Goal: Information Seeking & Learning: Learn about a topic

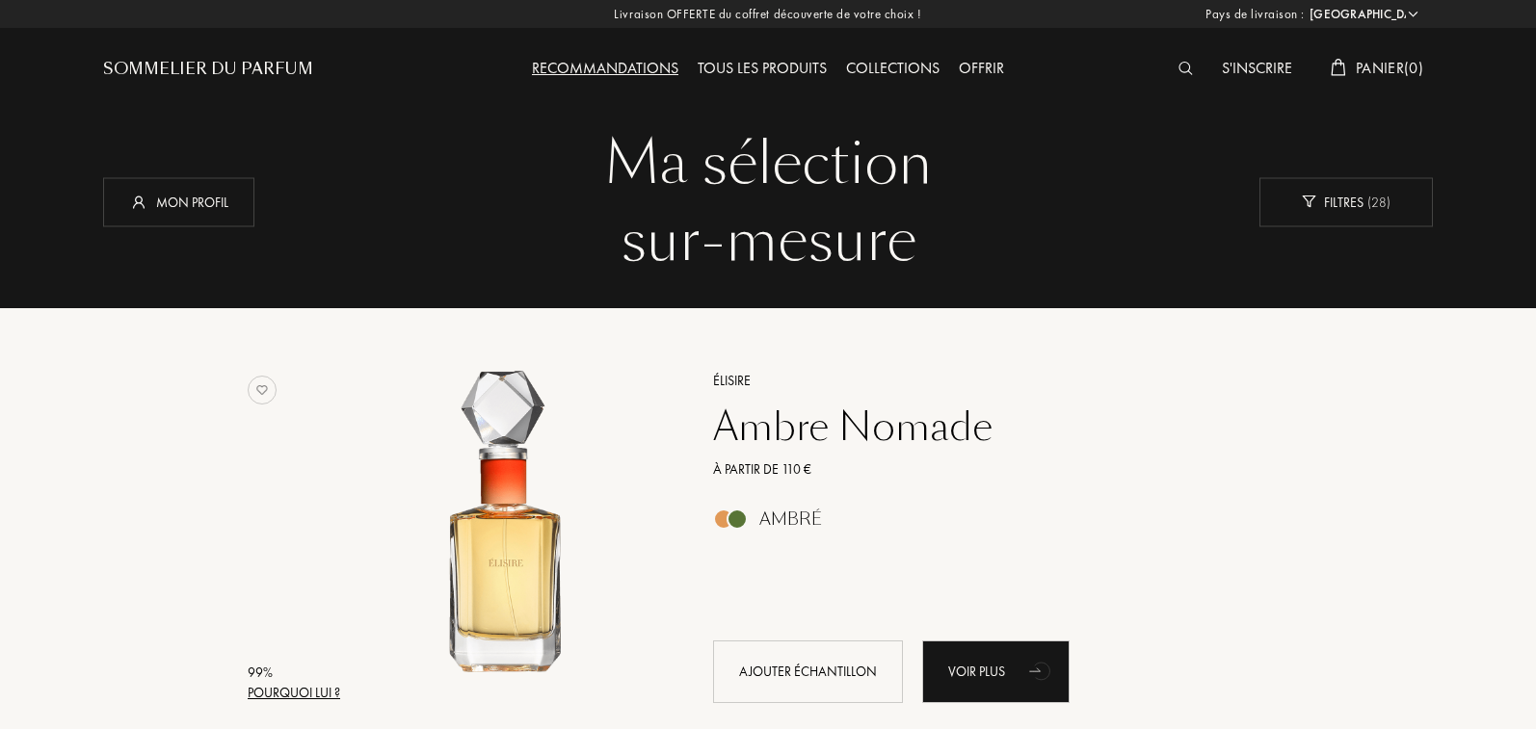
select select "FR"
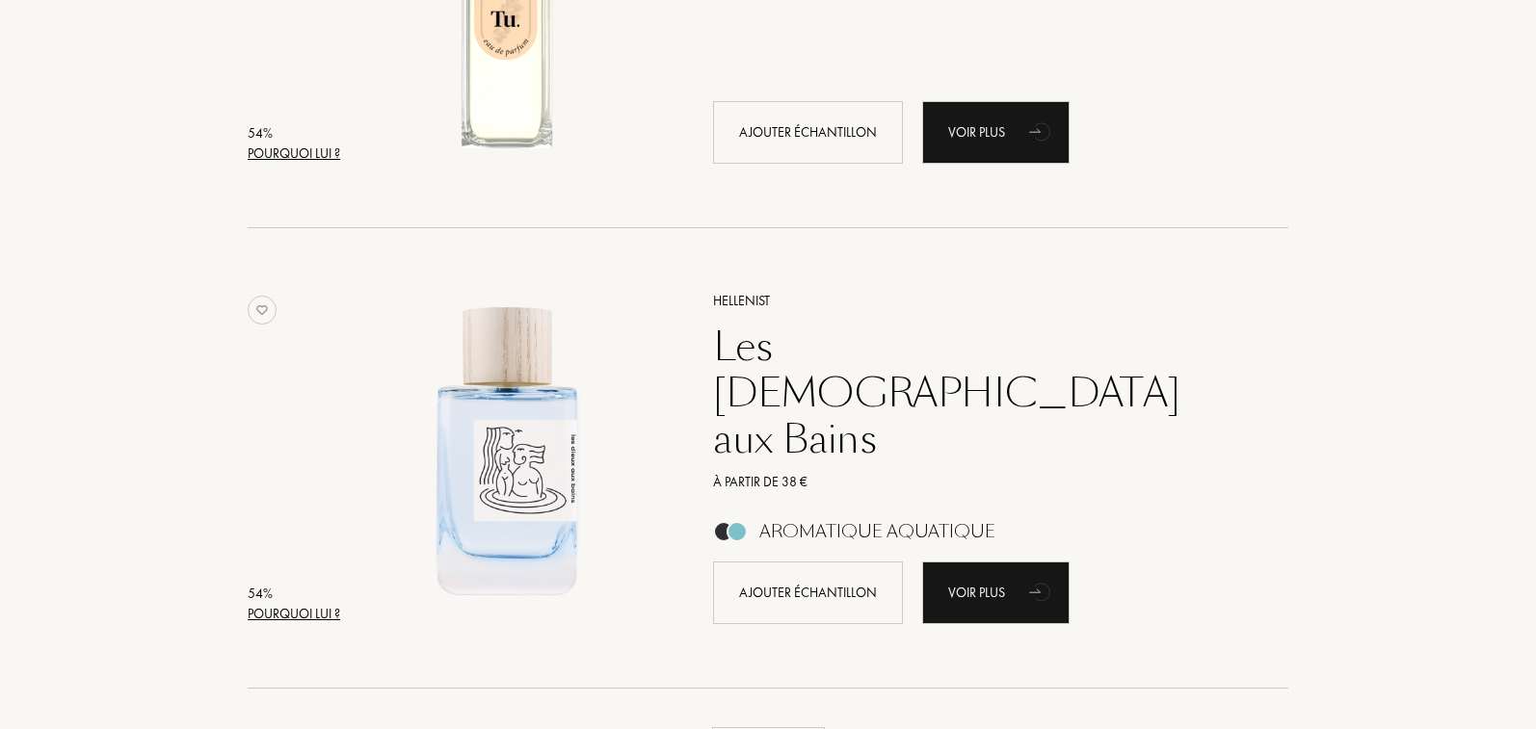
scroll to position [64290, 0]
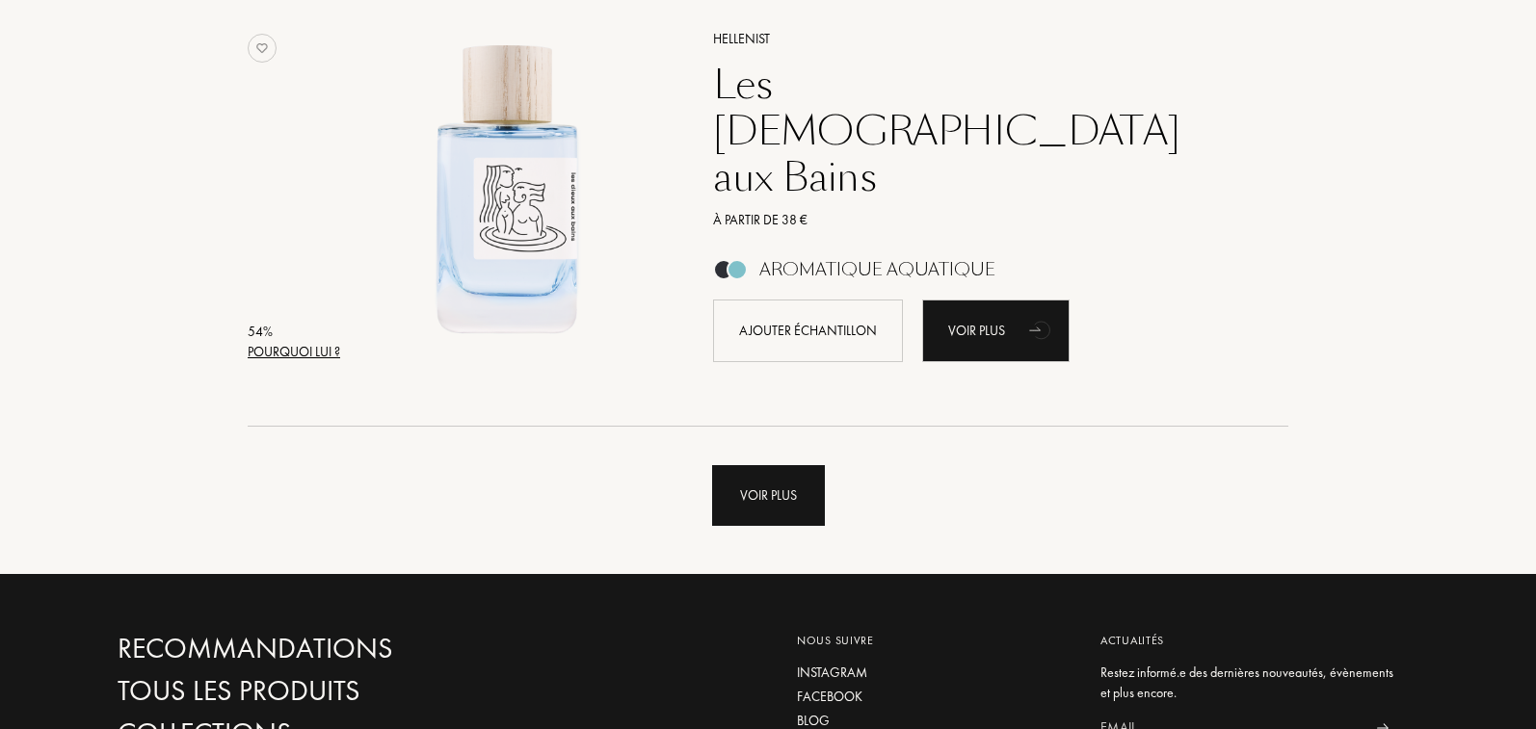
click at [776, 480] on div "Voir plus" at bounding box center [768, 495] width 113 height 61
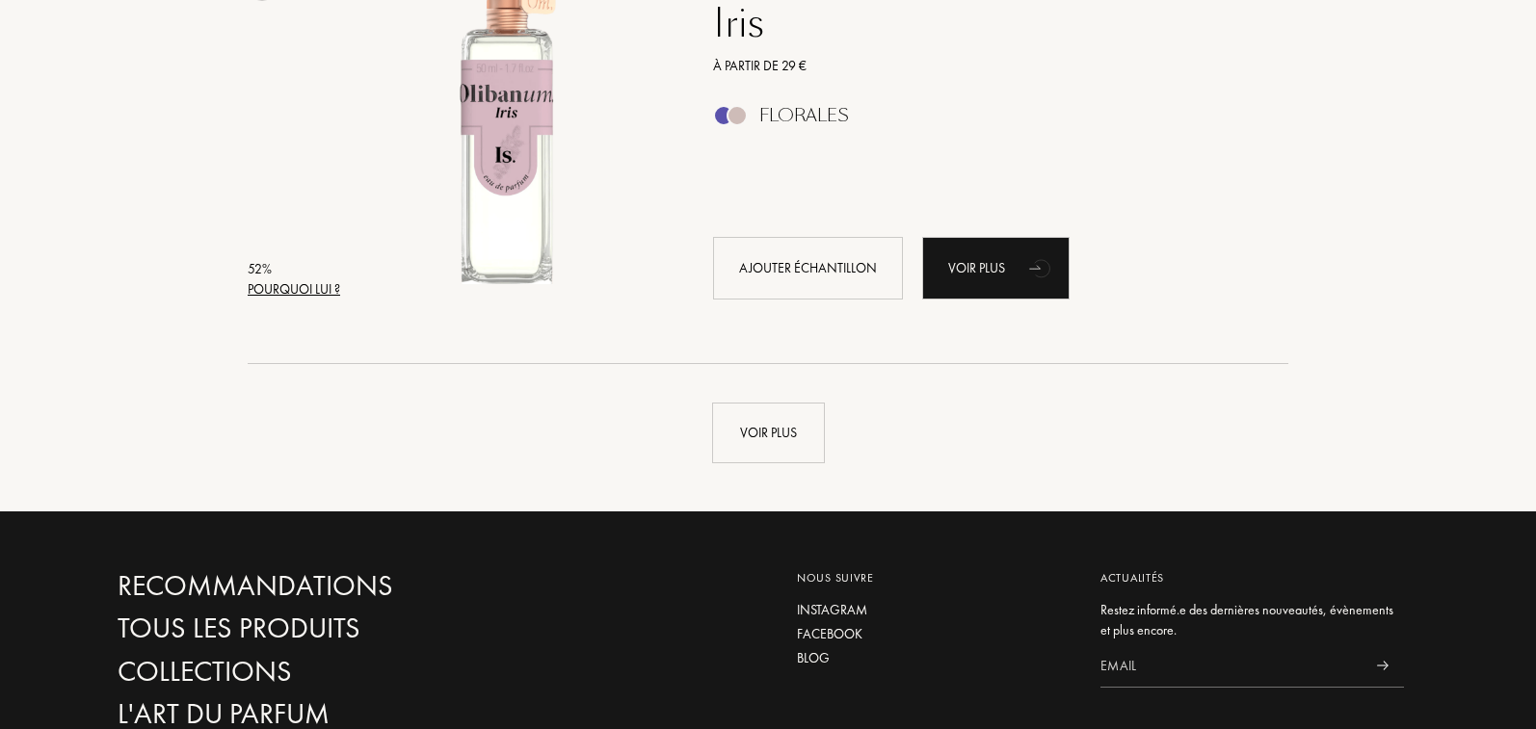
scroll to position [69047, 0]
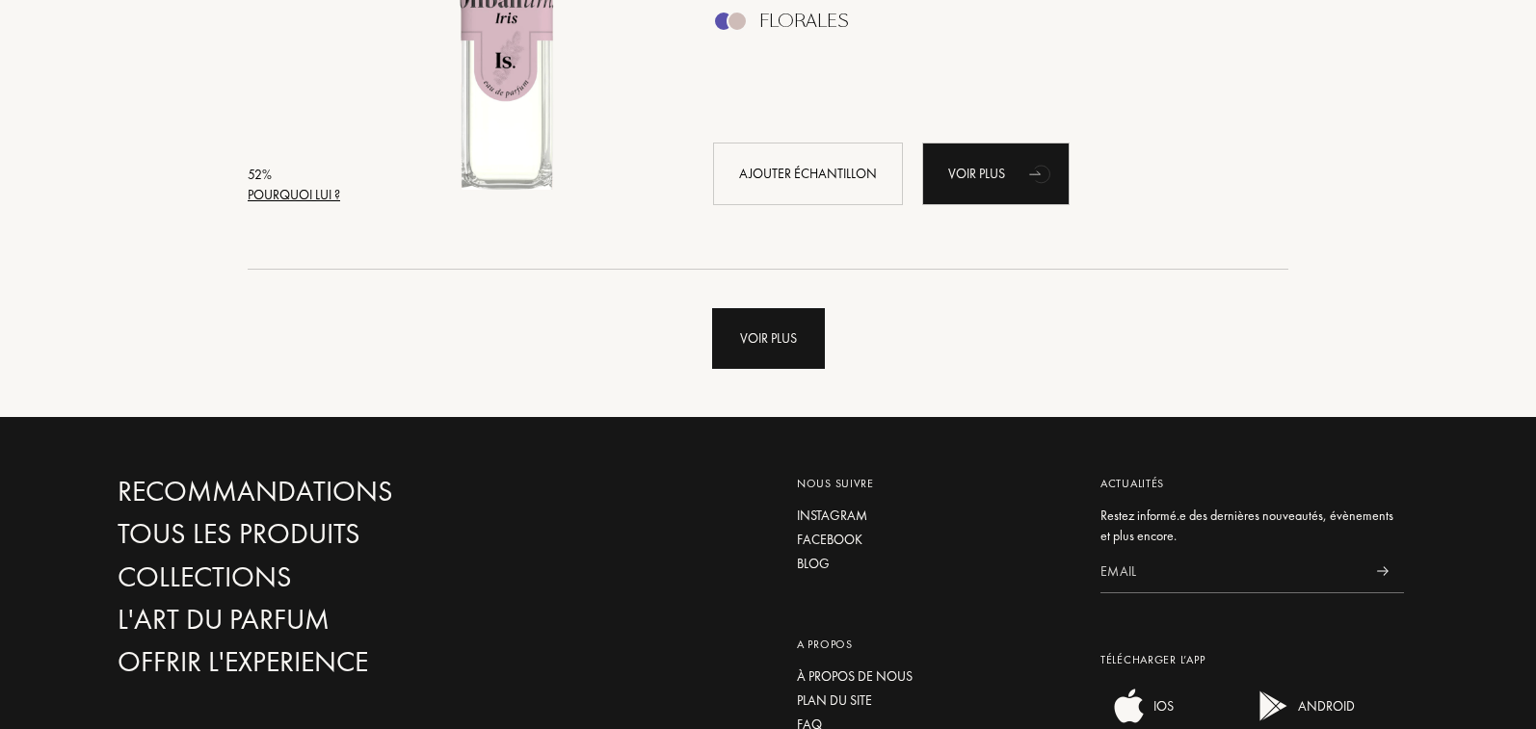
click at [767, 333] on div "Voir plus" at bounding box center [768, 338] width 113 height 61
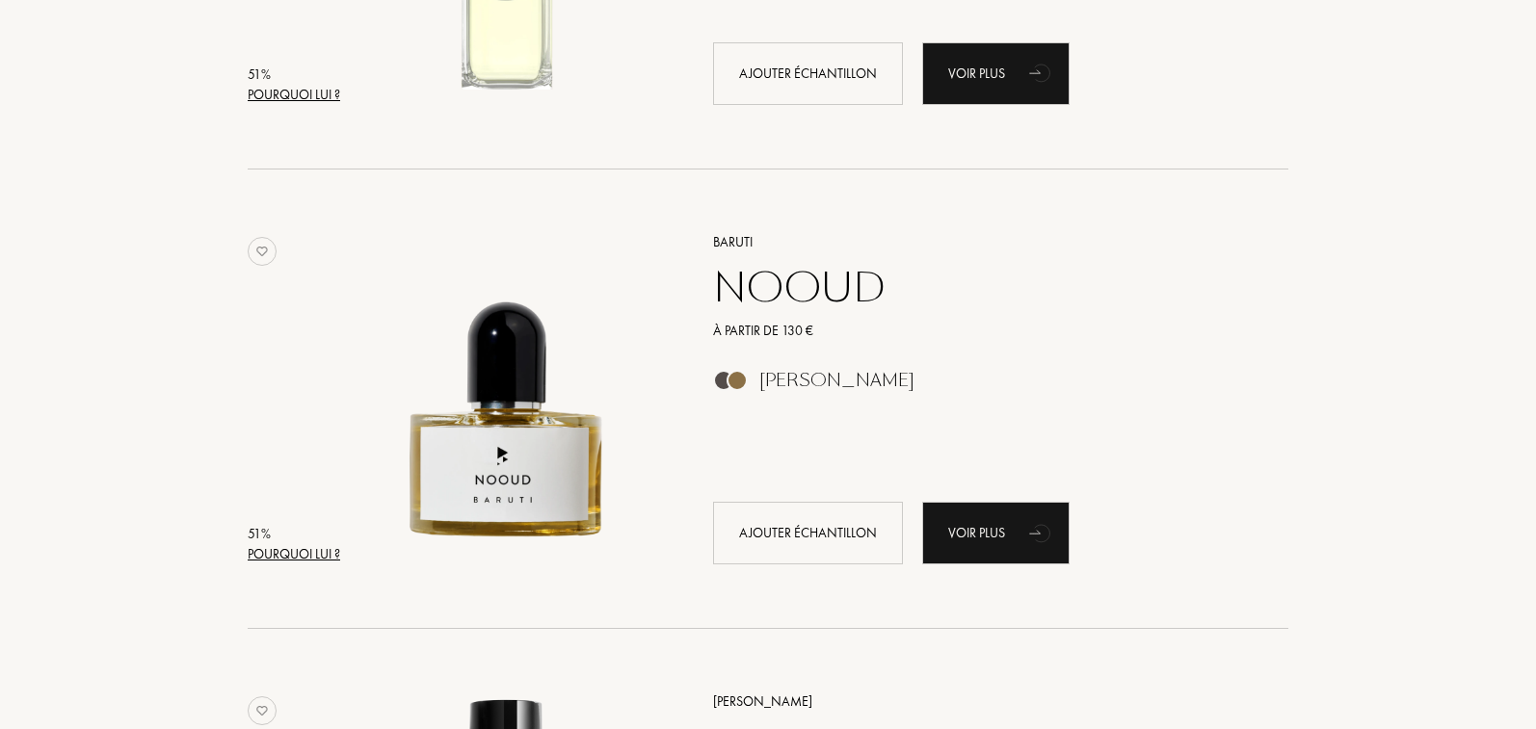
scroll to position [70626, 0]
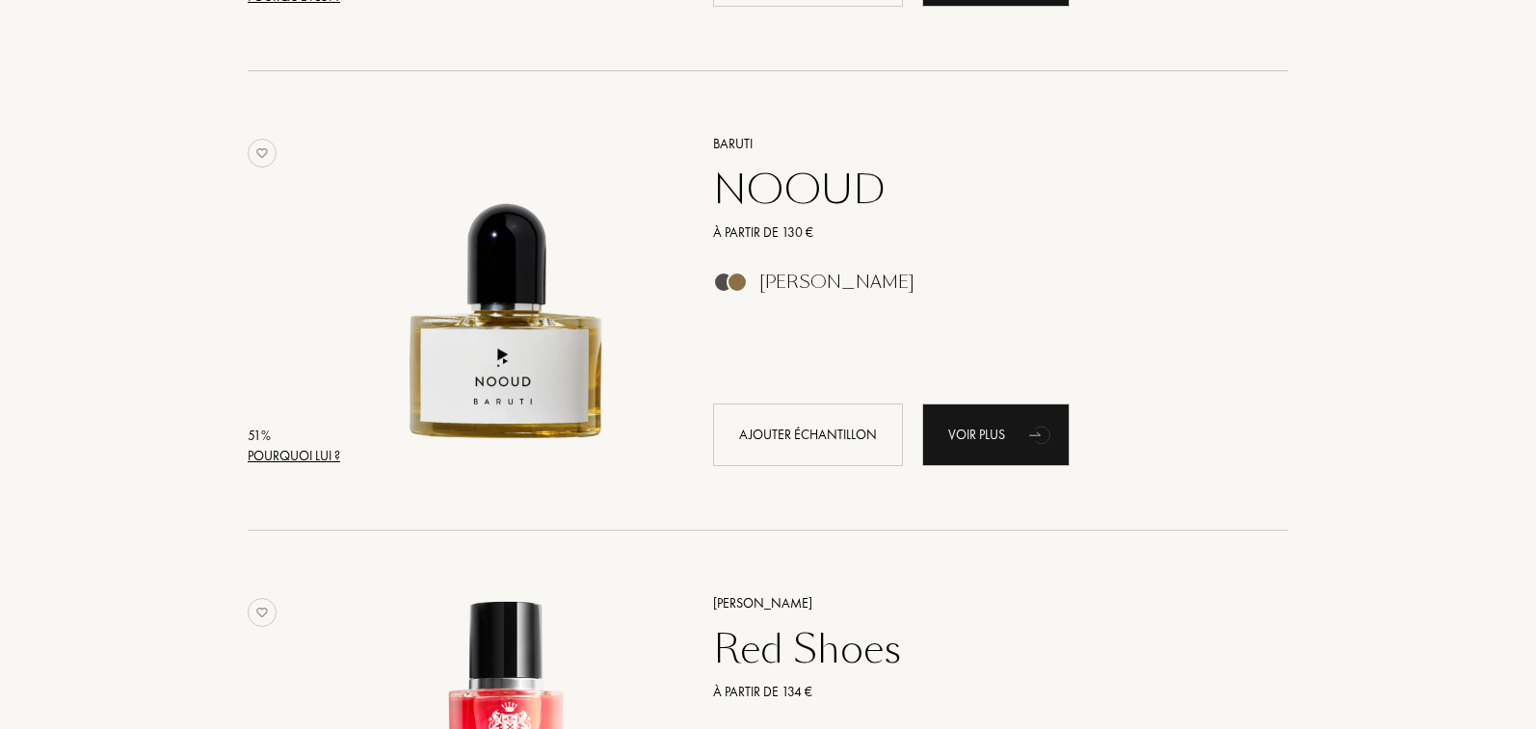
click at [738, 607] on div "[PERSON_NAME]" at bounding box center [980, 604] width 562 height 20
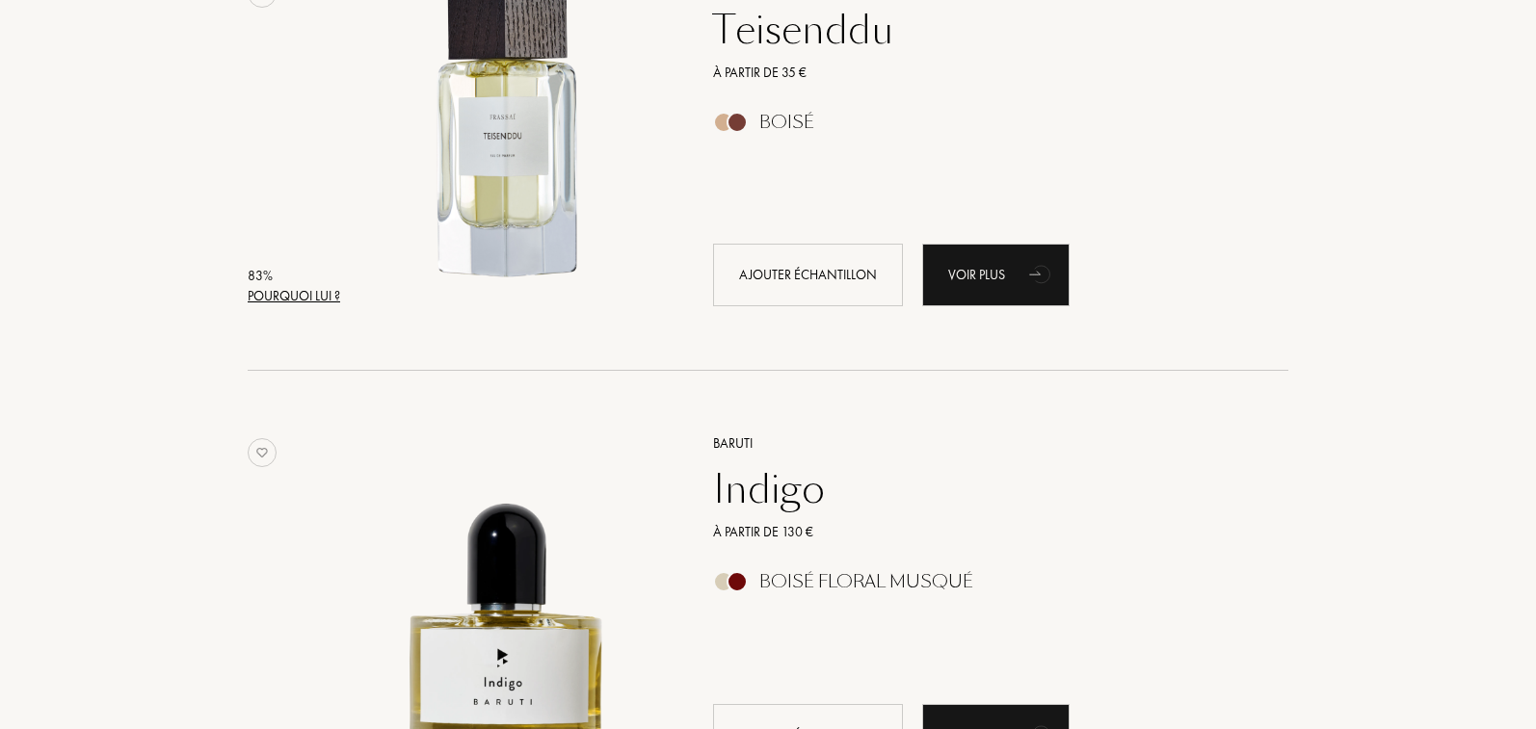
scroll to position [6214, 0]
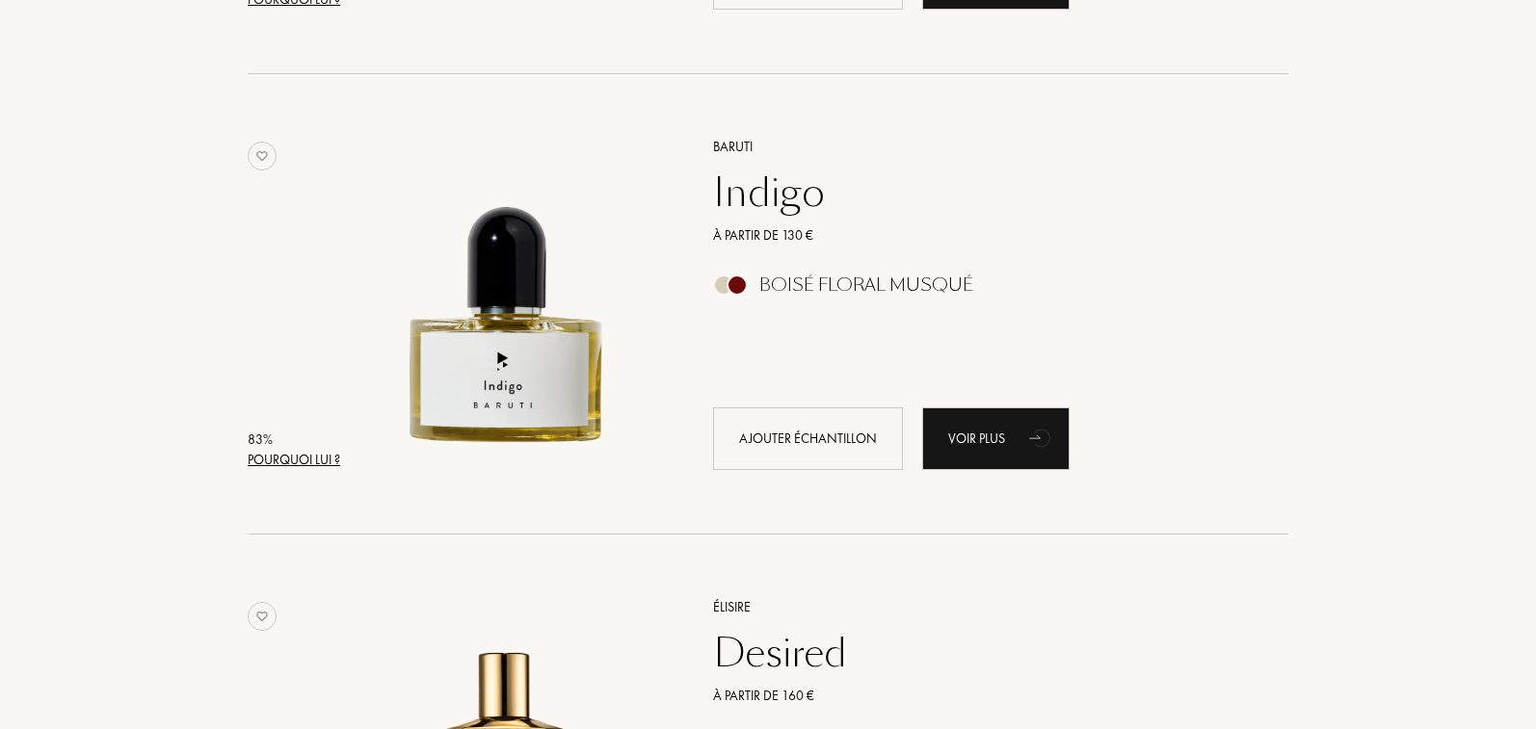
click at [726, 145] on div "Baruti" at bounding box center [980, 147] width 562 height 20
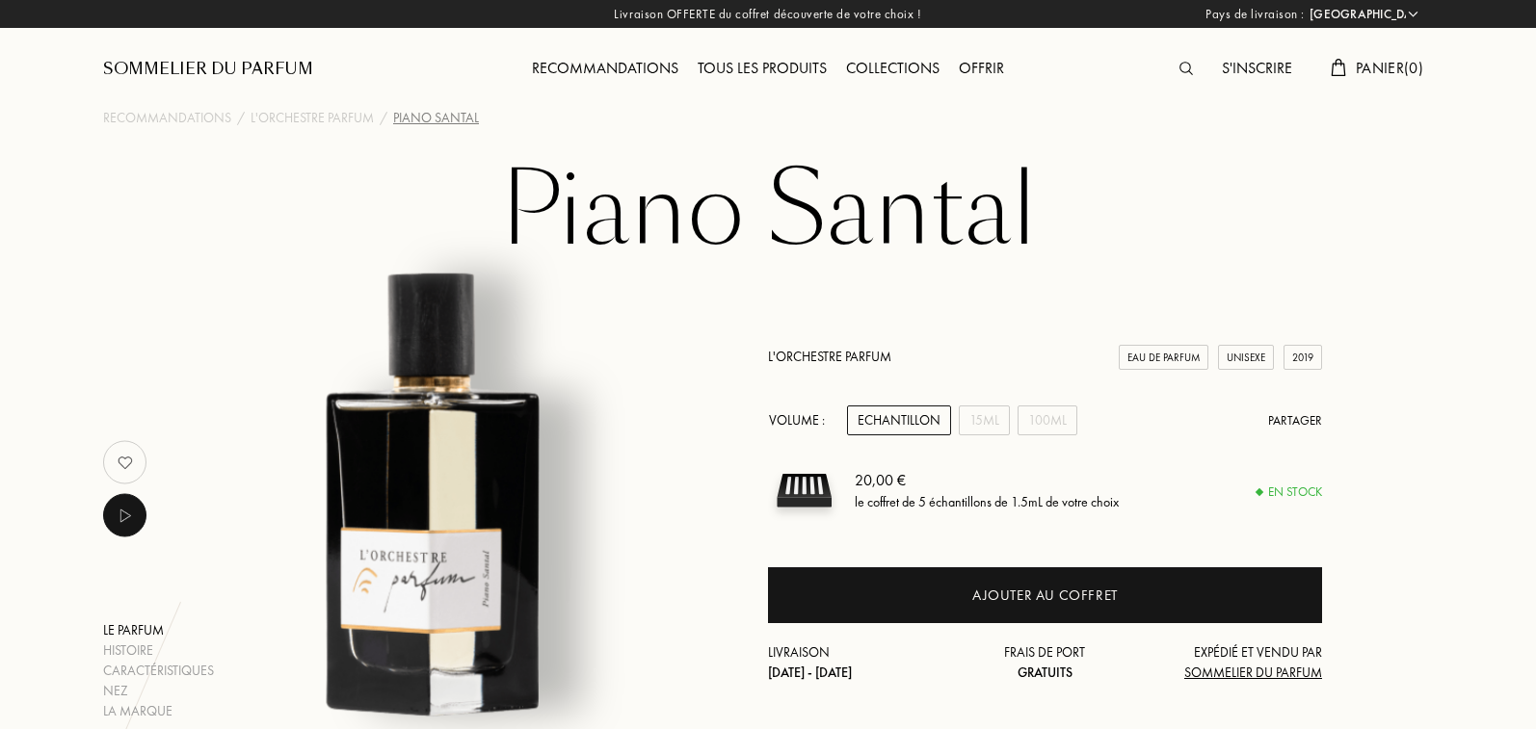
select select "FR"
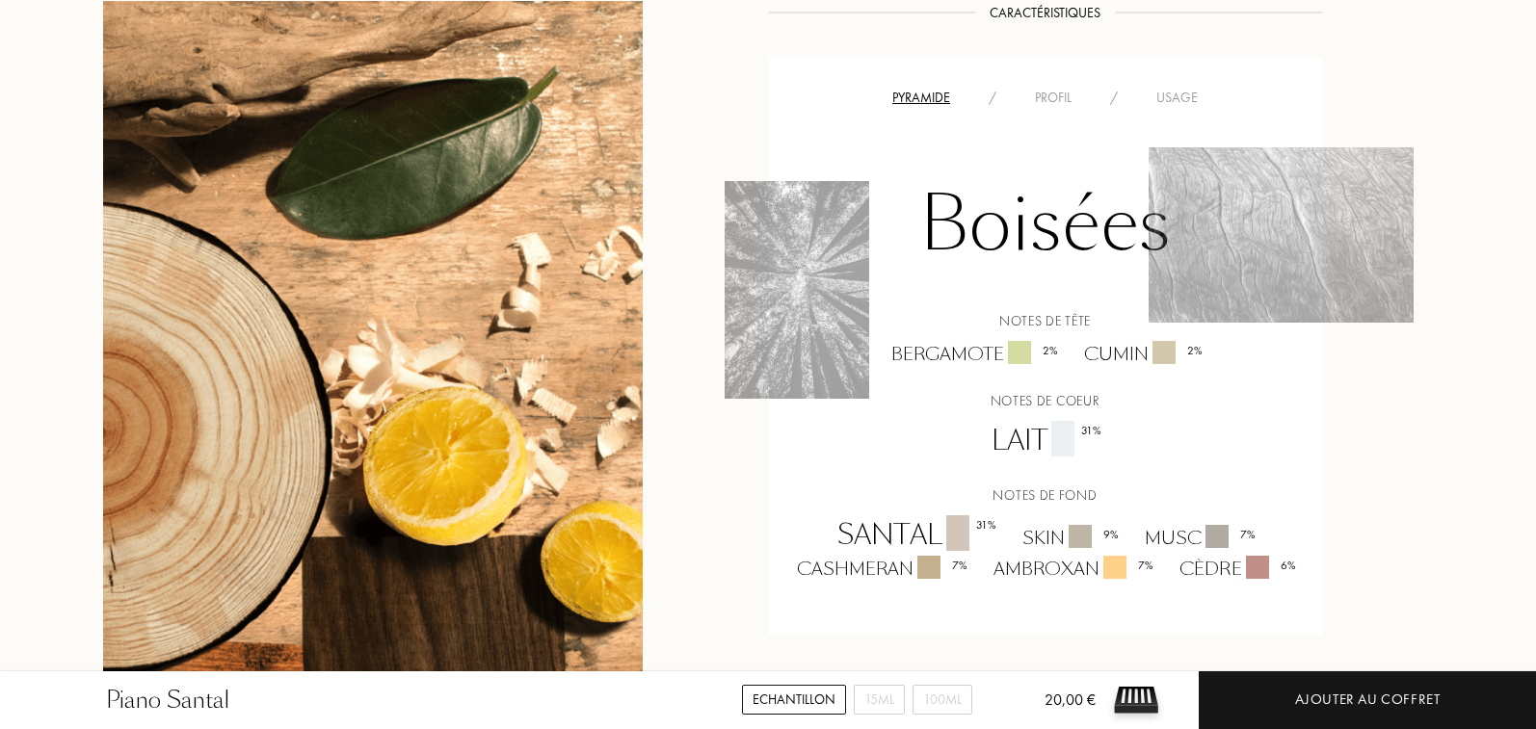
scroll to position [1461, 0]
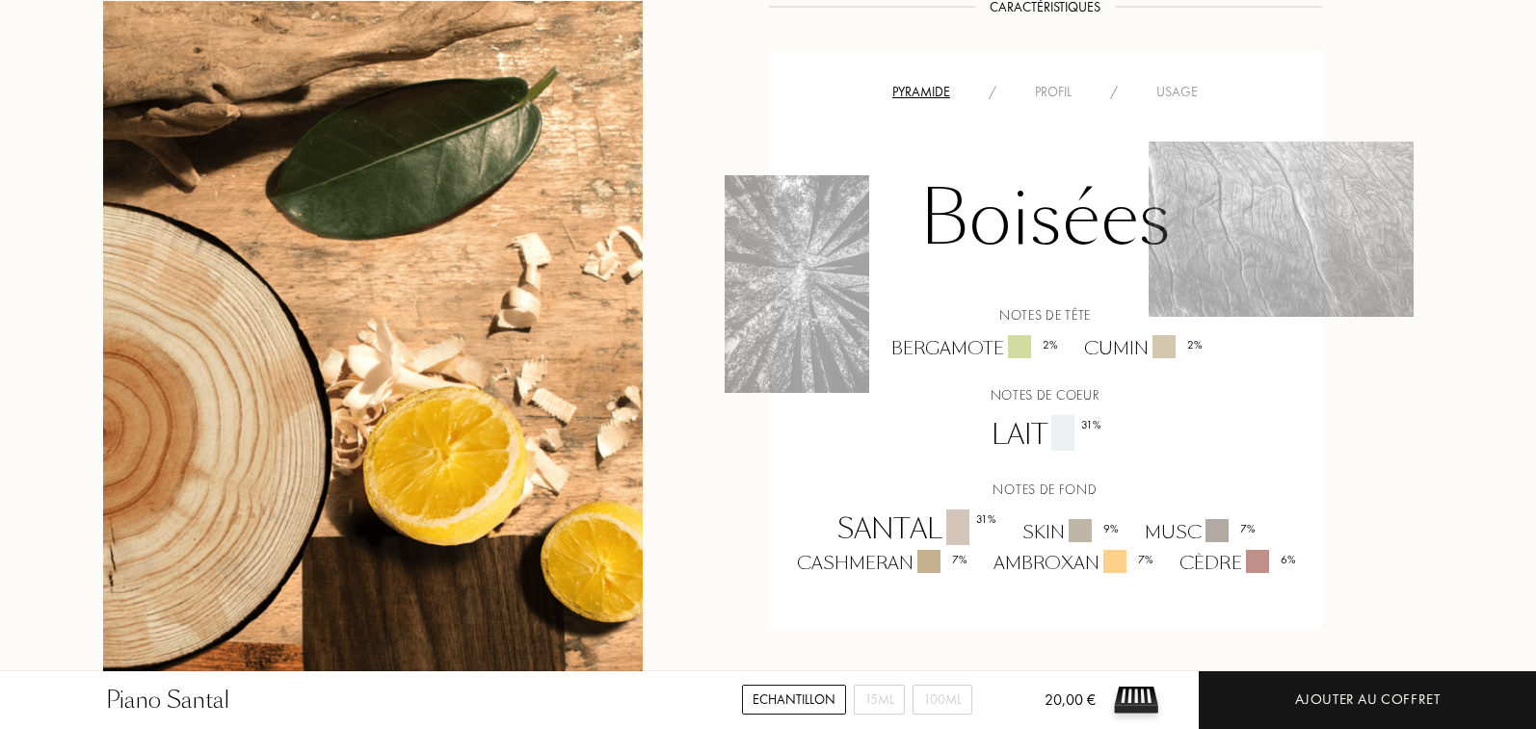
click at [1057, 86] on div "Profil" at bounding box center [1053, 92] width 75 height 20
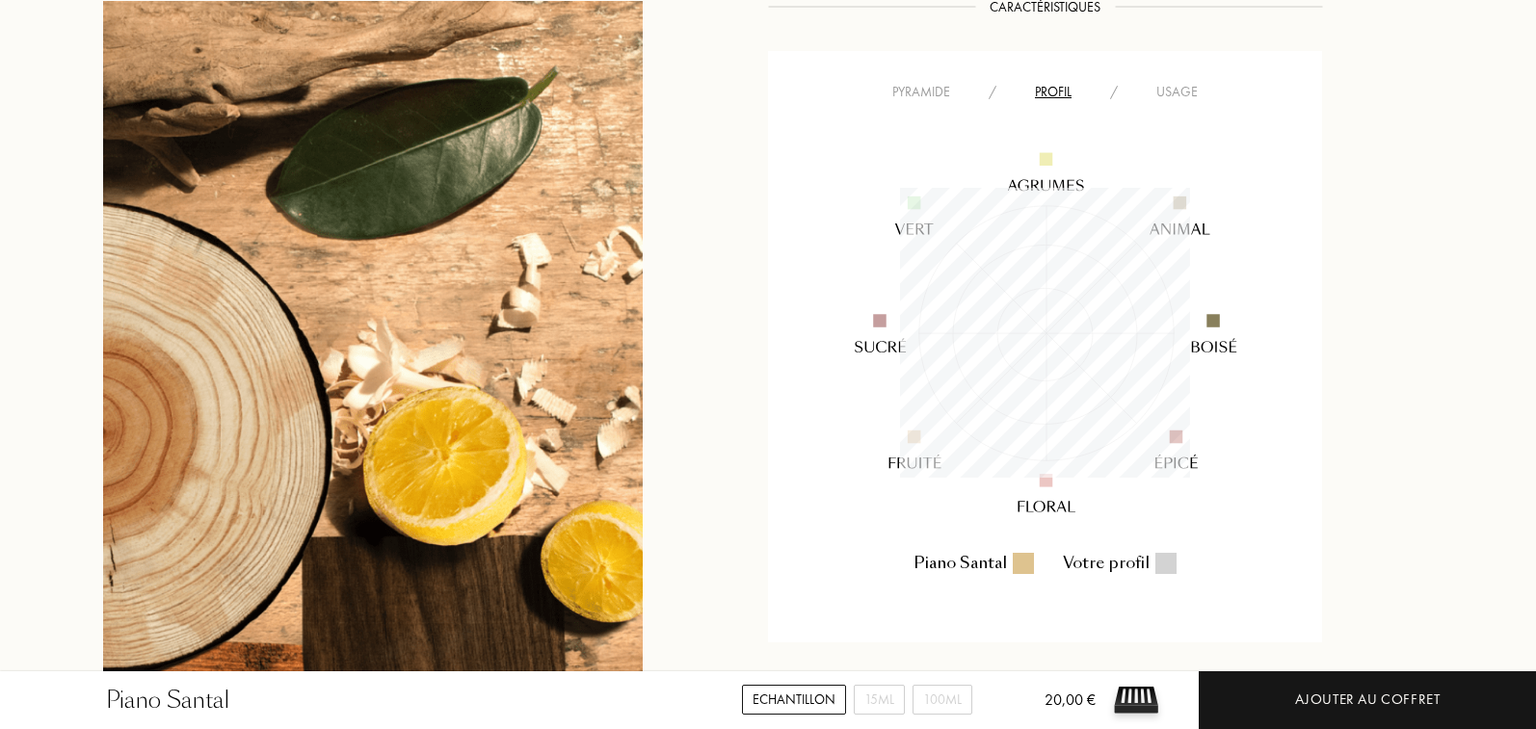
scroll to position [290, 290]
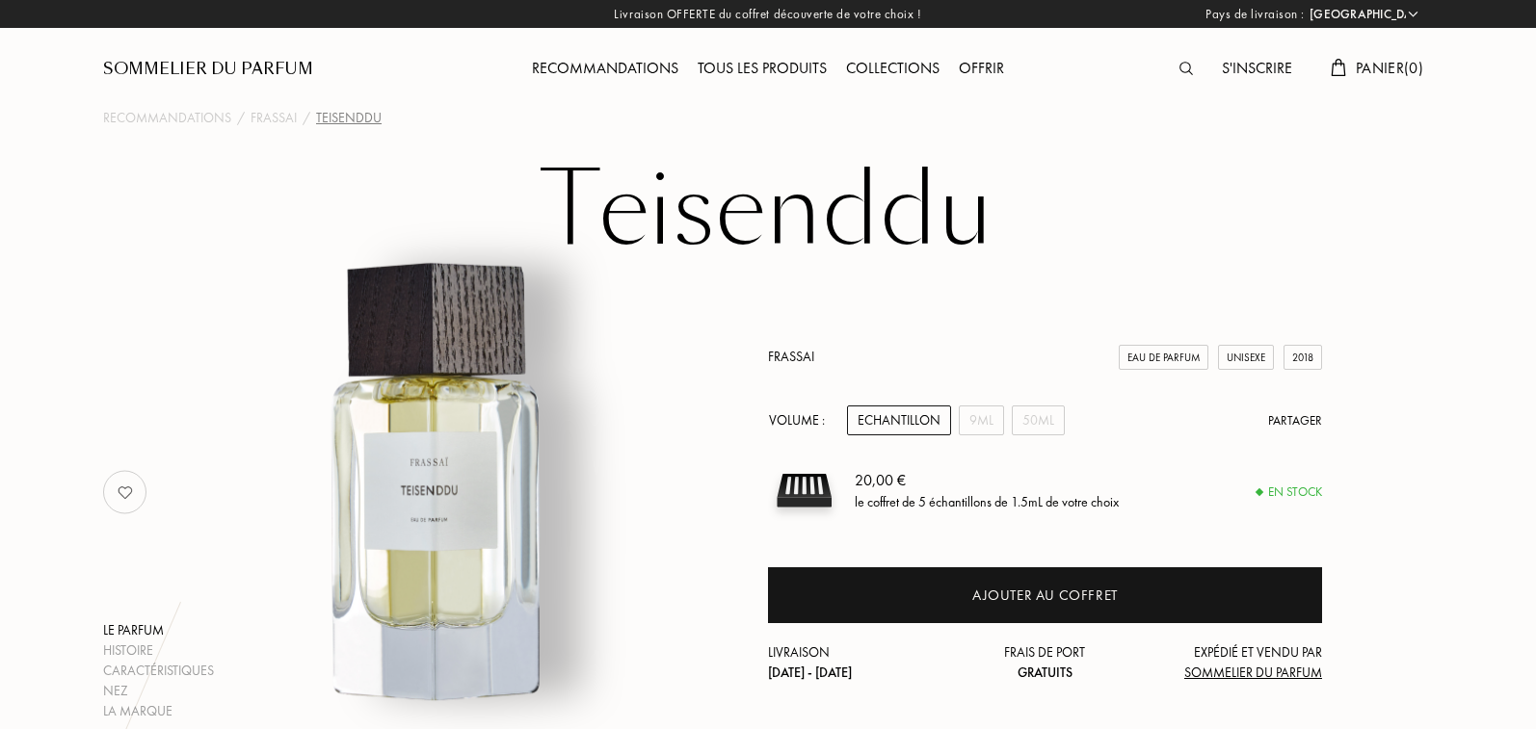
select select "FR"
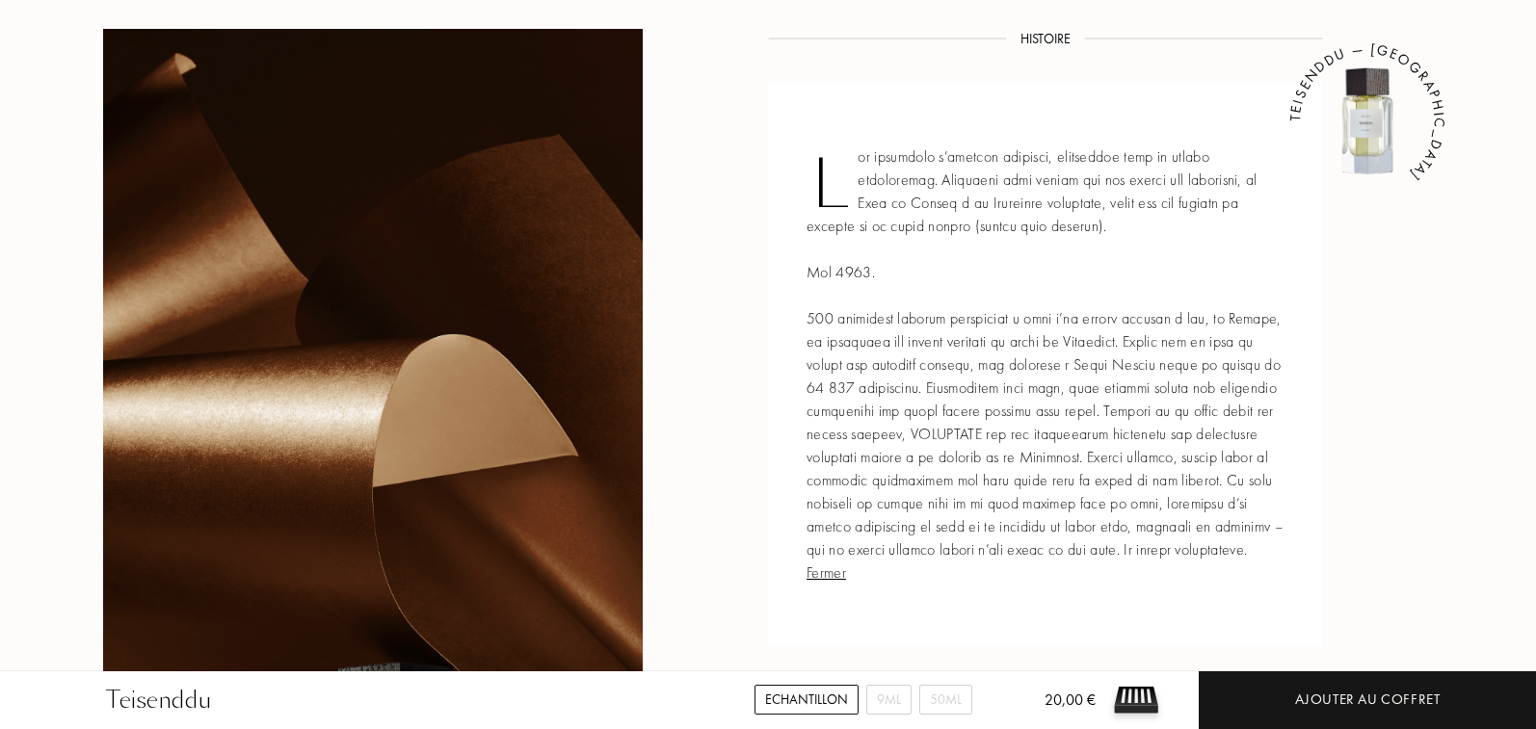
scroll to position [1427, 0]
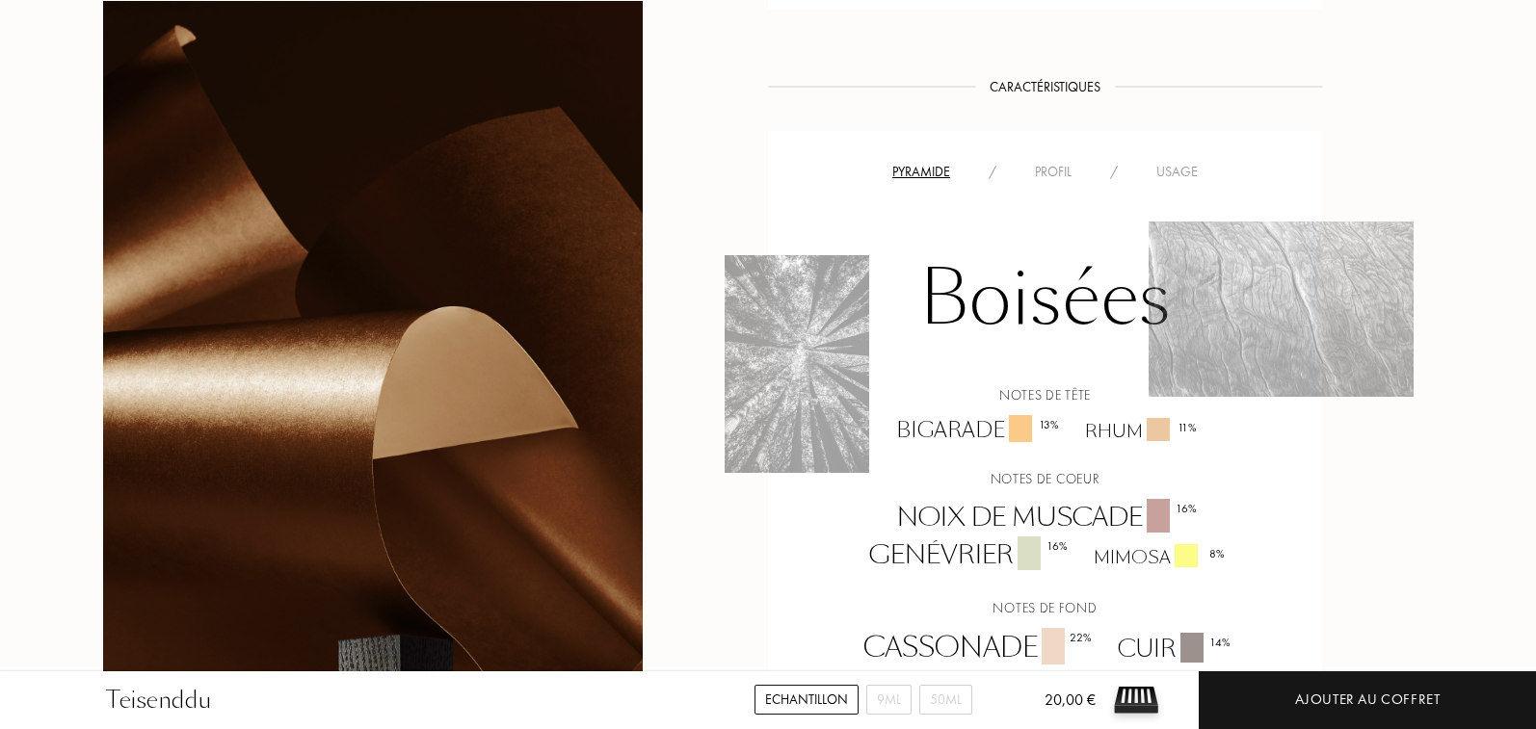
click at [1073, 186] on div "Boisées Notes de tête Bigarade 13 % Rhum 11 % Notes de coeur Noix de muscade 16…" at bounding box center [1044, 426] width 525 height 487
click at [1058, 172] on div "Profil" at bounding box center [1053, 172] width 75 height 20
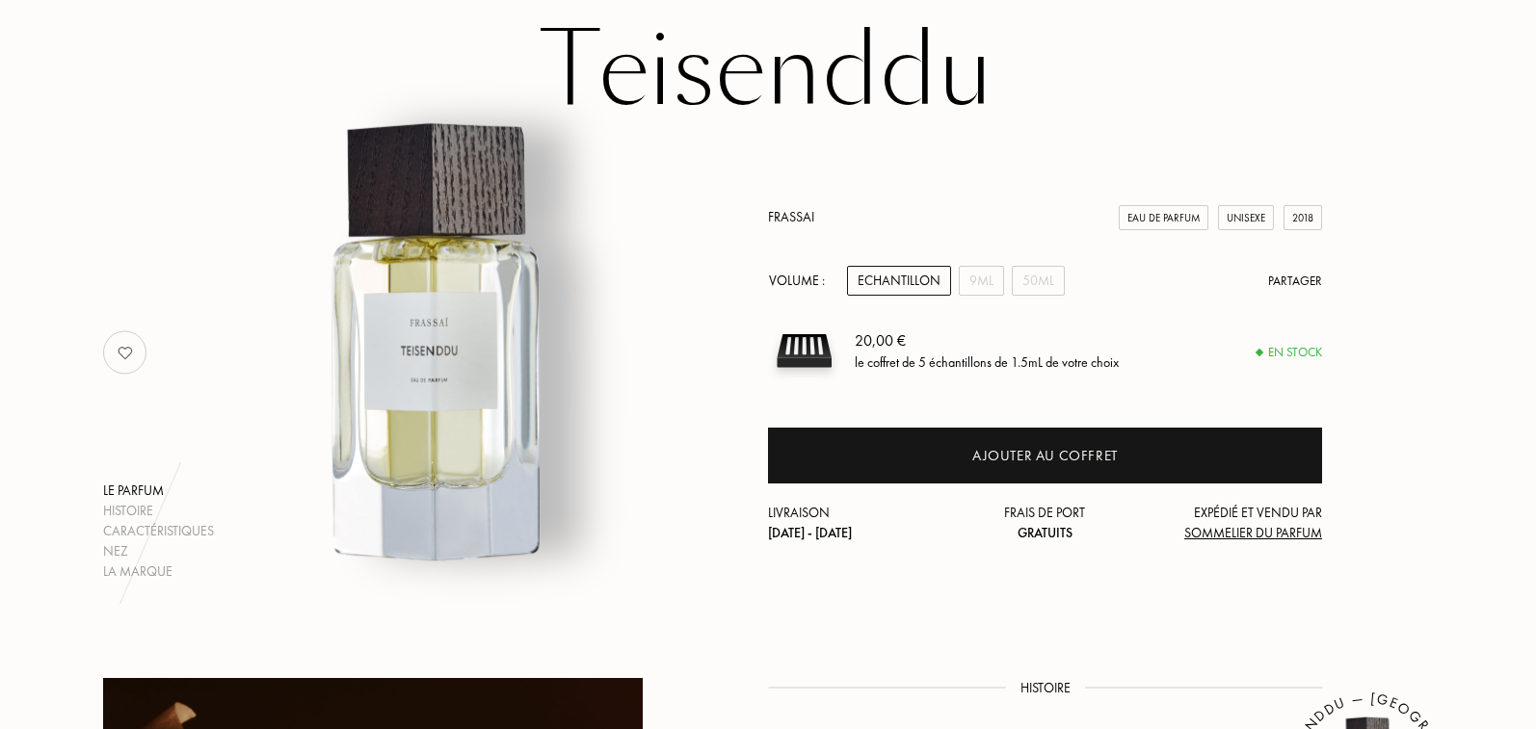
scroll to position [0, 0]
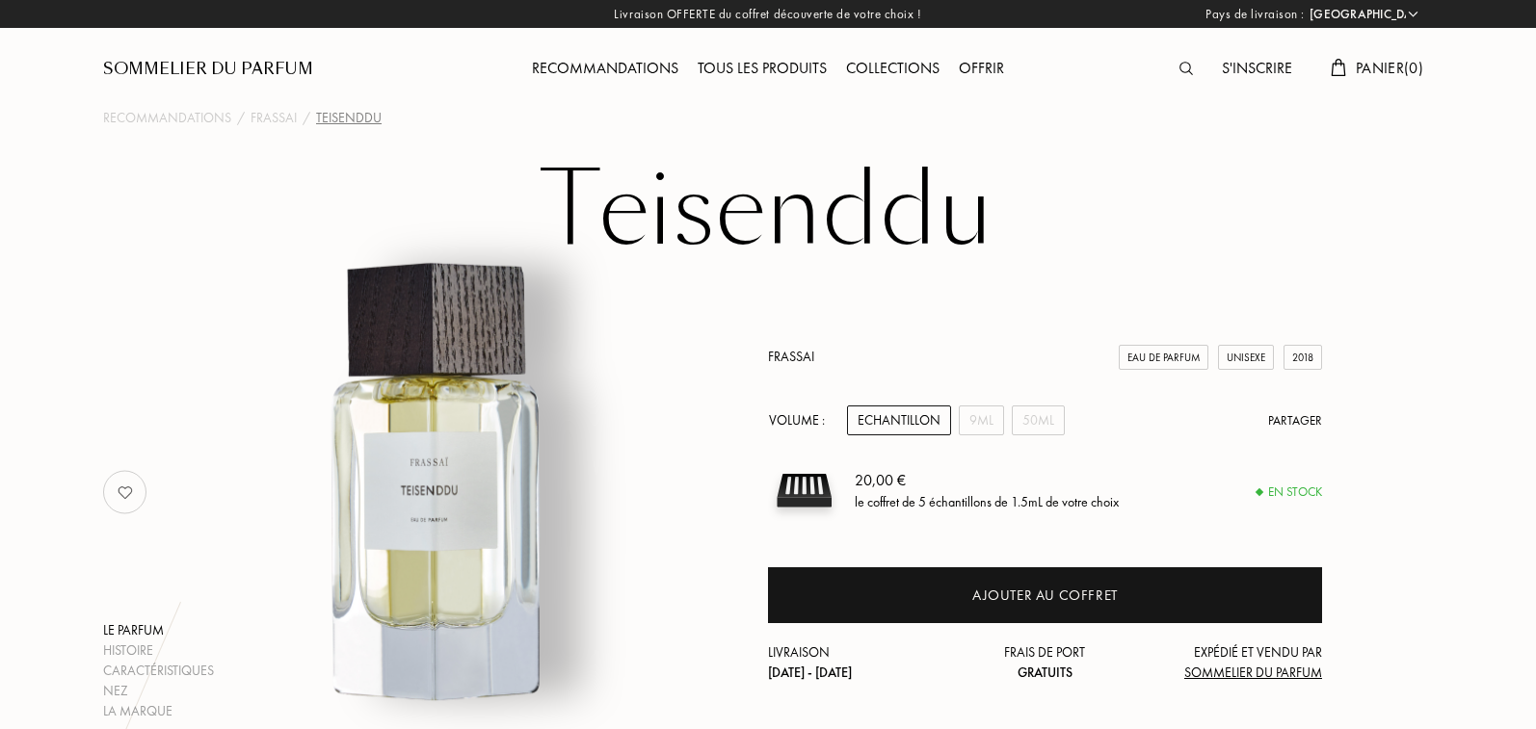
click at [916, 72] on div "Collections" at bounding box center [892, 69] width 113 height 25
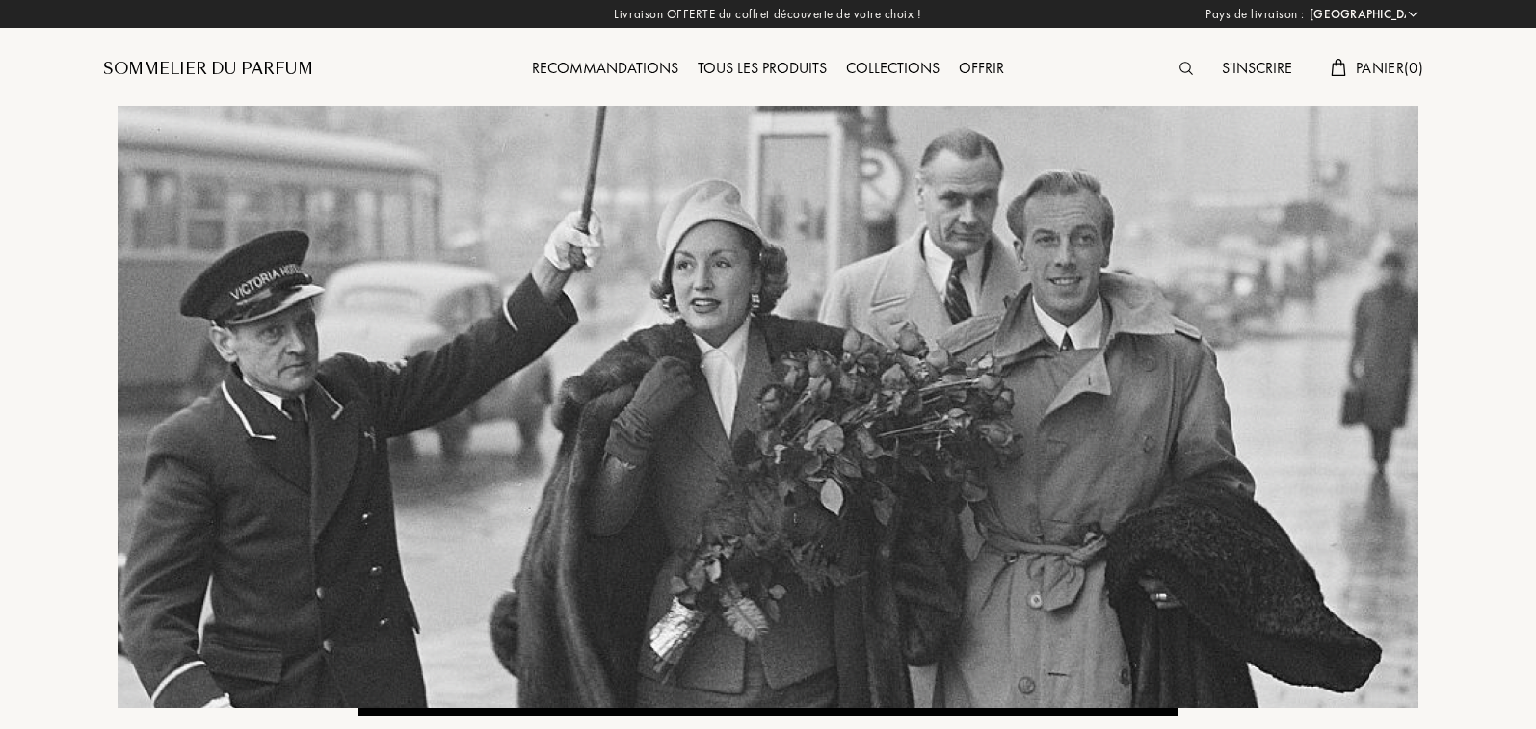
select select "FR"
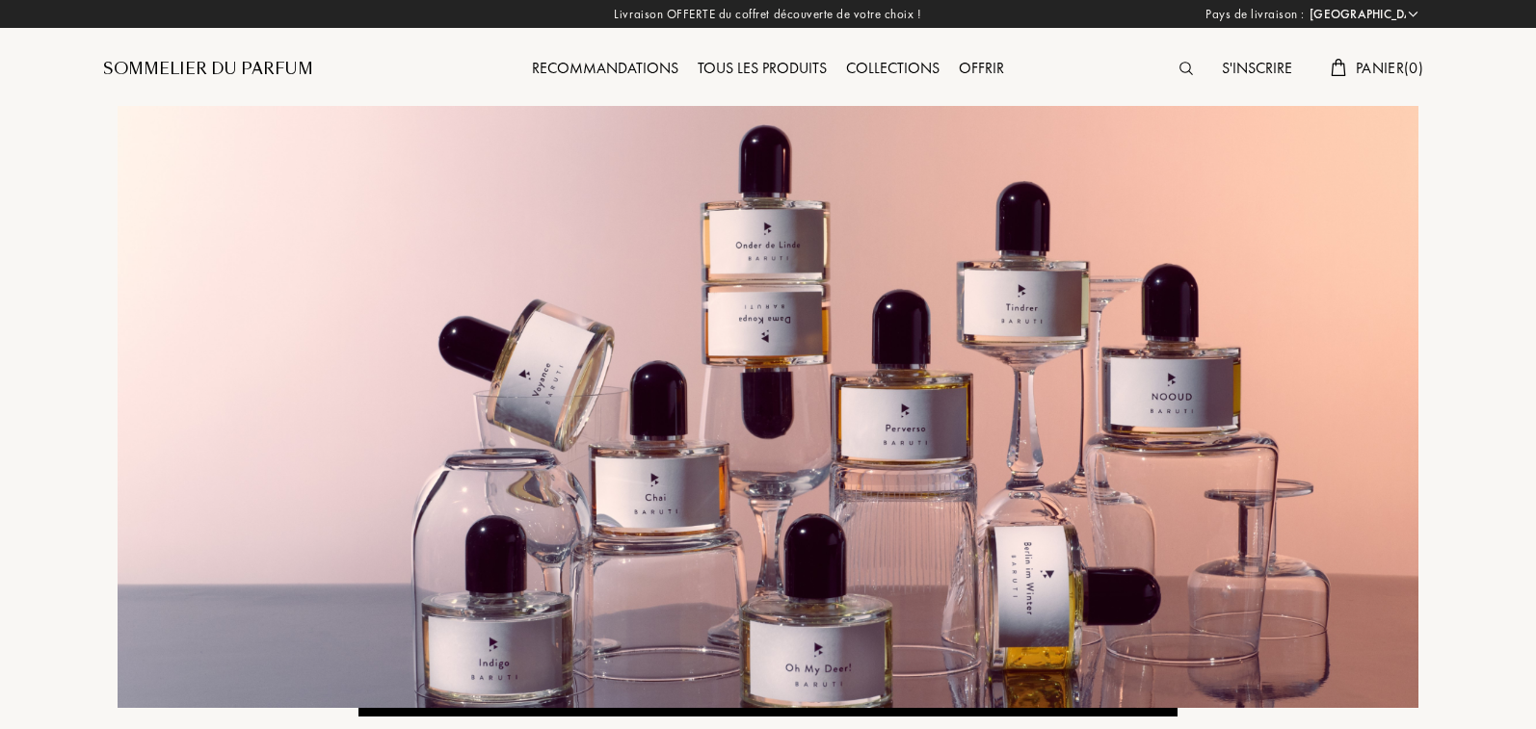
select select "FR"
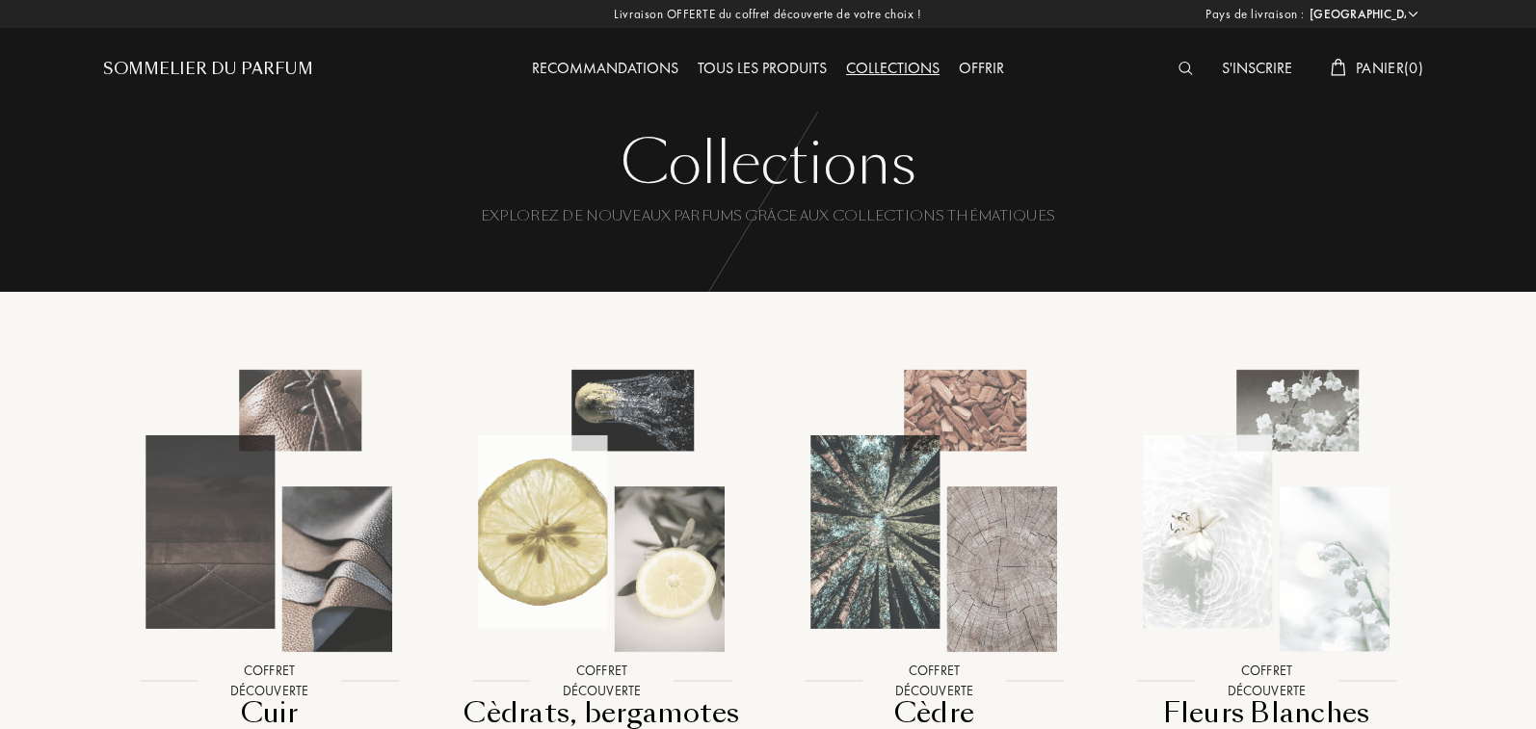
select select "FR"
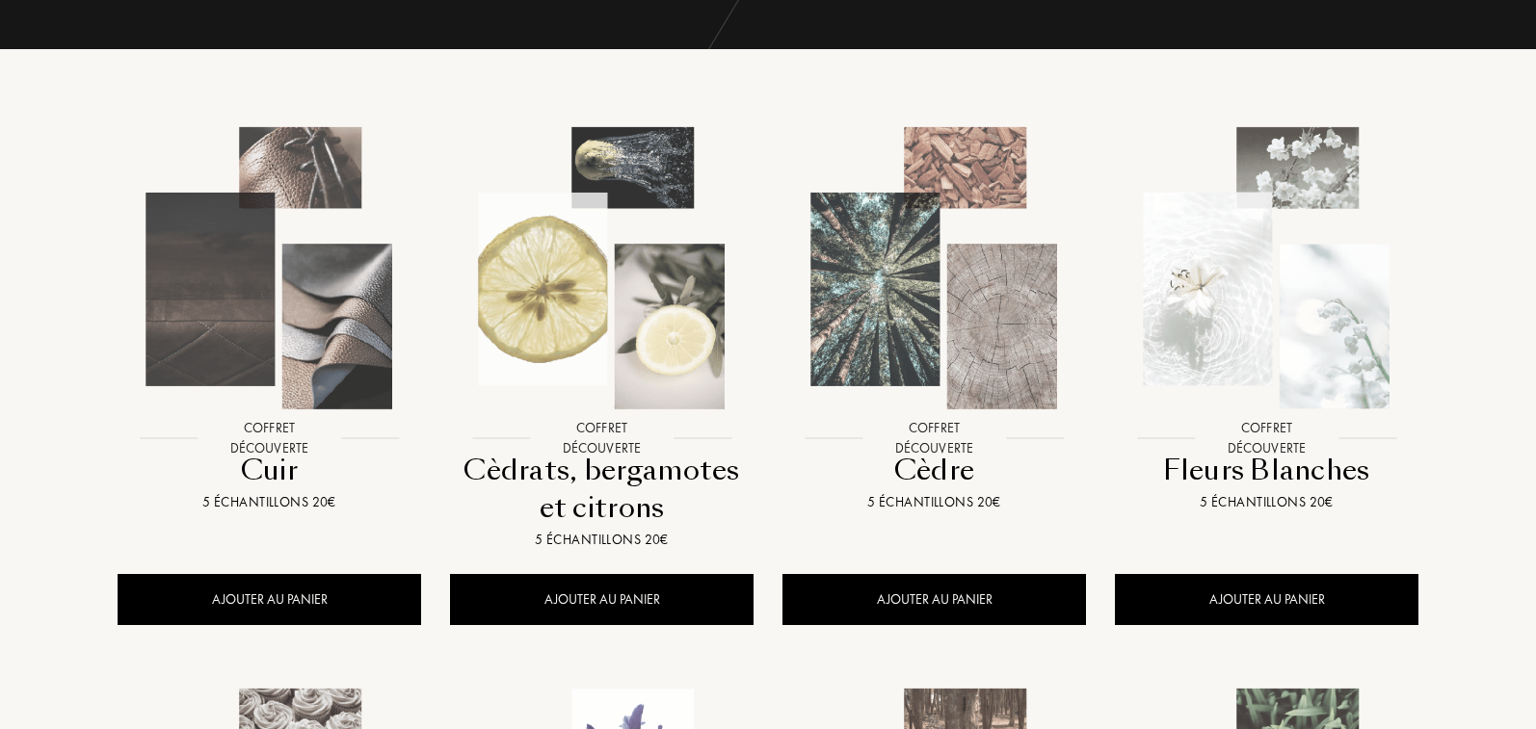
scroll to position [259, 0]
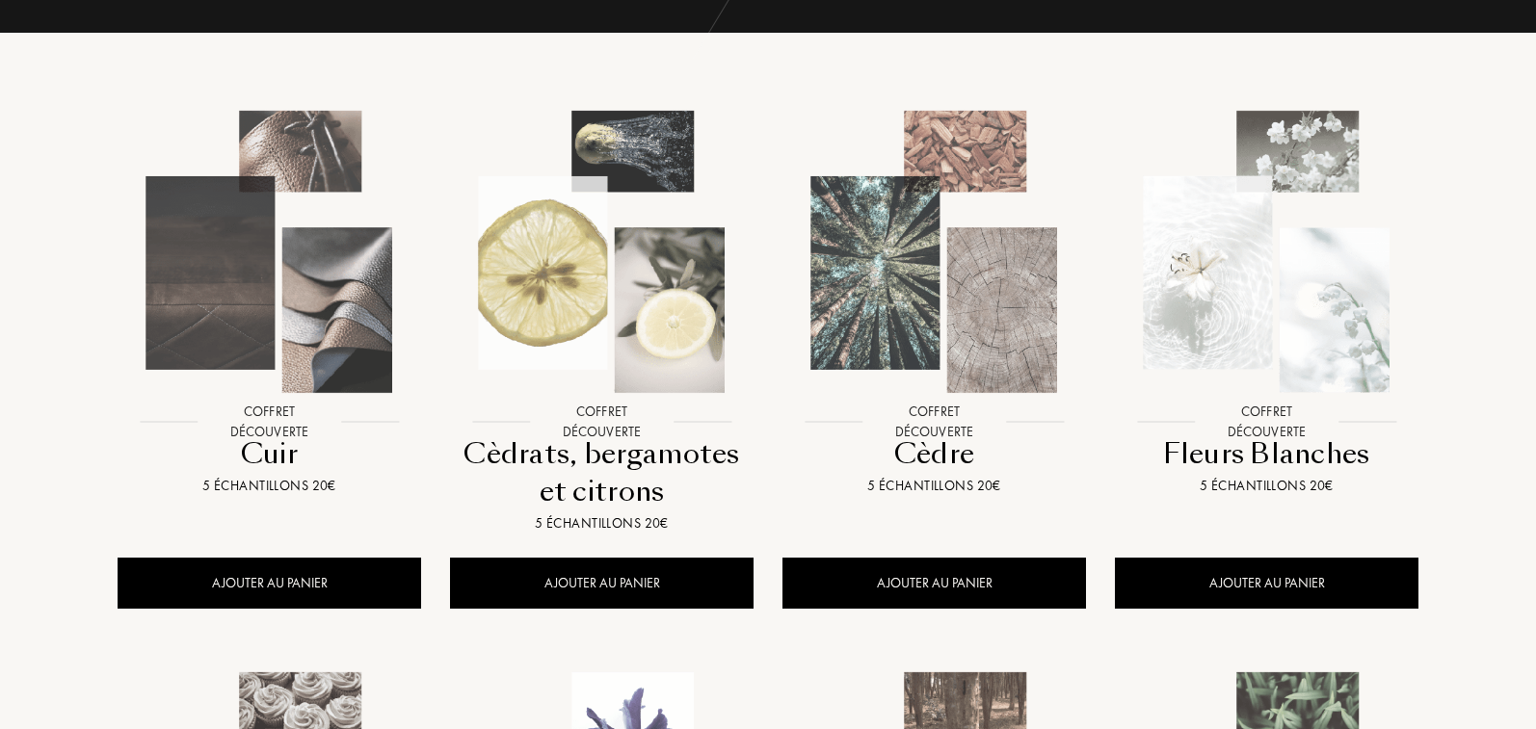
drag, startPoint x: 893, startPoint y: 574, endPoint x: 1483, endPoint y: 383, distance: 619.7
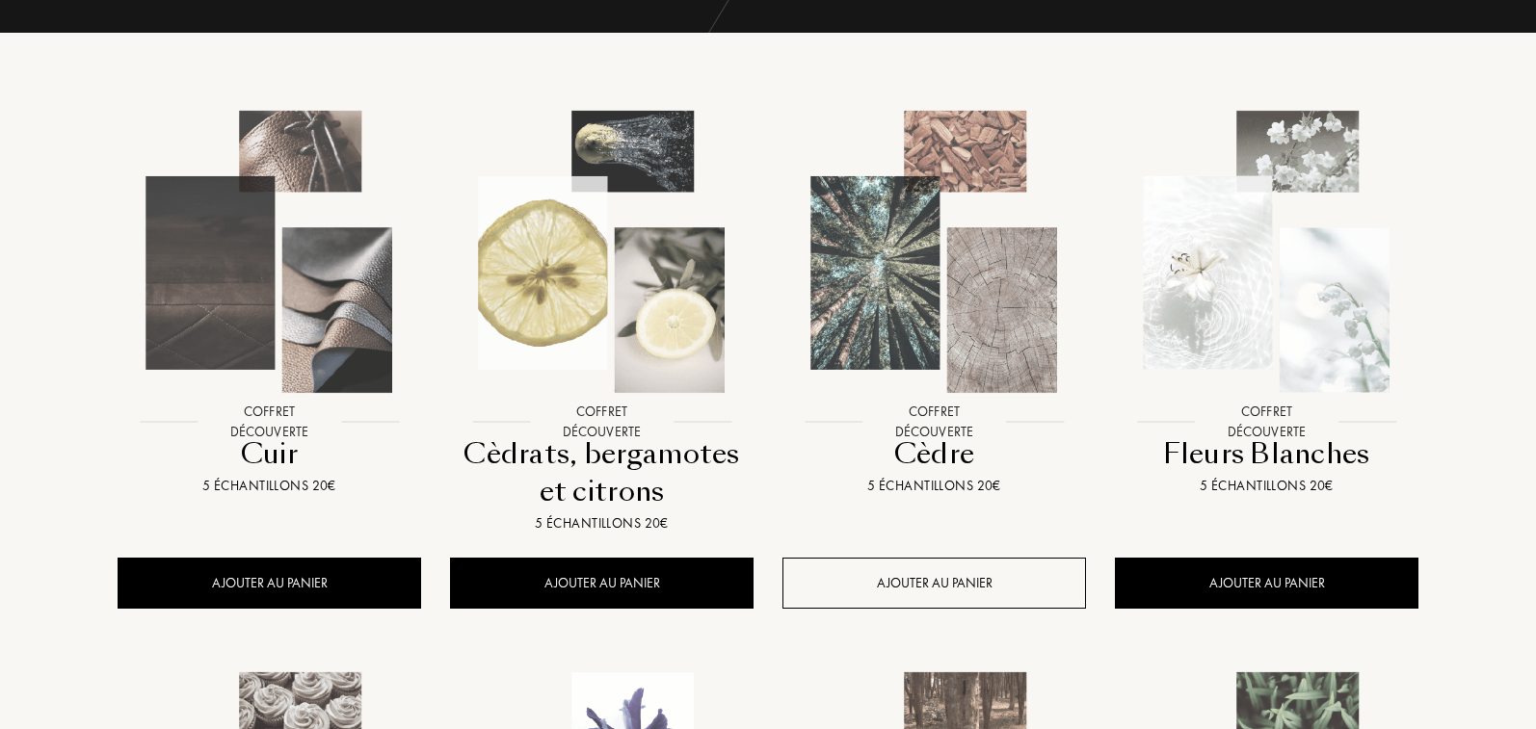
click at [908, 579] on div "AJOUTER AU PANIER" at bounding box center [933, 583] width 303 height 51
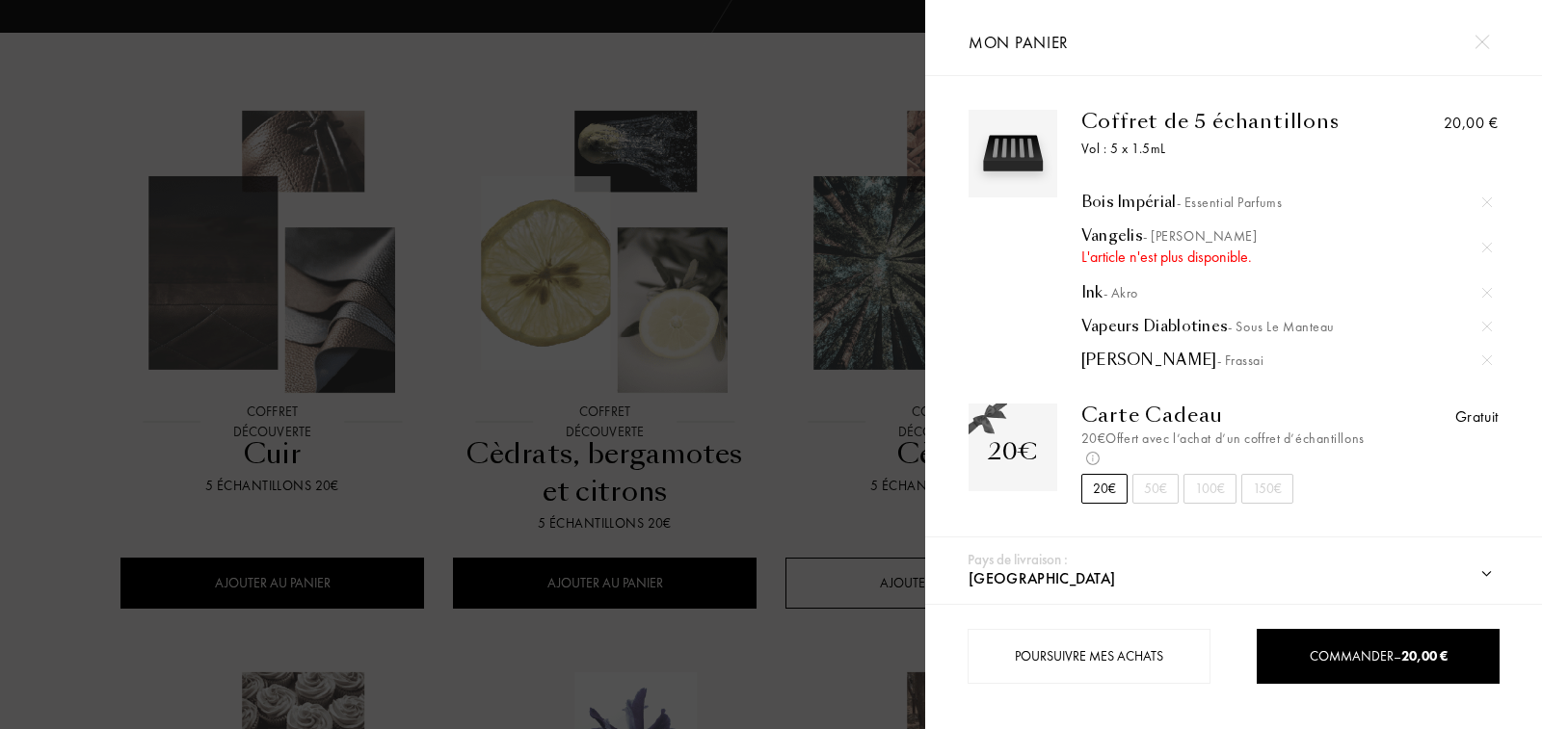
click at [908, 579] on div at bounding box center [462, 364] width 925 height 729
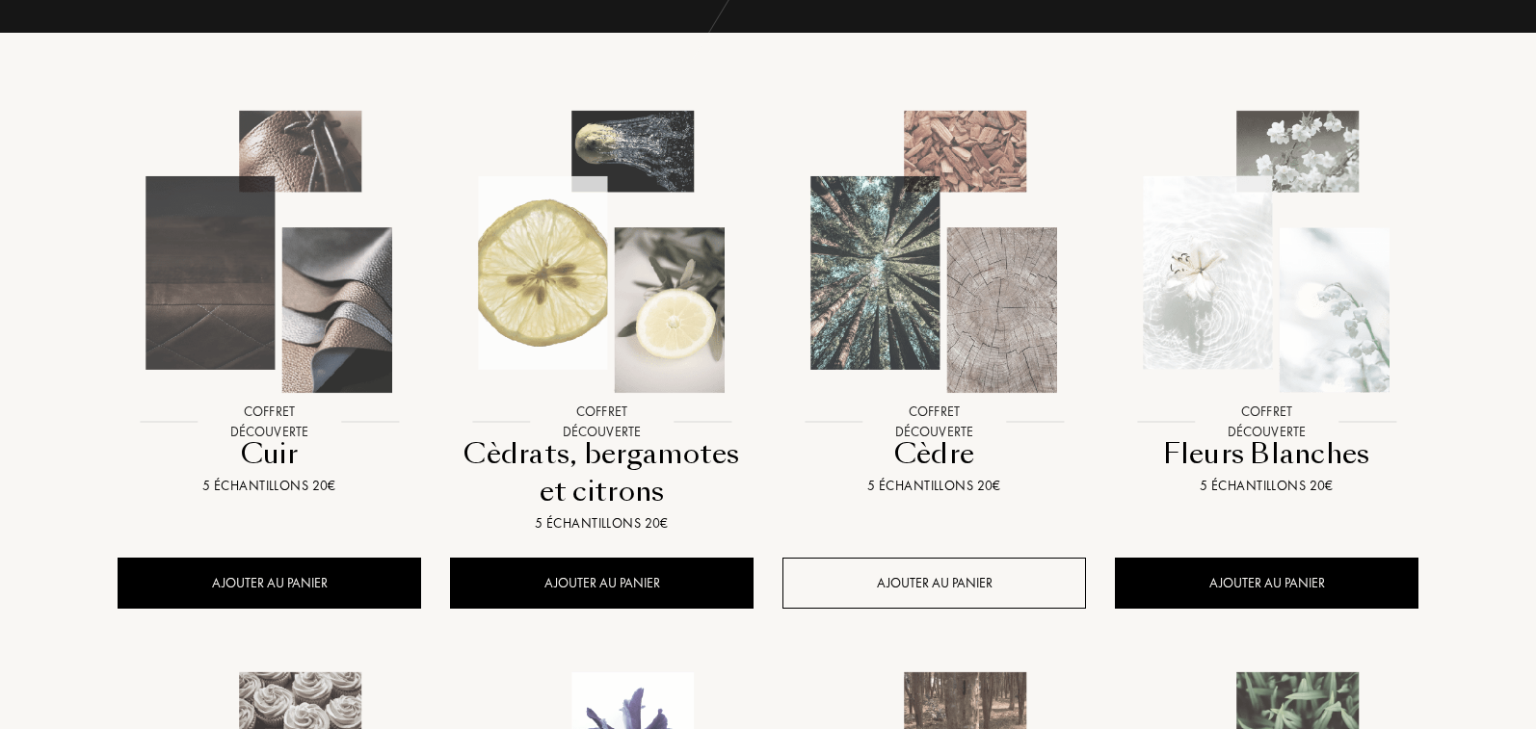
click at [908, 579] on div "AJOUTER AU PANIER" at bounding box center [933, 583] width 303 height 51
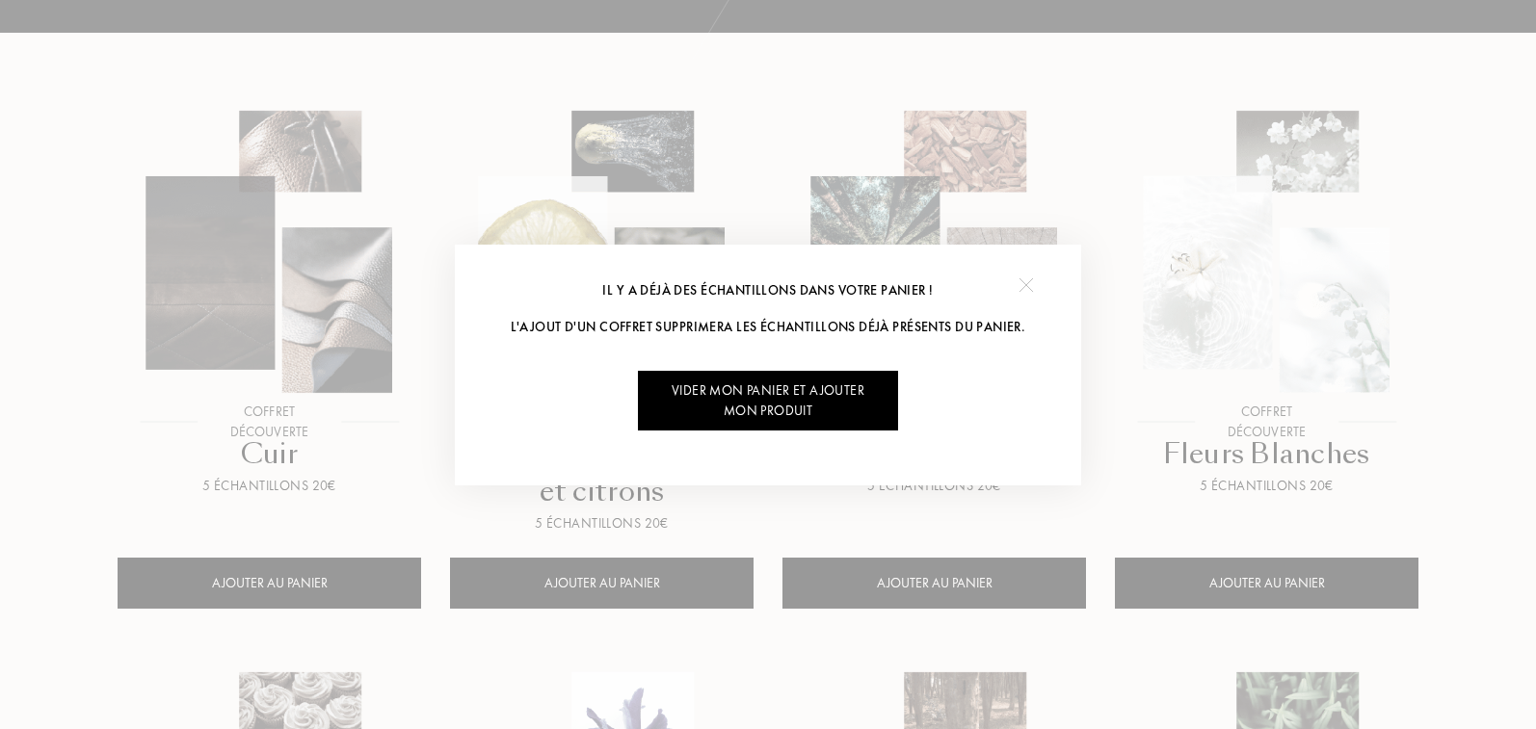
click at [1021, 286] on img at bounding box center [1025, 285] width 14 height 14
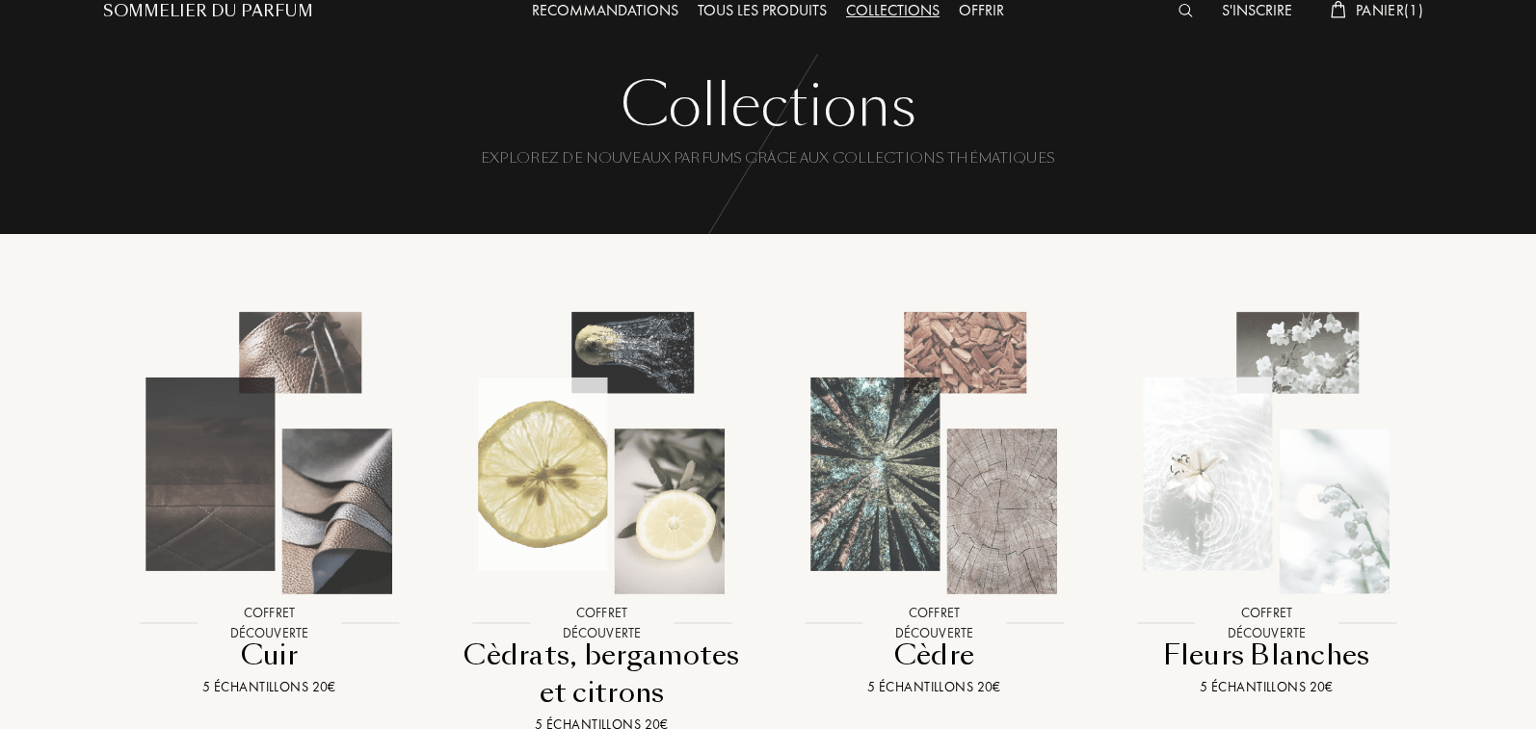
scroll to position [0, 0]
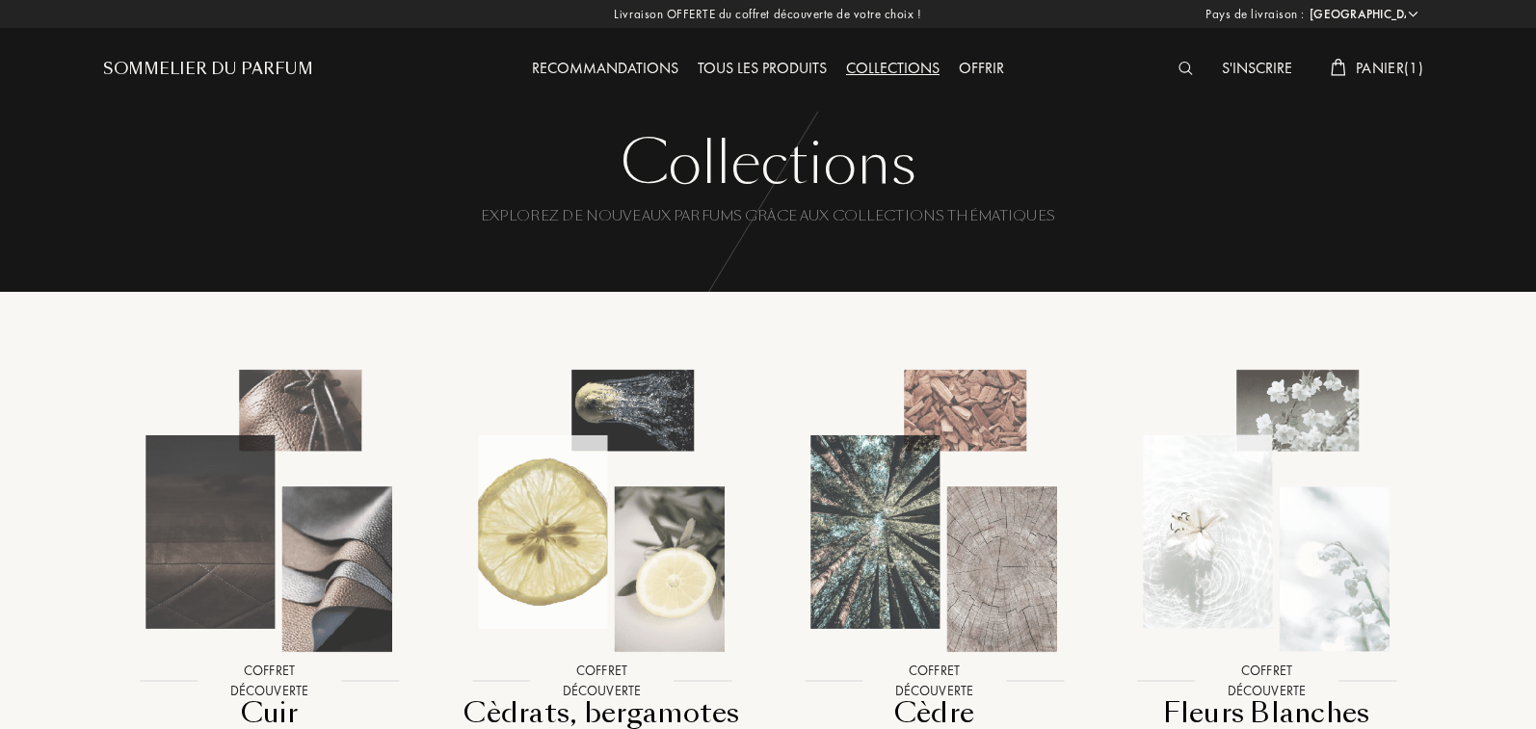
click at [1384, 69] on span "Panier ( 1 )" at bounding box center [1389, 68] width 67 height 20
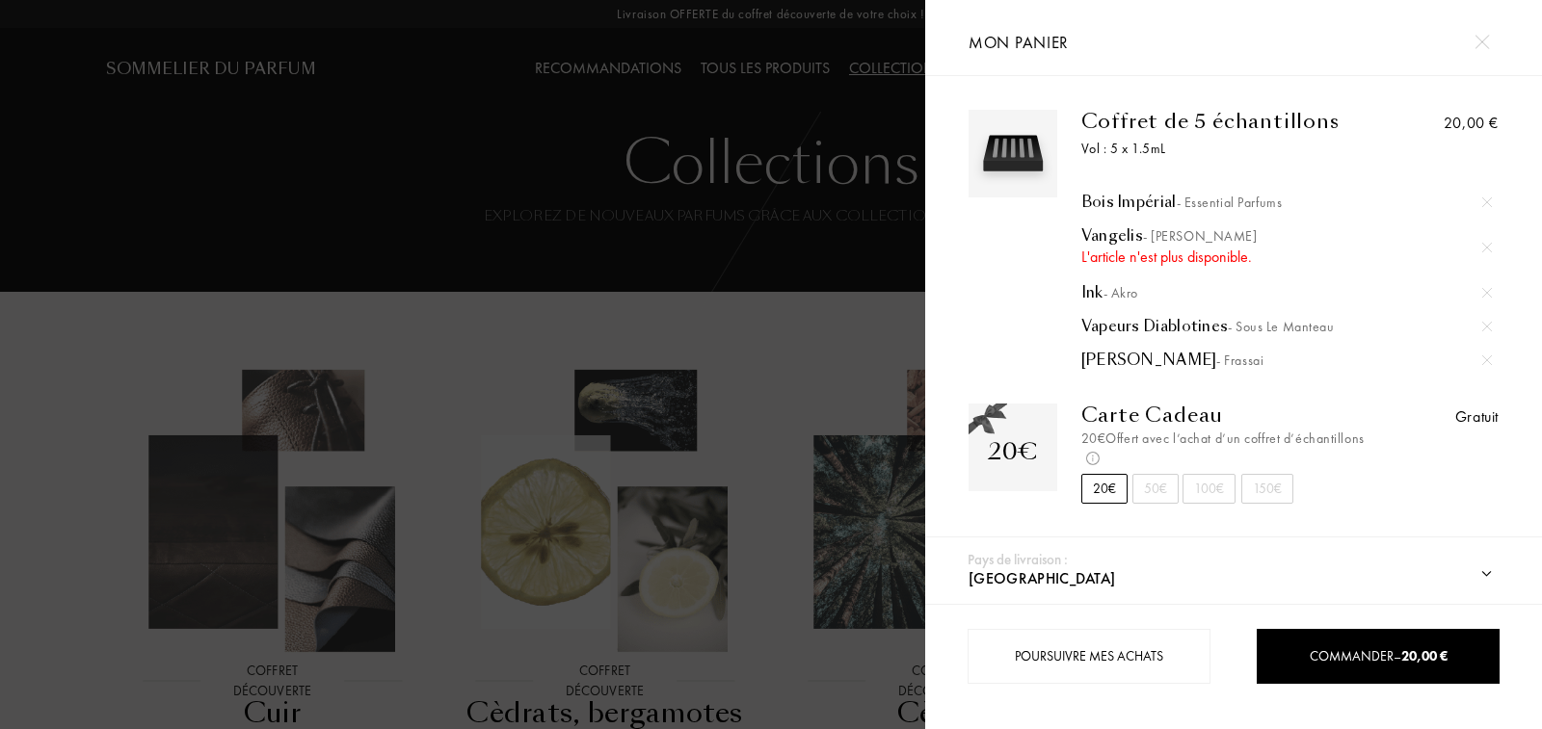
click at [1482, 198] on img at bounding box center [1487, 203] width 10 height 10
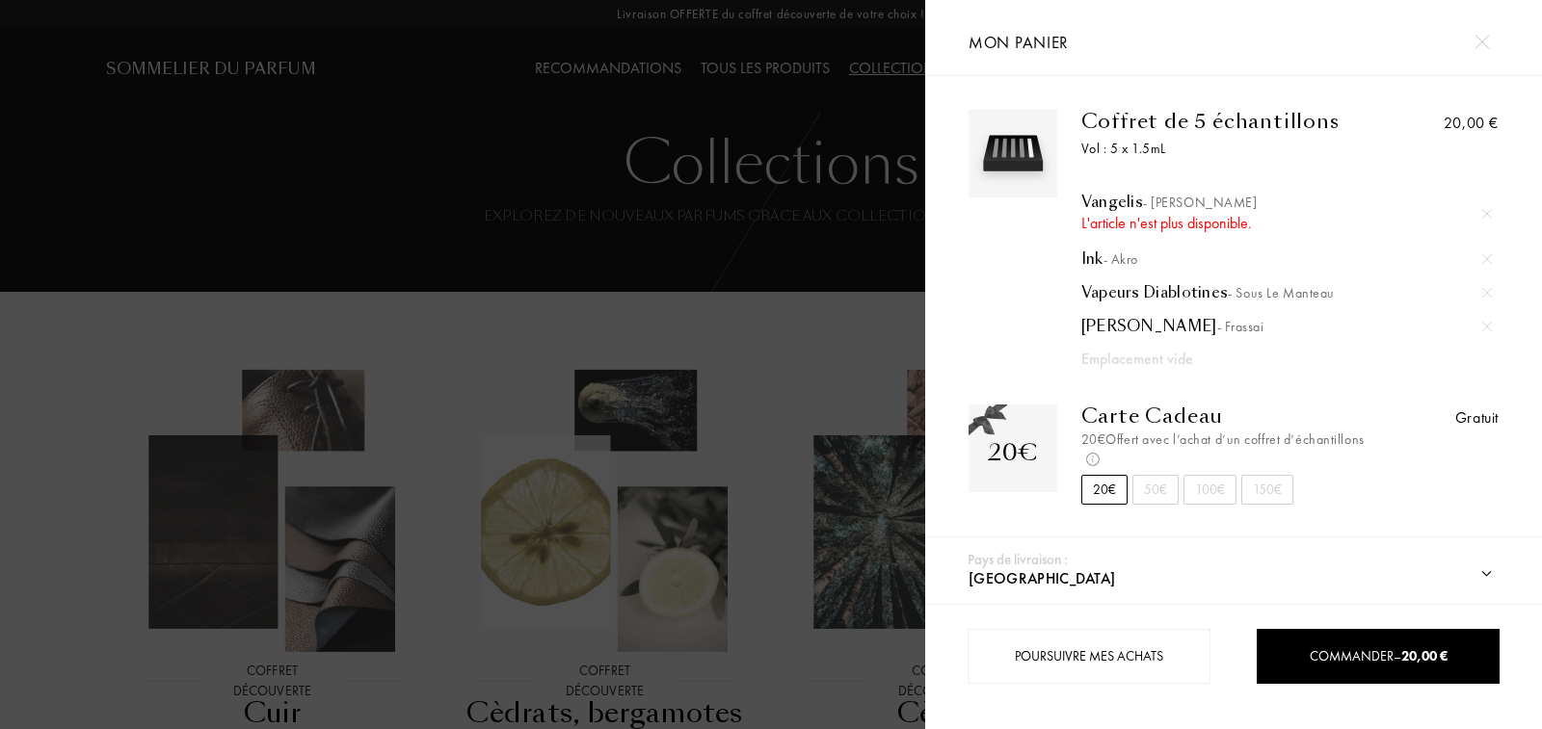
click at [1481, 197] on div "20,00 €" at bounding box center [1431, 240] width 133 height 261
click at [1484, 210] on img at bounding box center [1487, 214] width 10 height 10
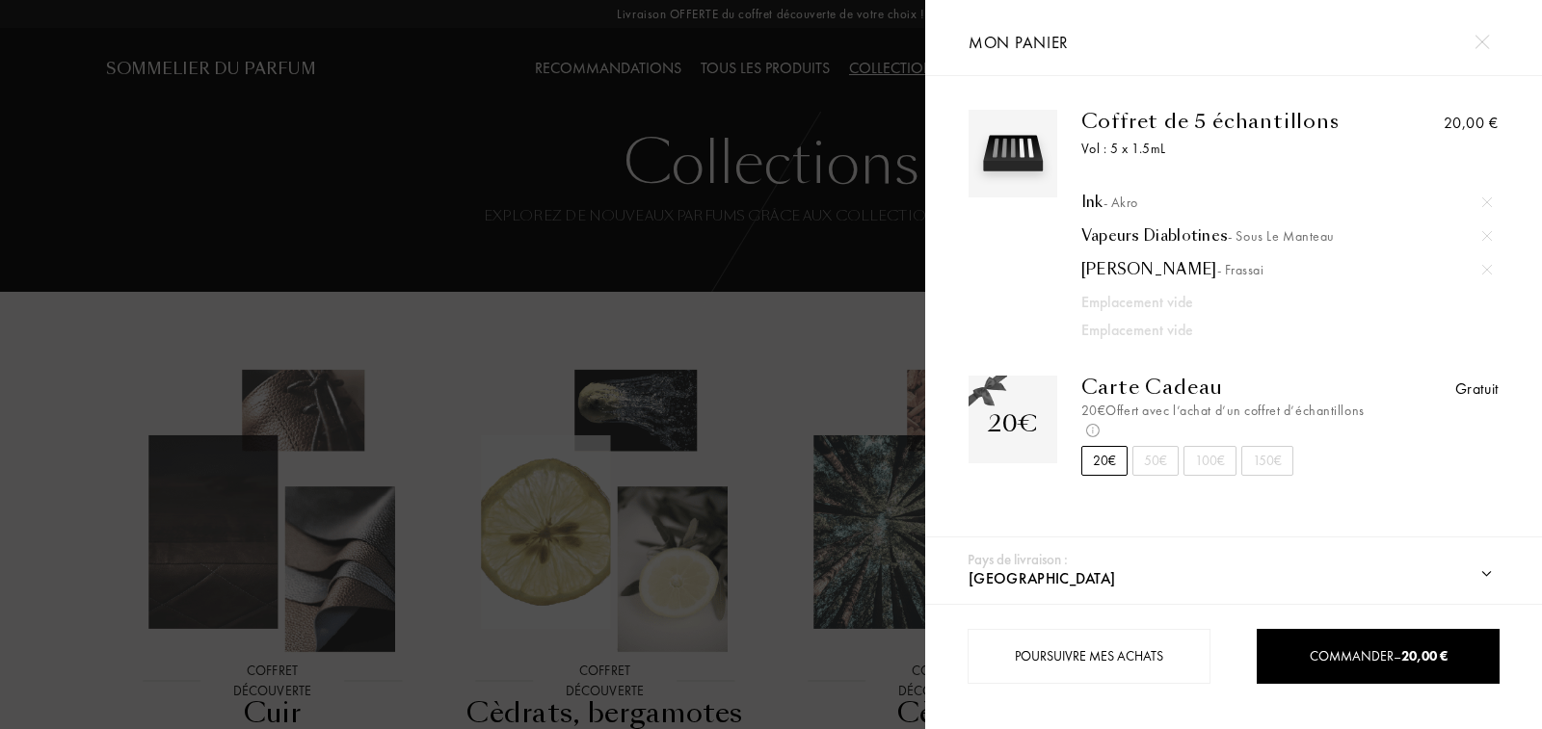
click at [1484, 210] on div at bounding box center [1486, 202] width 29 height 29
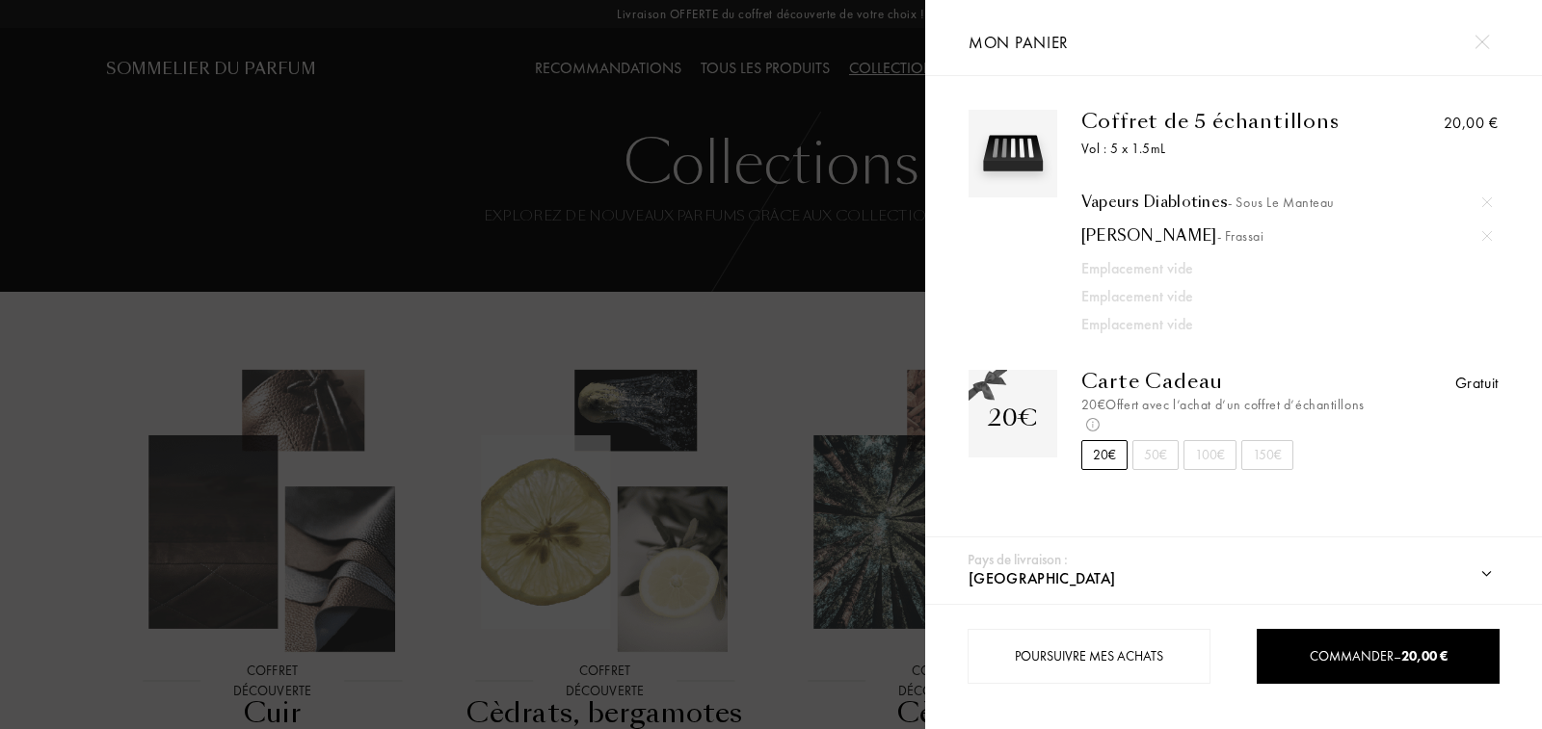
click at [1484, 210] on div at bounding box center [1486, 202] width 29 height 29
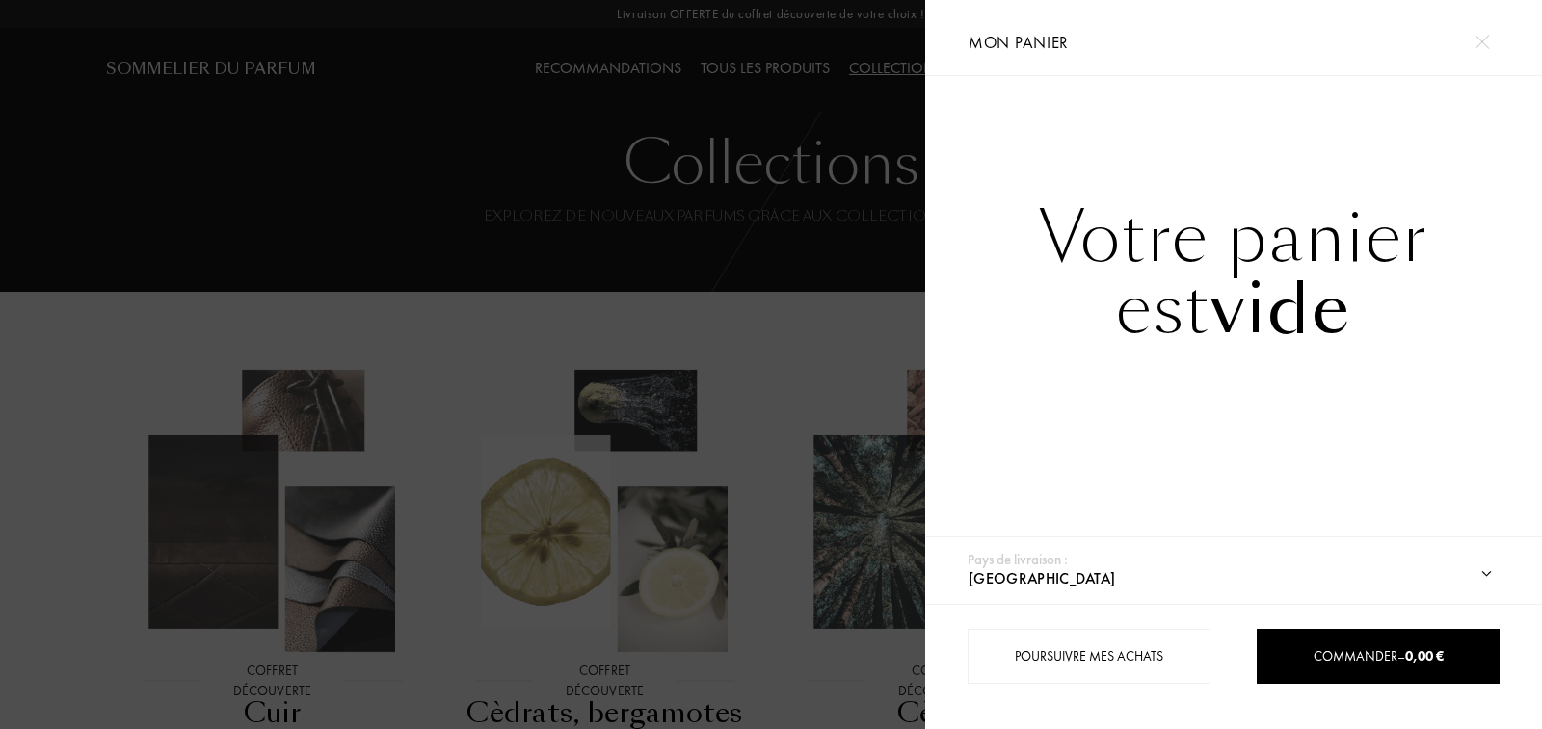
click at [1483, 39] on img at bounding box center [1481, 42] width 14 height 14
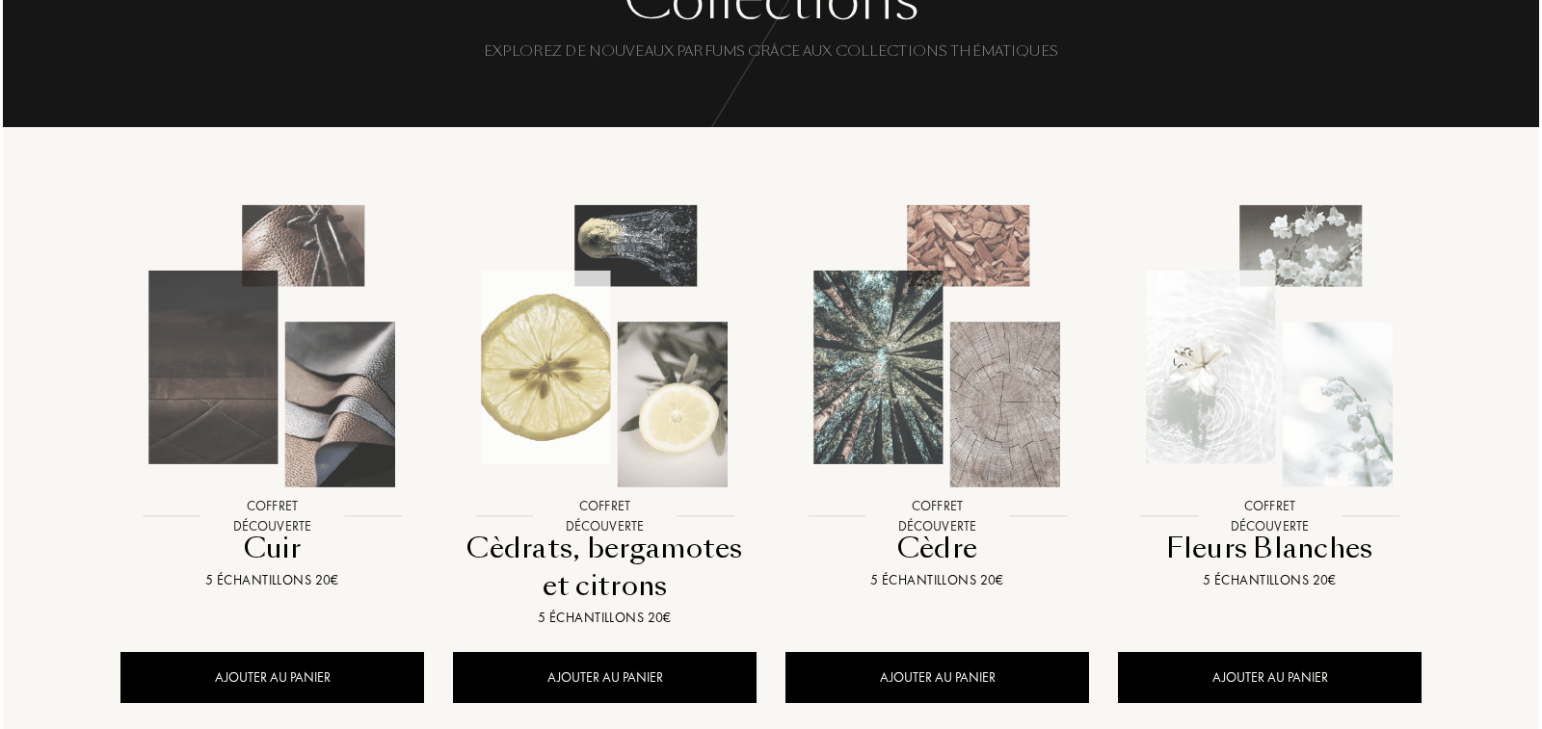
scroll to position [169, 0]
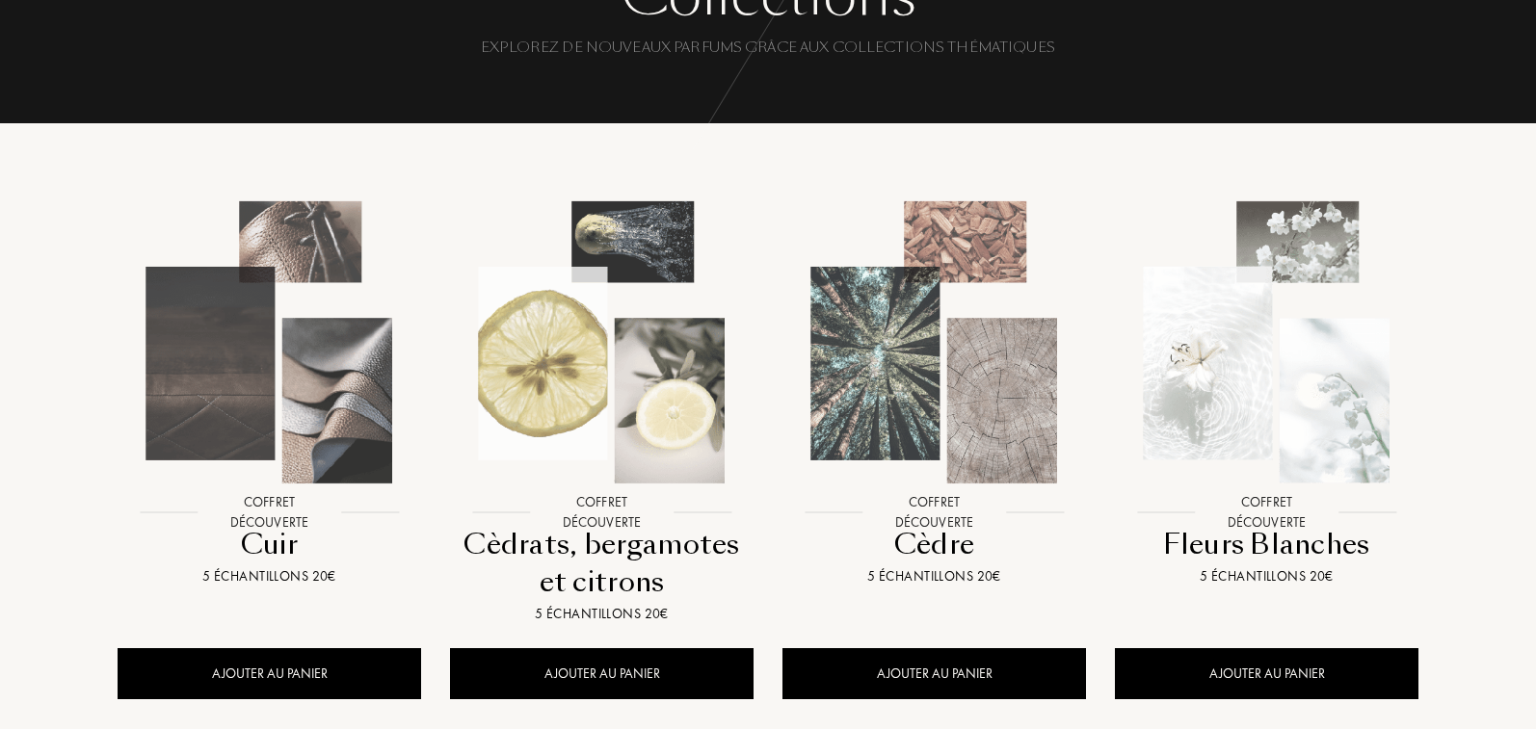
click at [1266, 253] on img at bounding box center [1267, 343] width 300 height 300
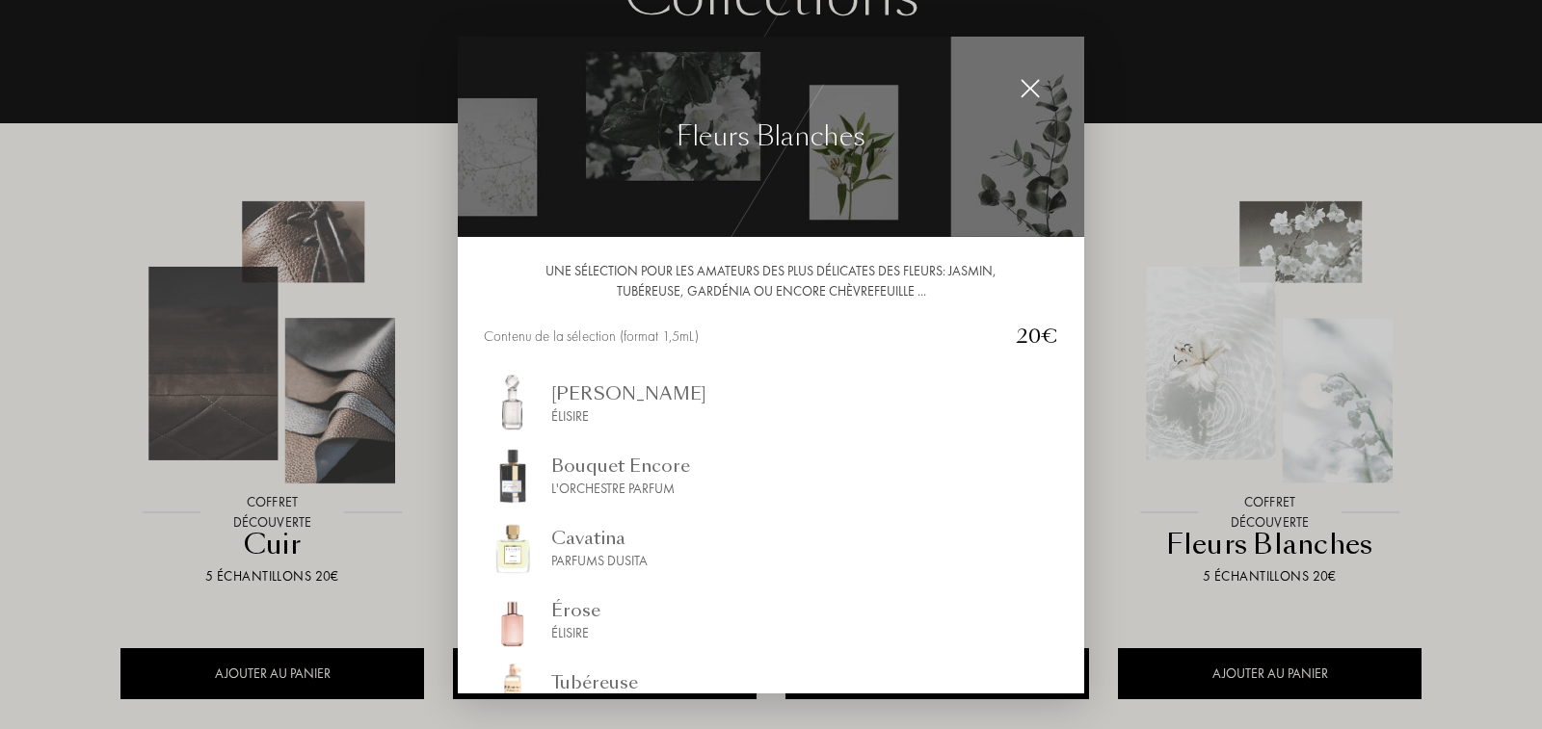
click at [1072, 375] on div "Une sélection pour les amateurs des plus délicates des fleurs: jasmin, tubéreus…" at bounding box center [771, 464] width 626 height 455
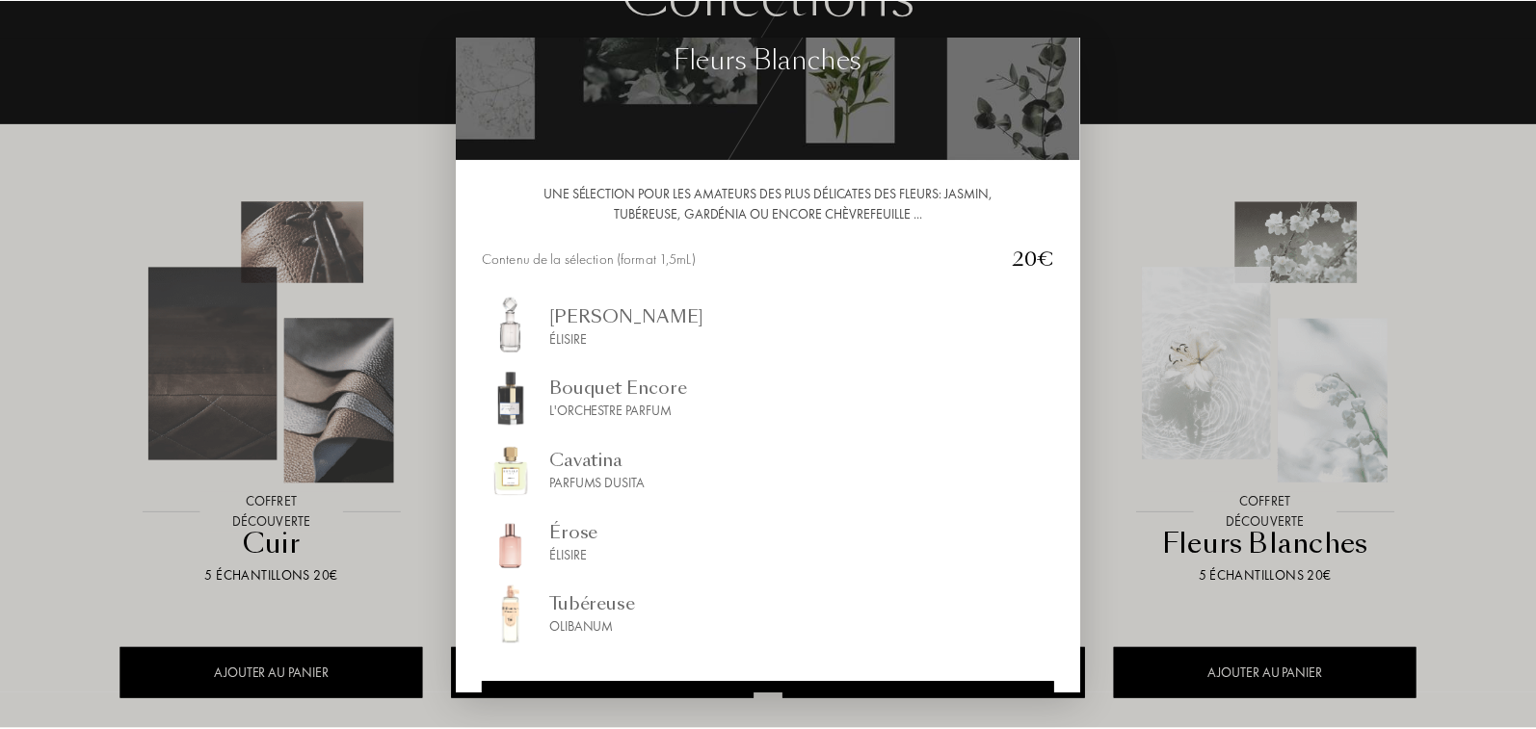
scroll to position [116, 0]
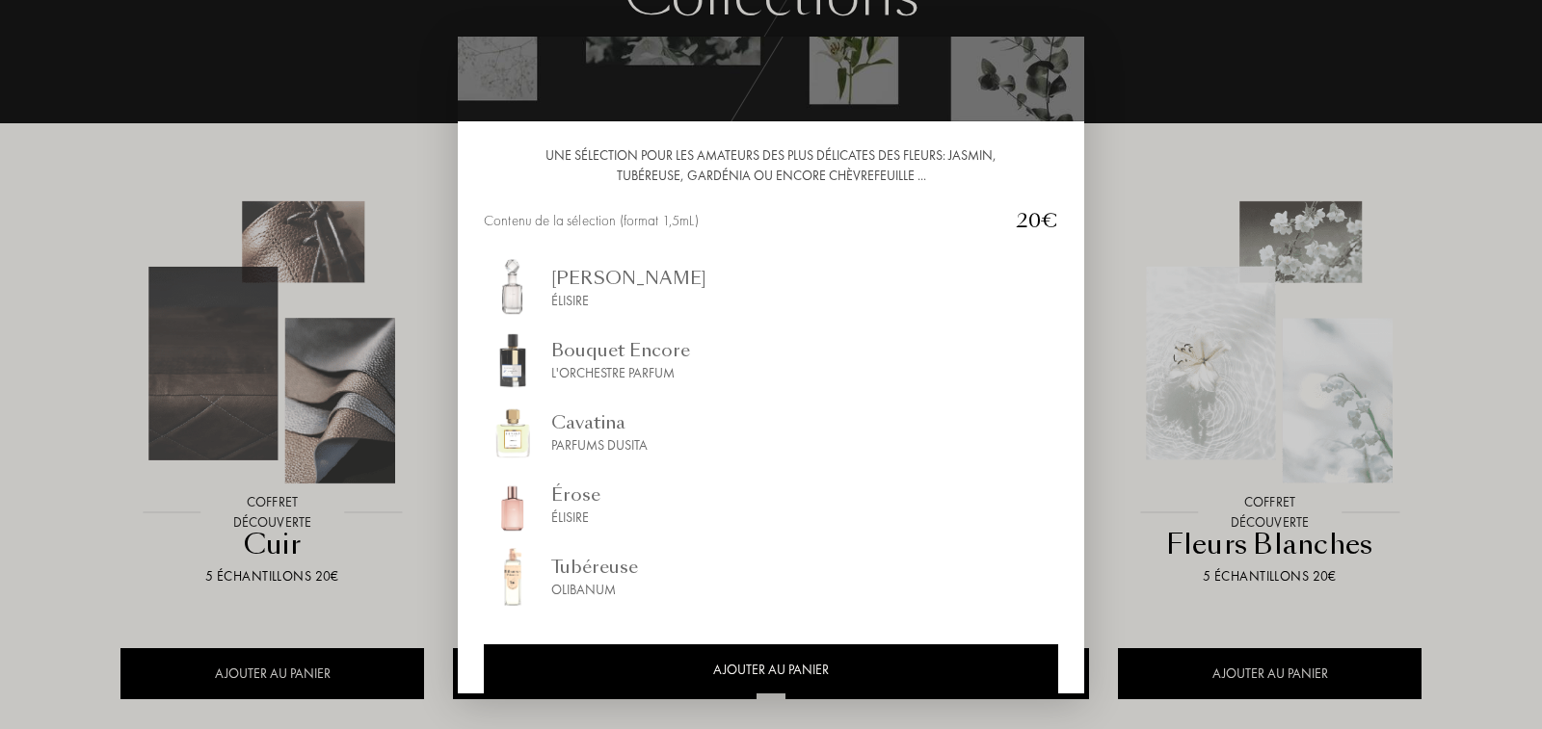
click at [1142, 142] on div at bounding box center [771, 364] width 1542 height 729
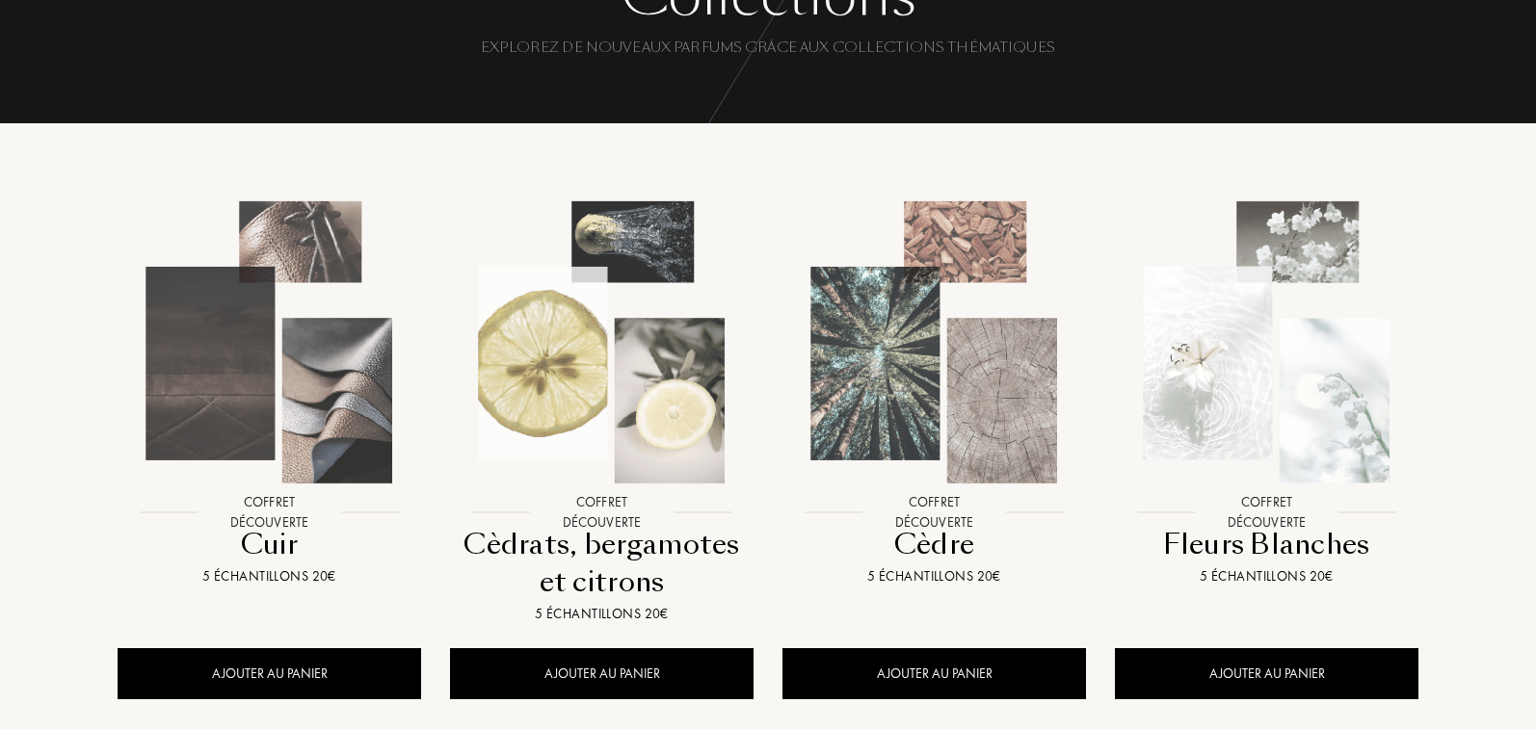
click at [530, 539] on div at bounding box center [601, 359] width 332 height 375
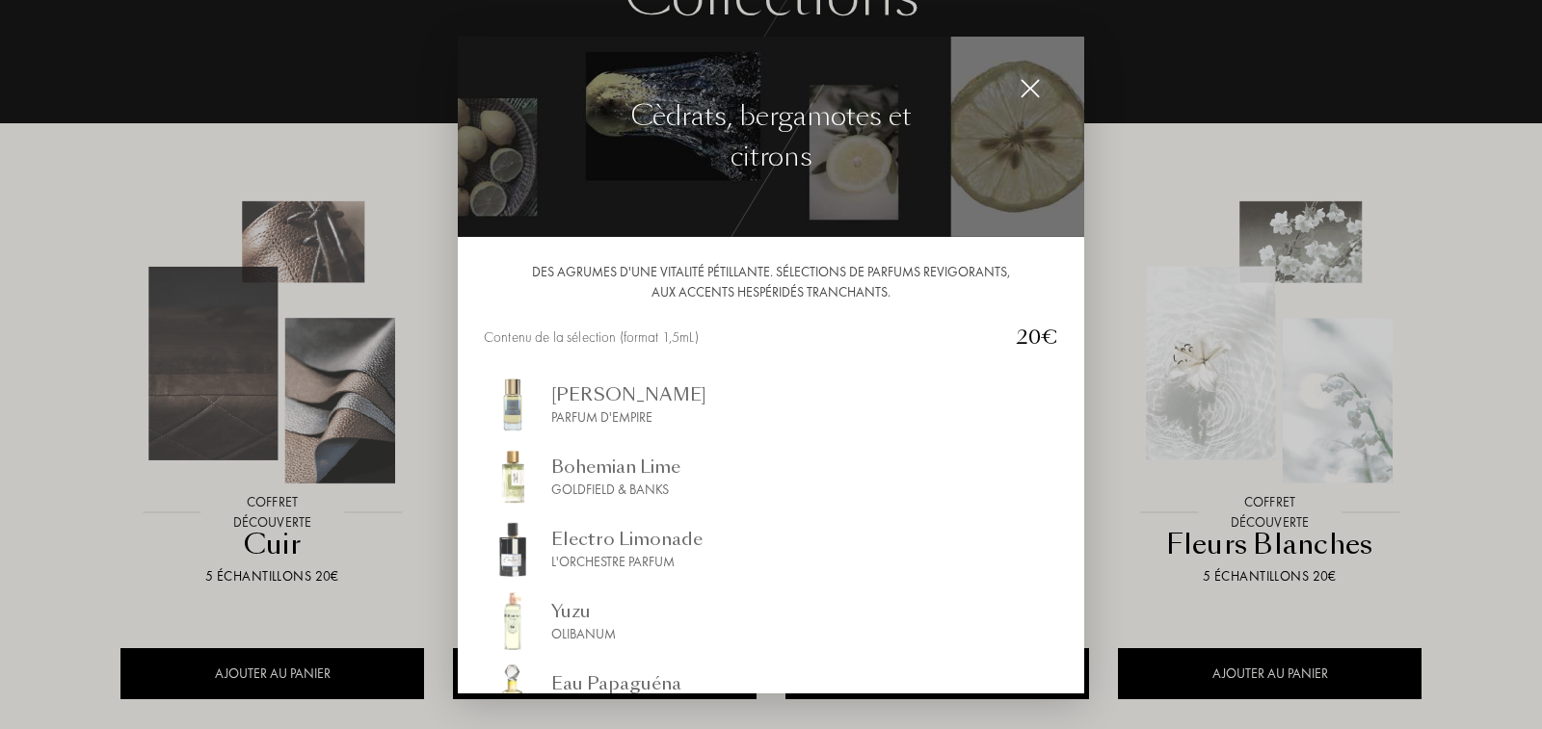
click at [0, 380] on div at bounding box center [771, 364] width 1542 height 729
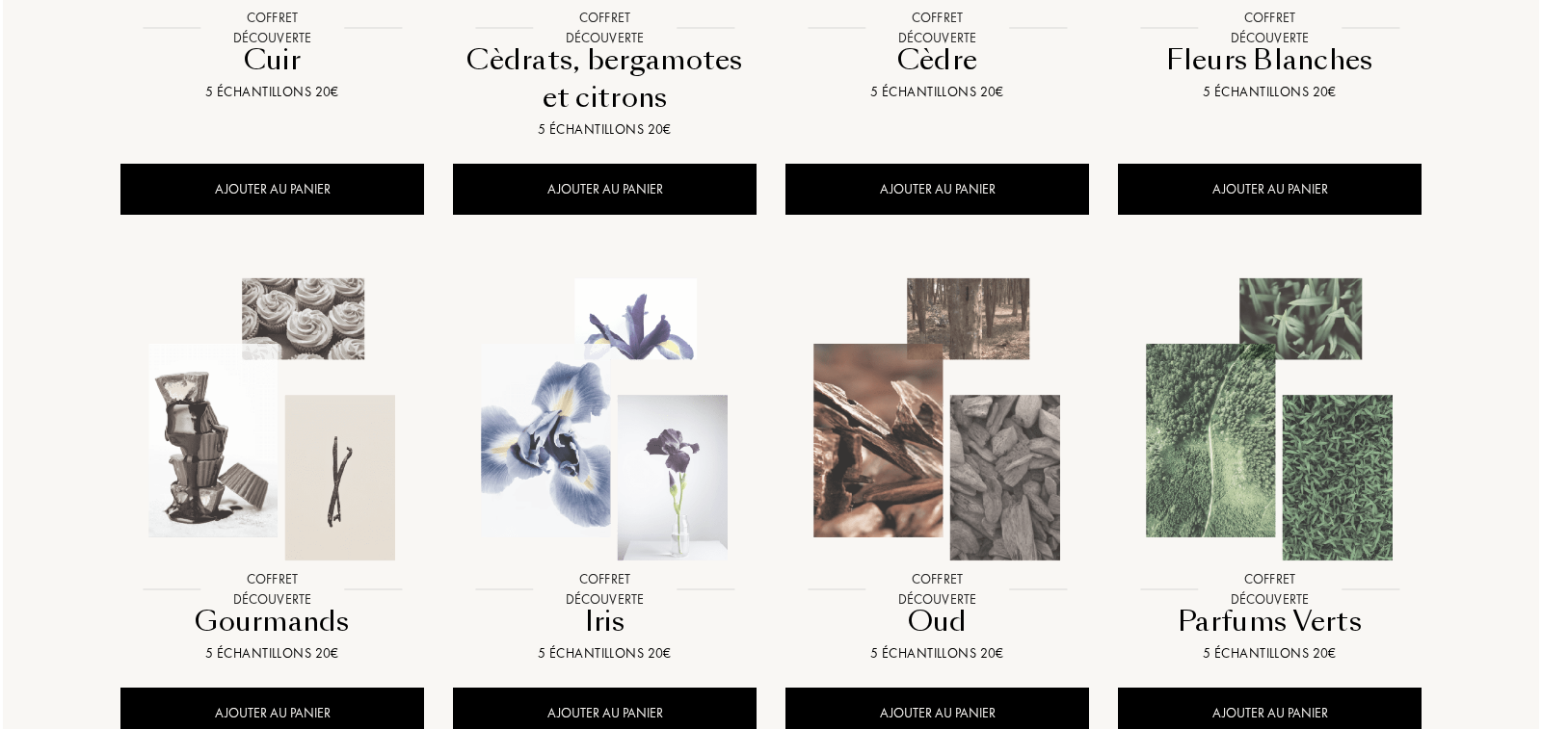
scroll to position [662, 0]
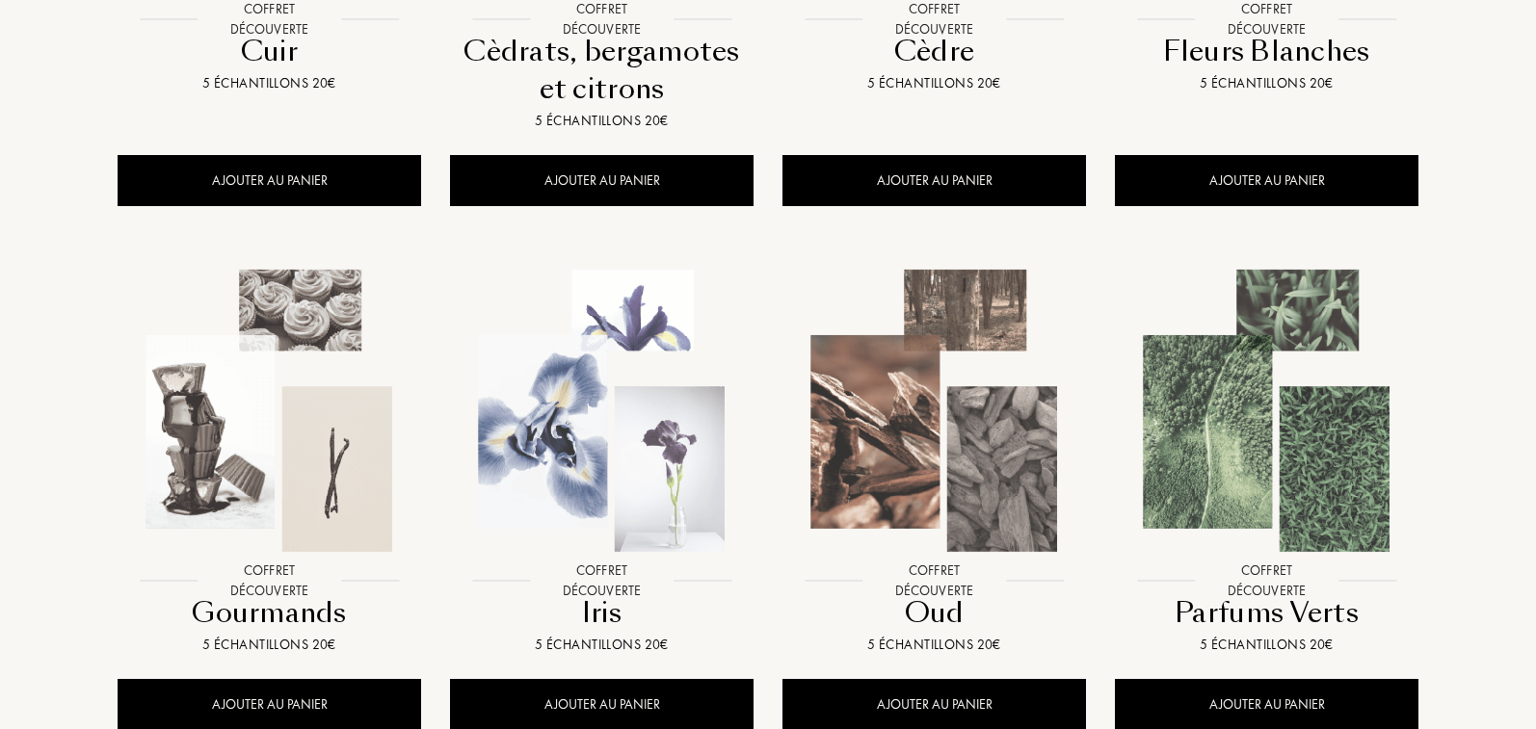
click at [225, 616] on div "Gourmands" at bounding box center [269, 613] width 288 height 38
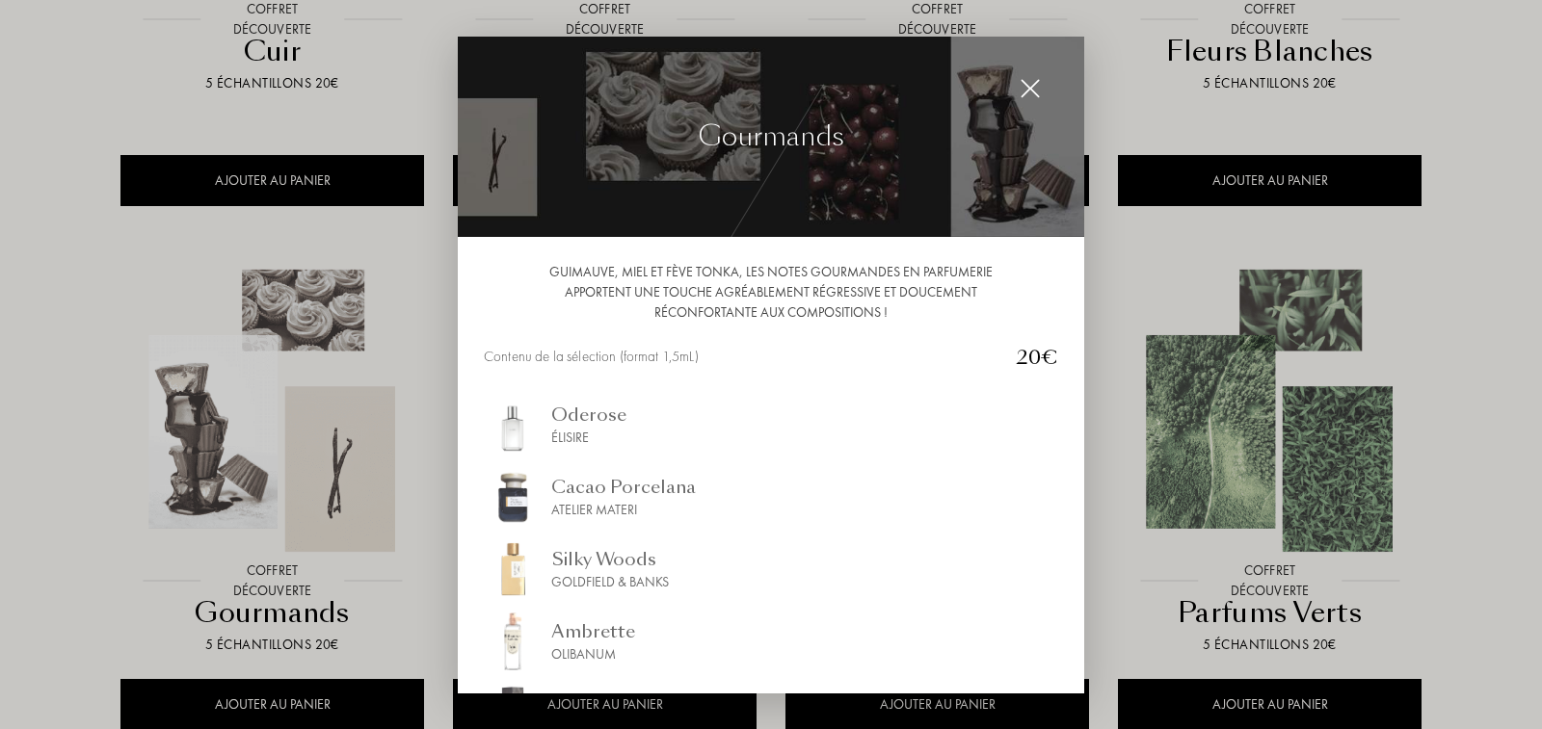
click at [481, 391] on div "Guimauve, miel et fève tonka, les notes gourmandes en parfumerie apportent une …" at bounding box center [771, 464] width 626 height 455
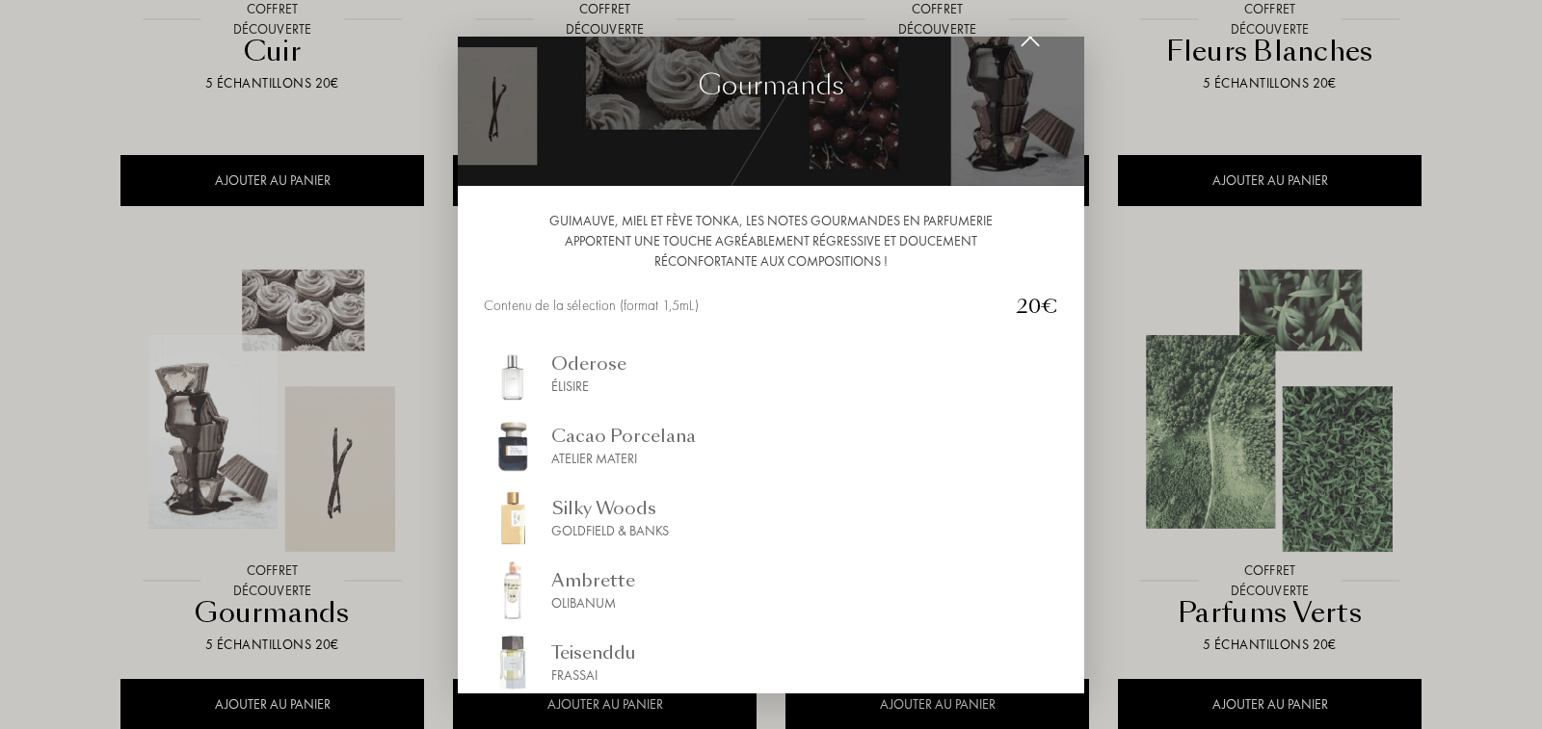
scroll to position [77, 0]
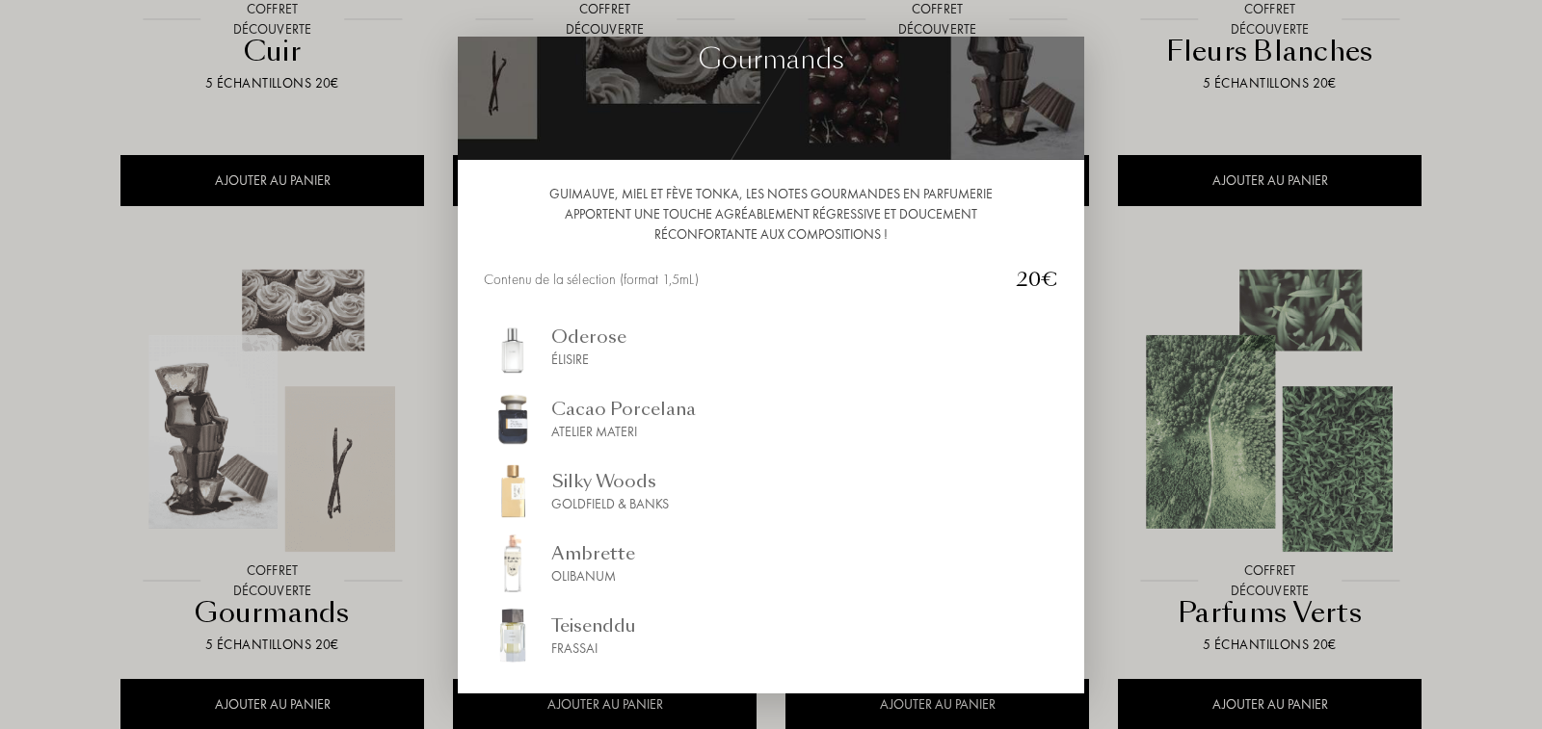
click at [31, 408] on div at bounding box center [771, 364] width 1542 height 729
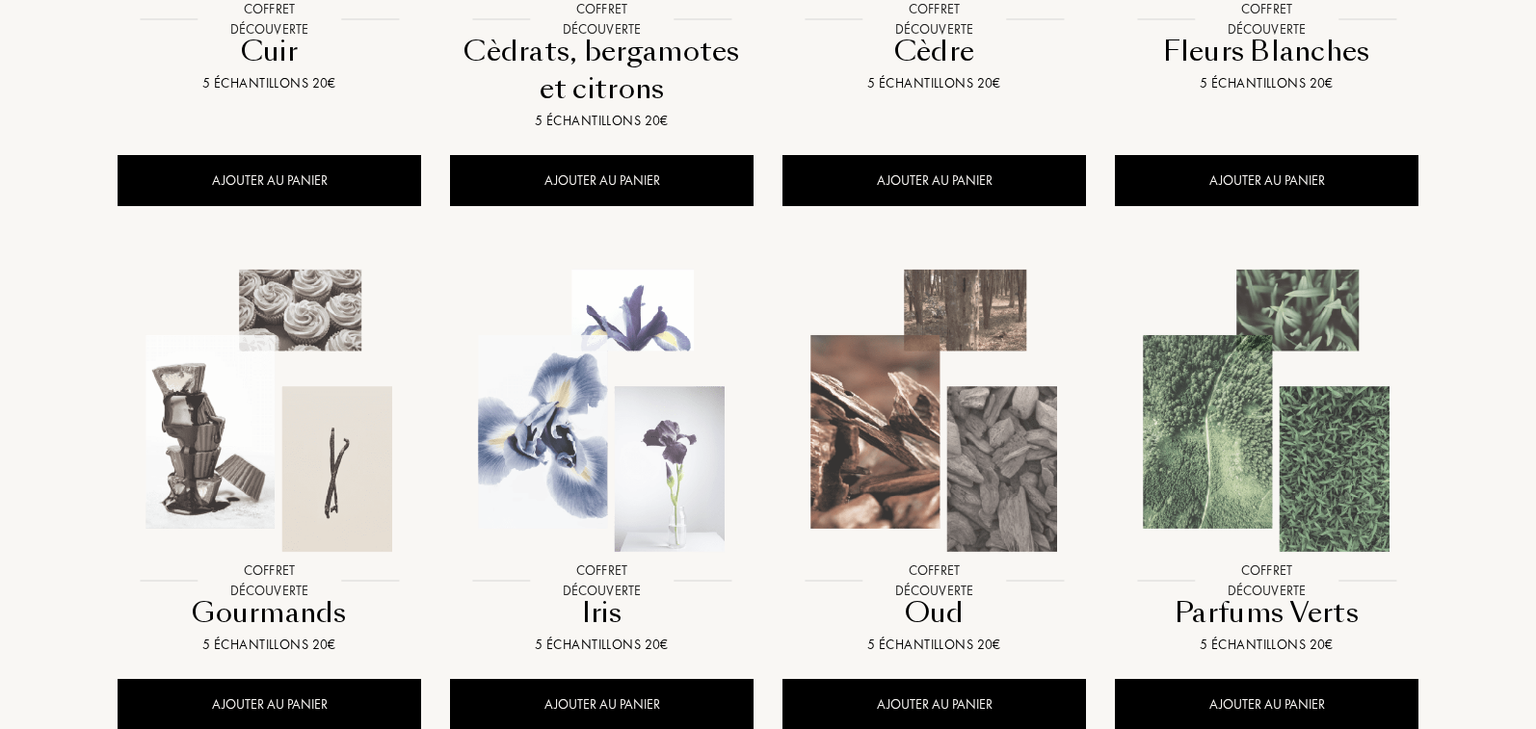
click at [601, 603] on div at bounding box center [601, 427] width 332 height 375
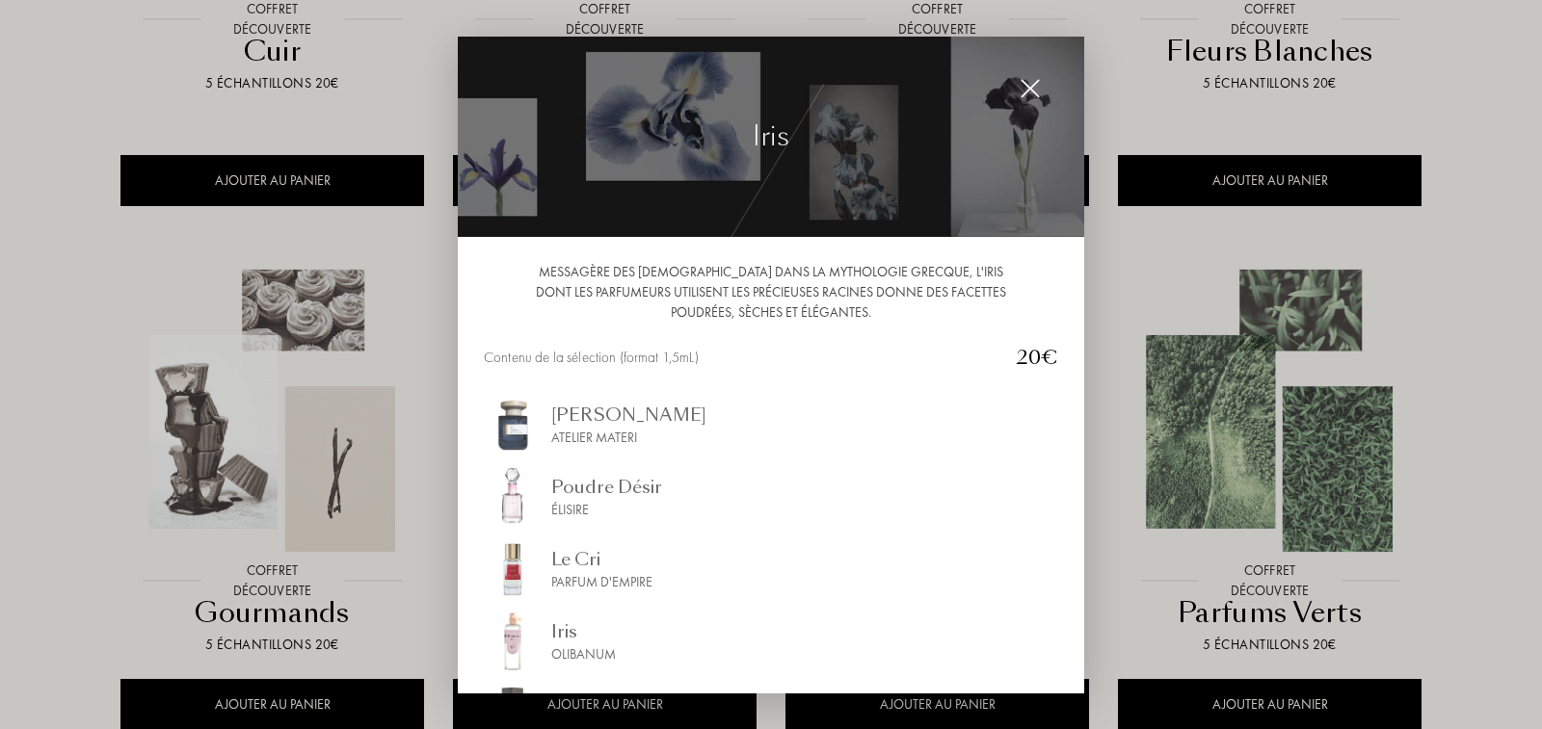
click at [472, 402] on div "Messagère des Dieux dans la mythologie grecque, l'iris dont les parfumeurs util…" at bounding box center [771, 464] width 626 height 455
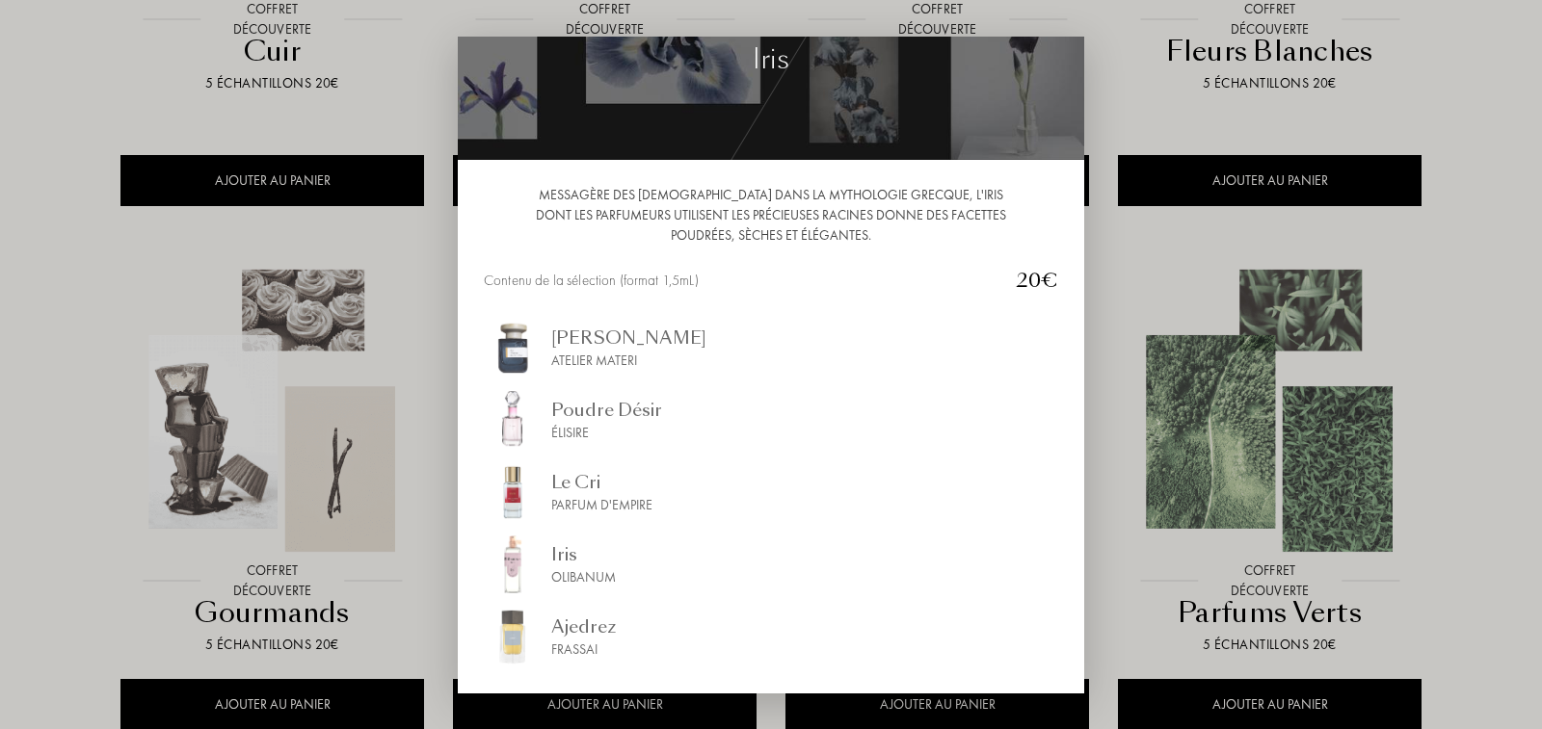
scroll to position [116, 0]
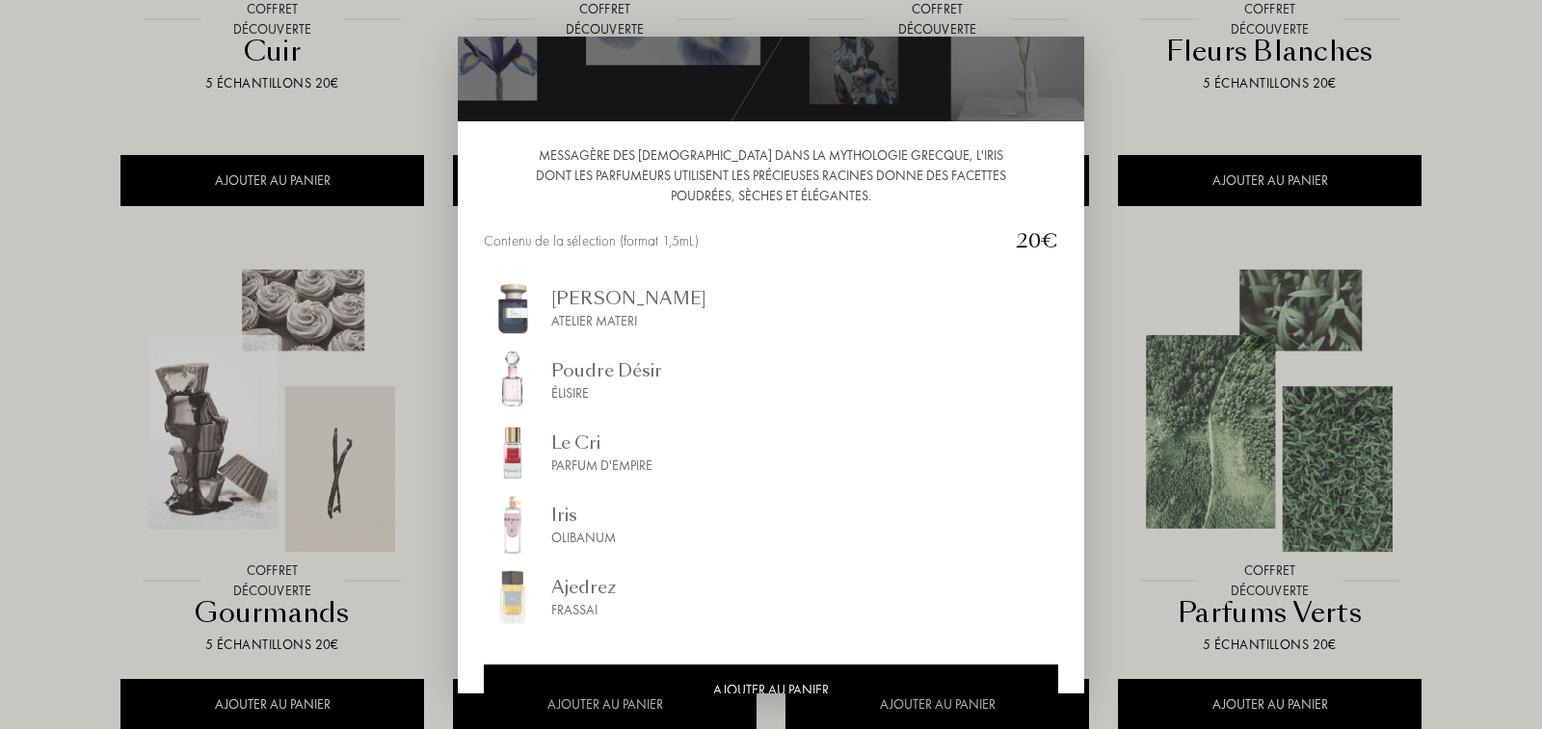
click at [11, 262] on div at bounding box center [771, 364] width 1542 height 729
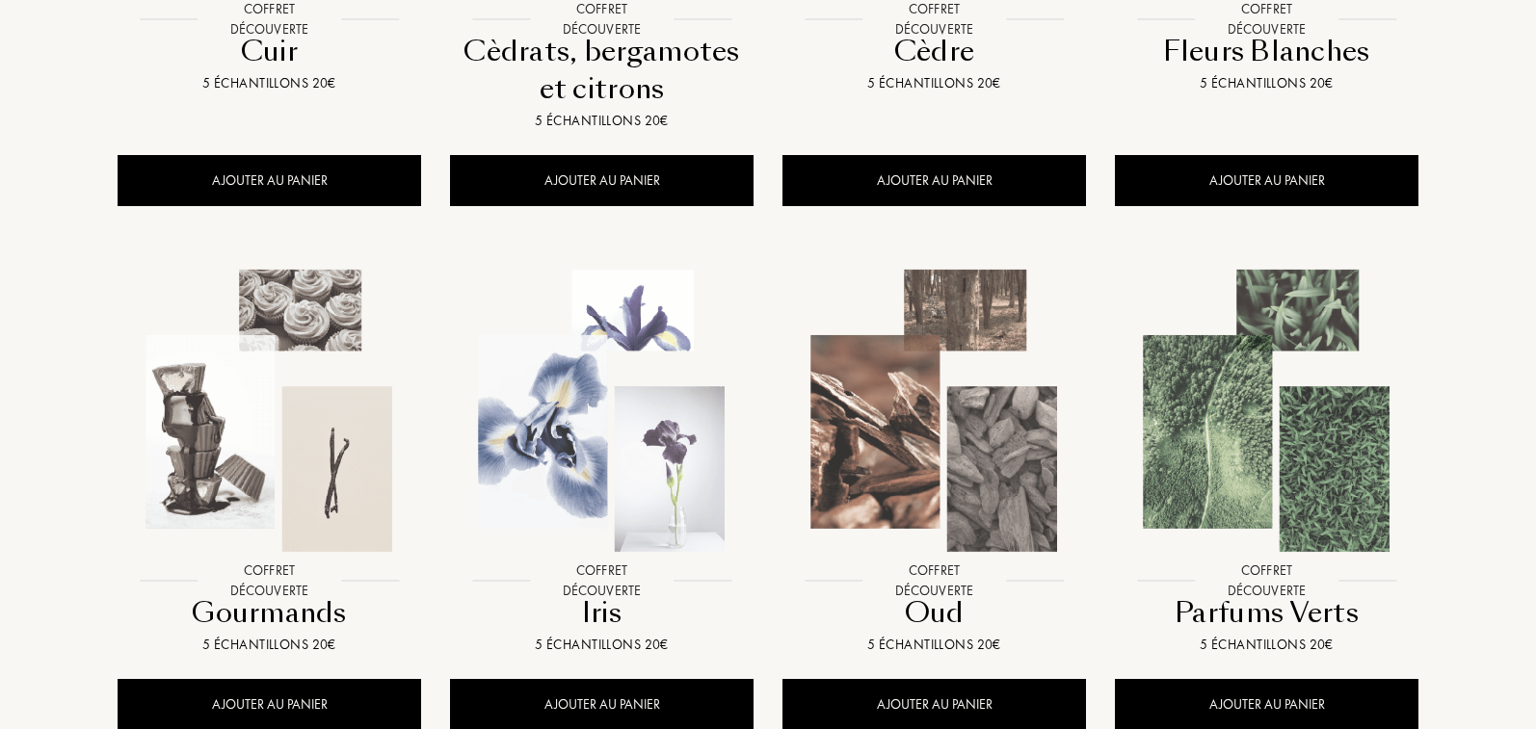
click at [850, 510] on img at bounding box center [934, 411] width 300 height 300
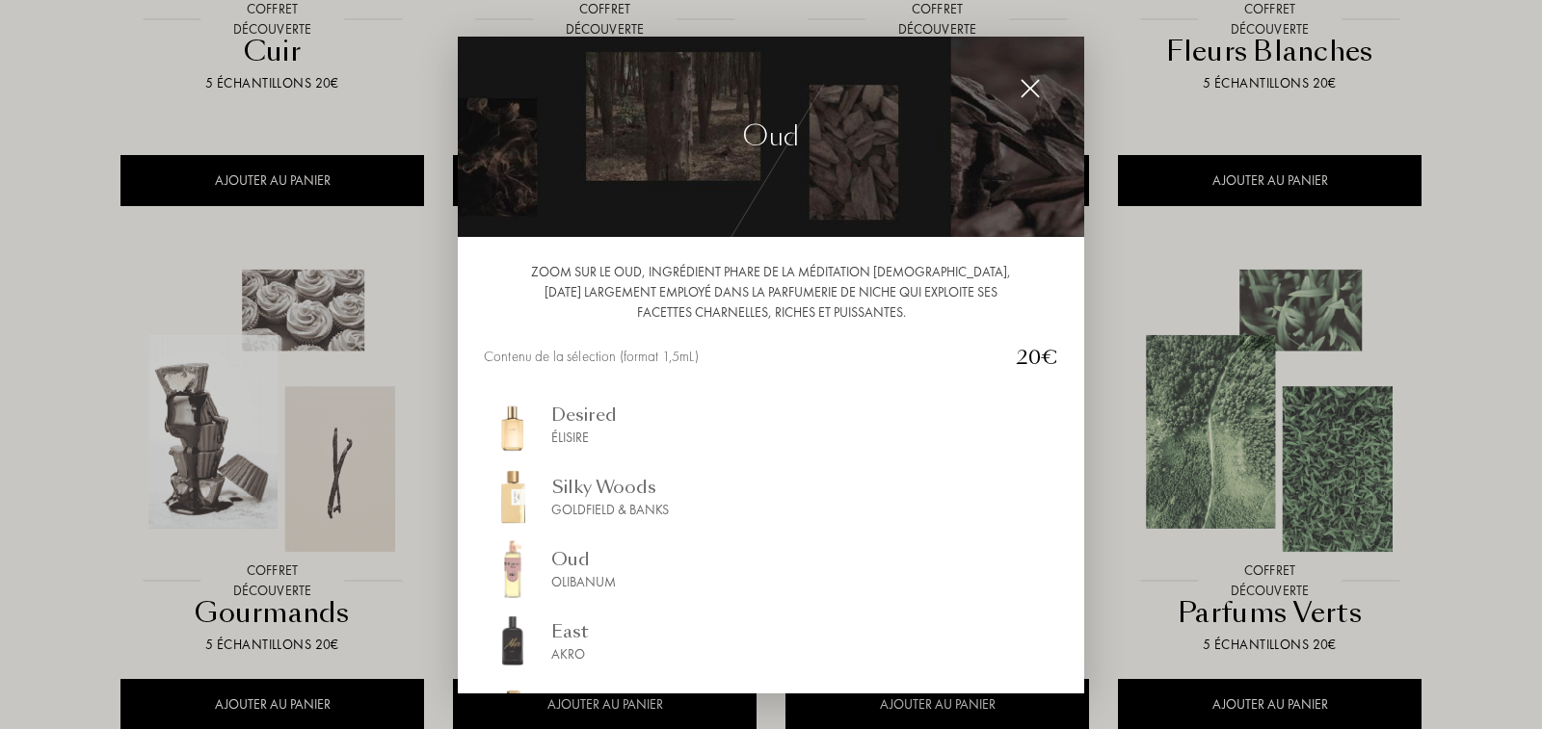
click at [476, 390] on div "Zoom sur le Oud, ingrédient phare de la méditation bouddhique, aujourd'hui larg…" at bounding box center [771, 464] width 626 height 455
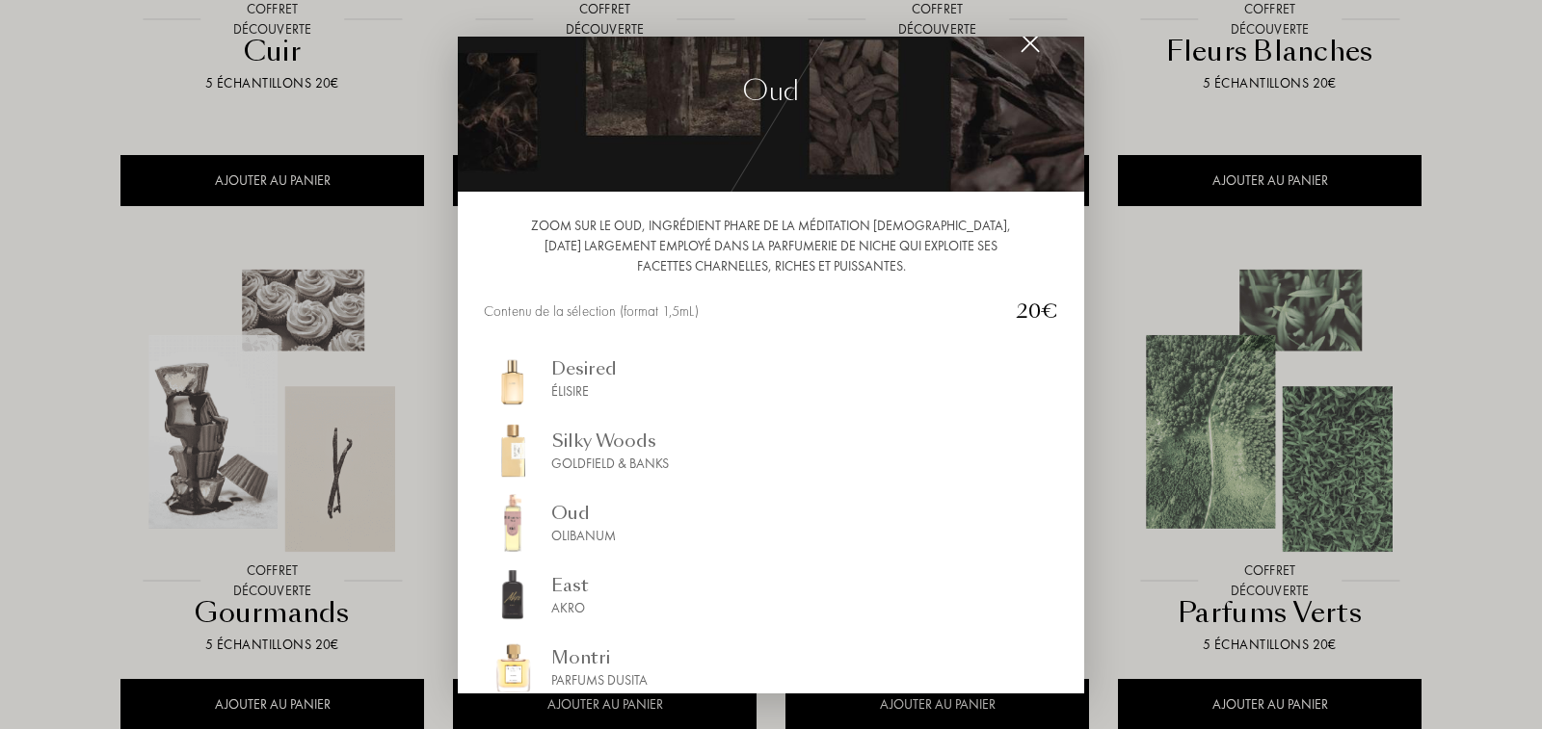
scroll to position [77, 0]
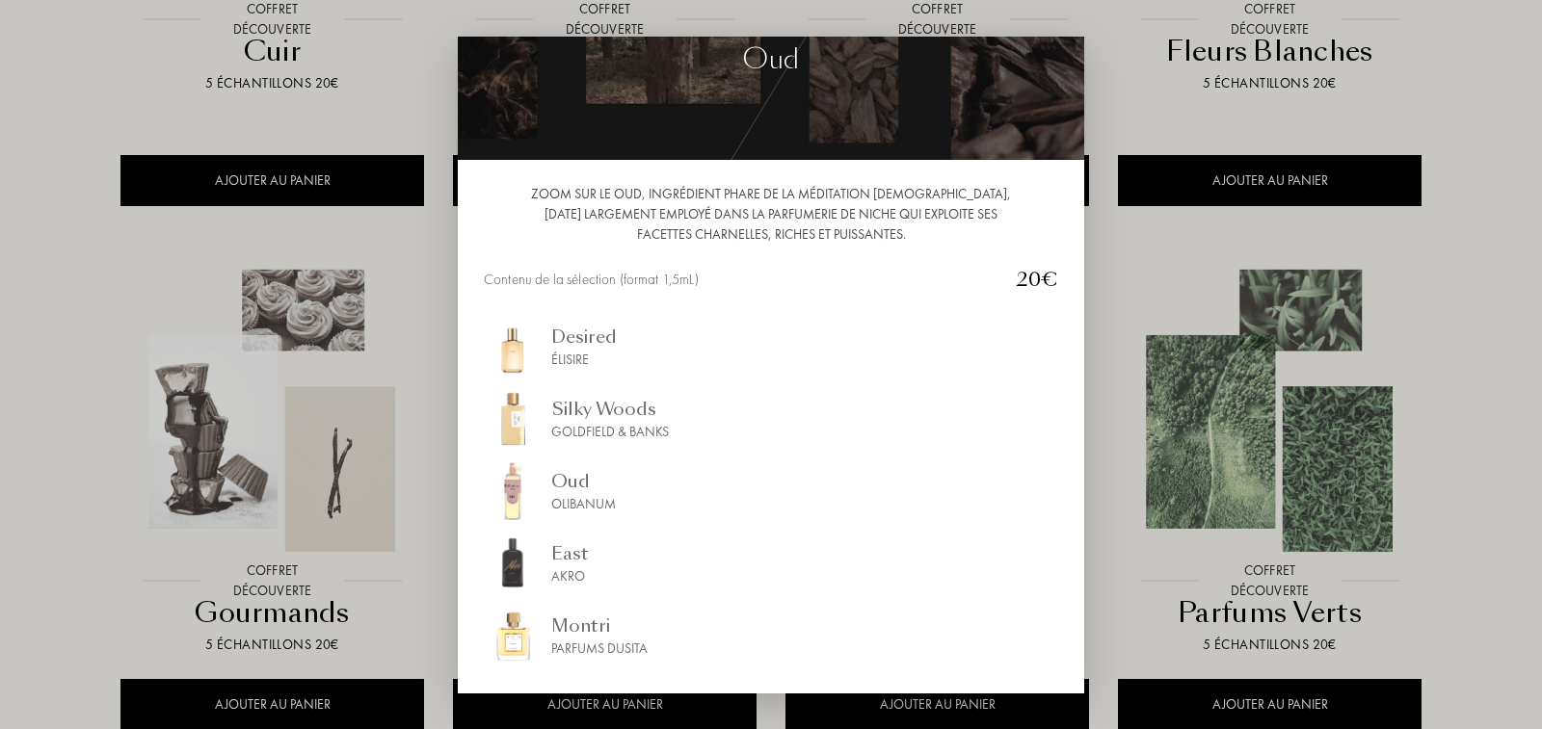
click at [79, 321] on div at bounding box center [771, 364] width 1542 height 729
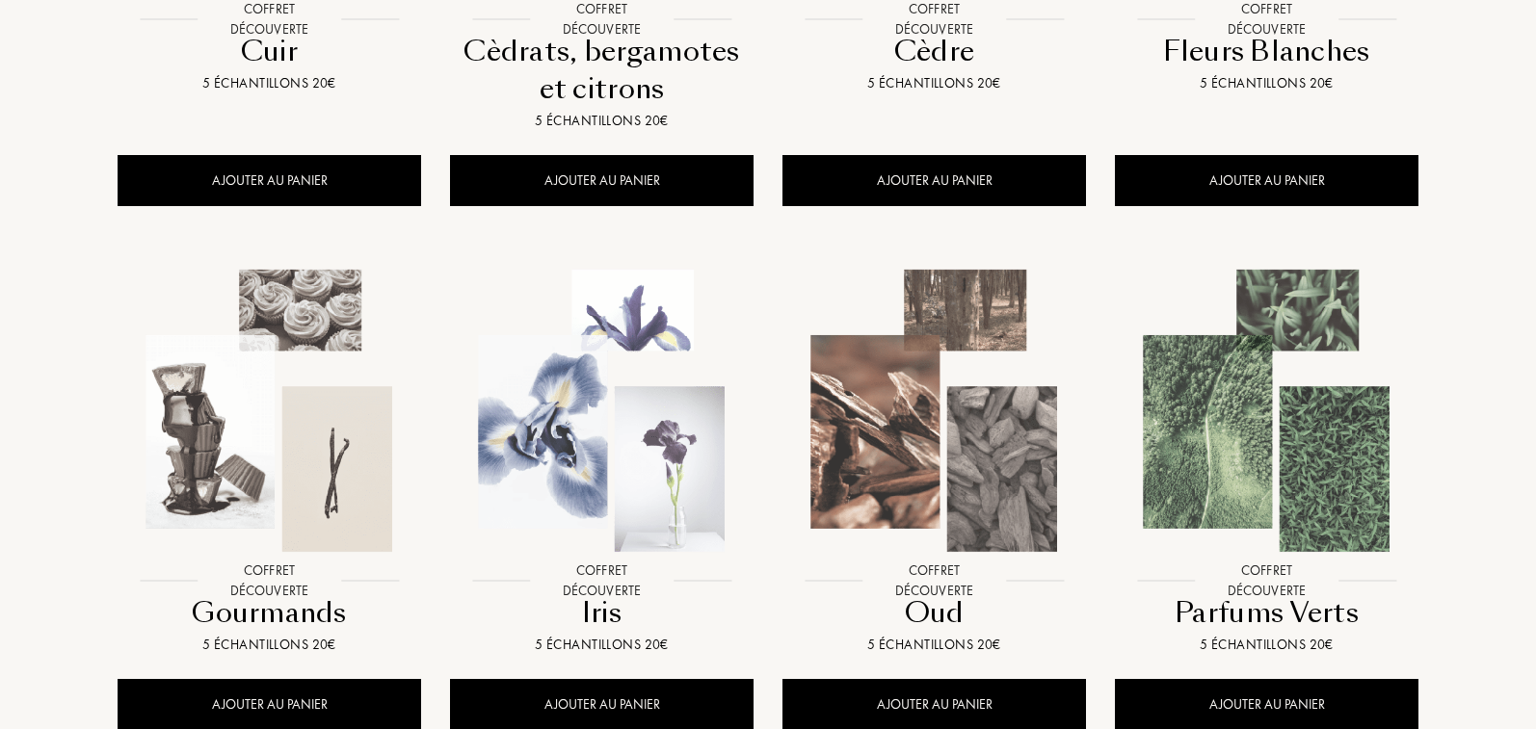
click at [1304, 565] on div at bounding box center [1266, 427] width 332 height 375
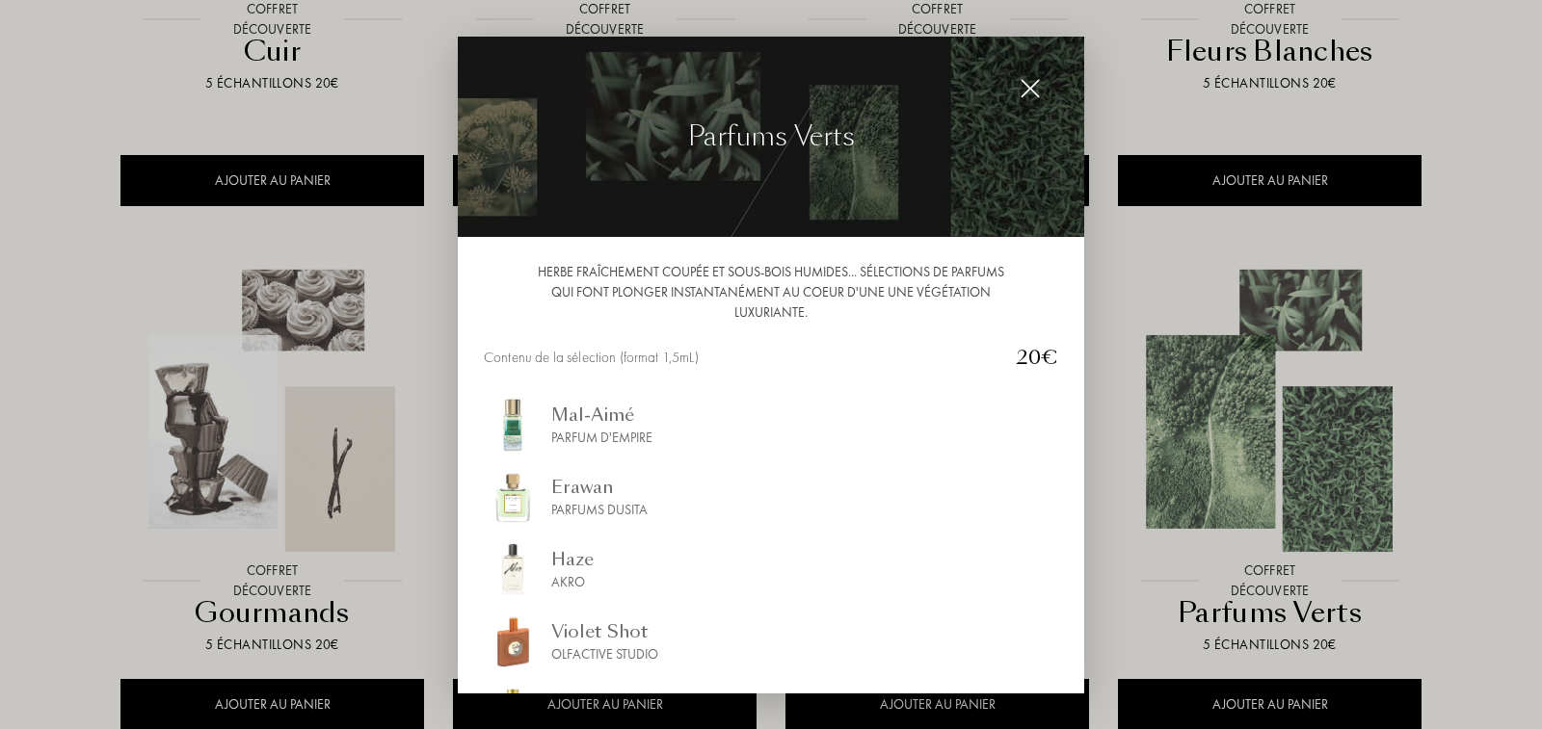
click at [481, 411] on div "Herbe fraîchement coupée et sous-bois humides... Sélections de parfums qui font…" at bounding box center [771, 464] width 626 height 455
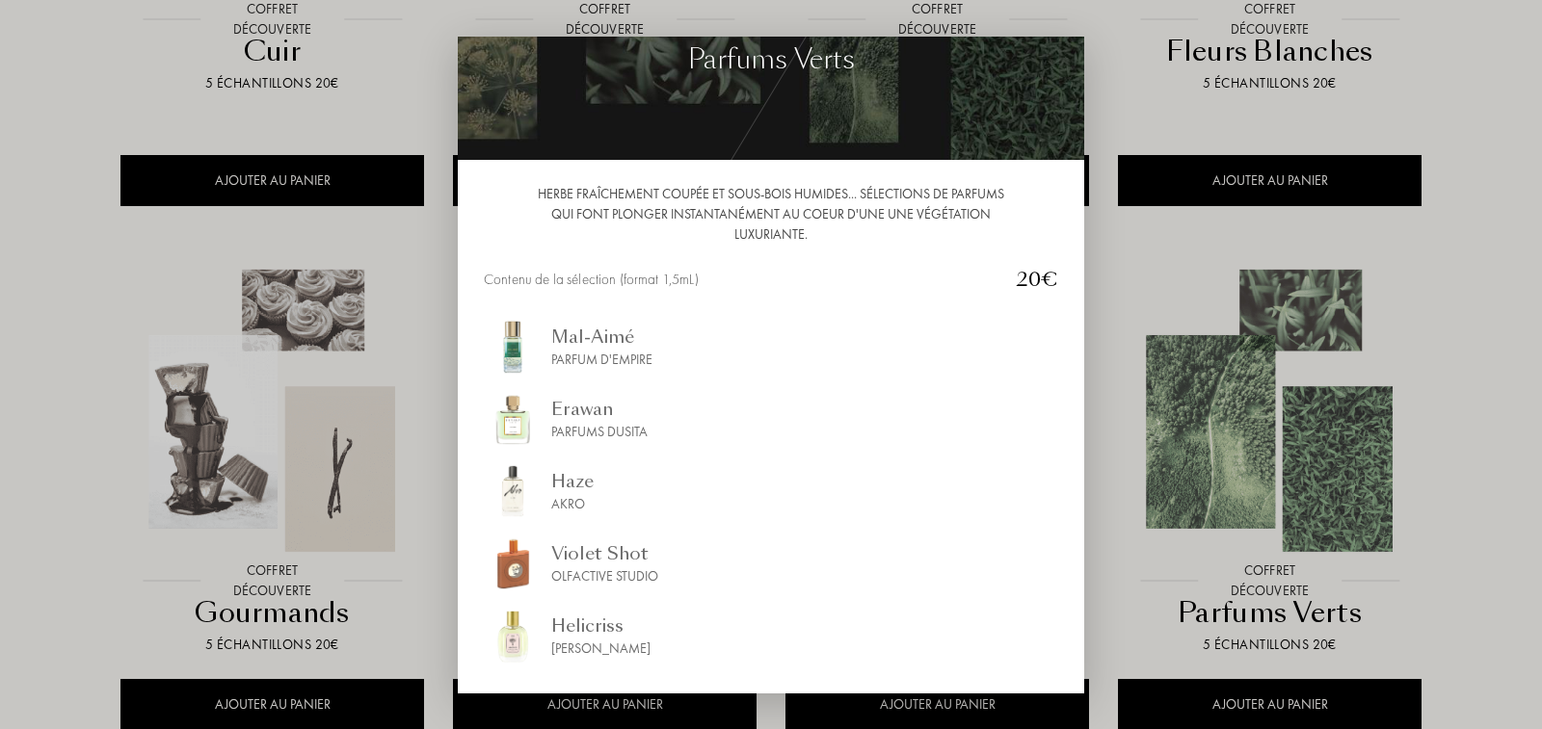
click at [1475, 276] on div at bounding box center [771, 364] width 1542 height 729
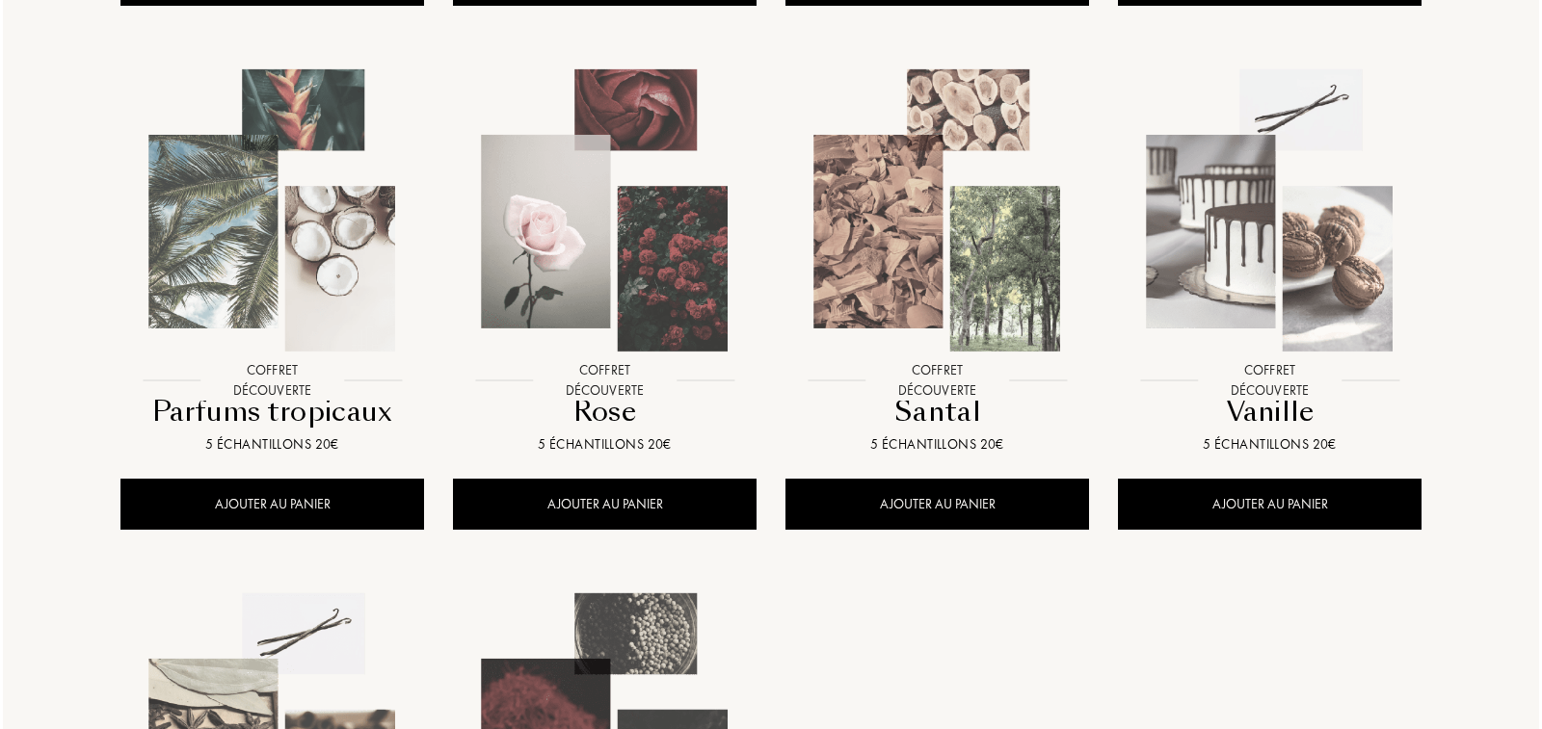
scroll to position [1389, 0]
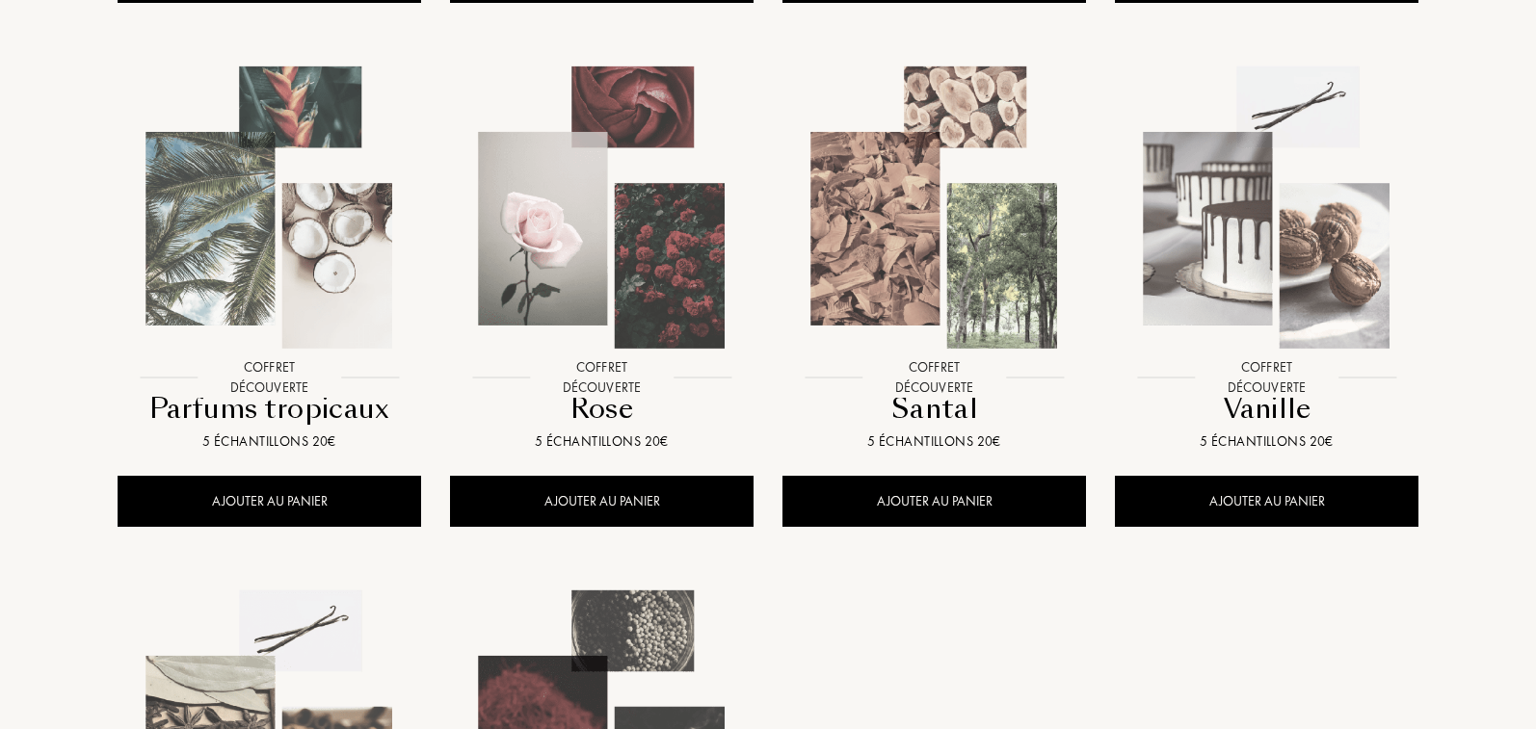
click at [282, 273] on img at bounding box center [269, 208] width 300 height 300
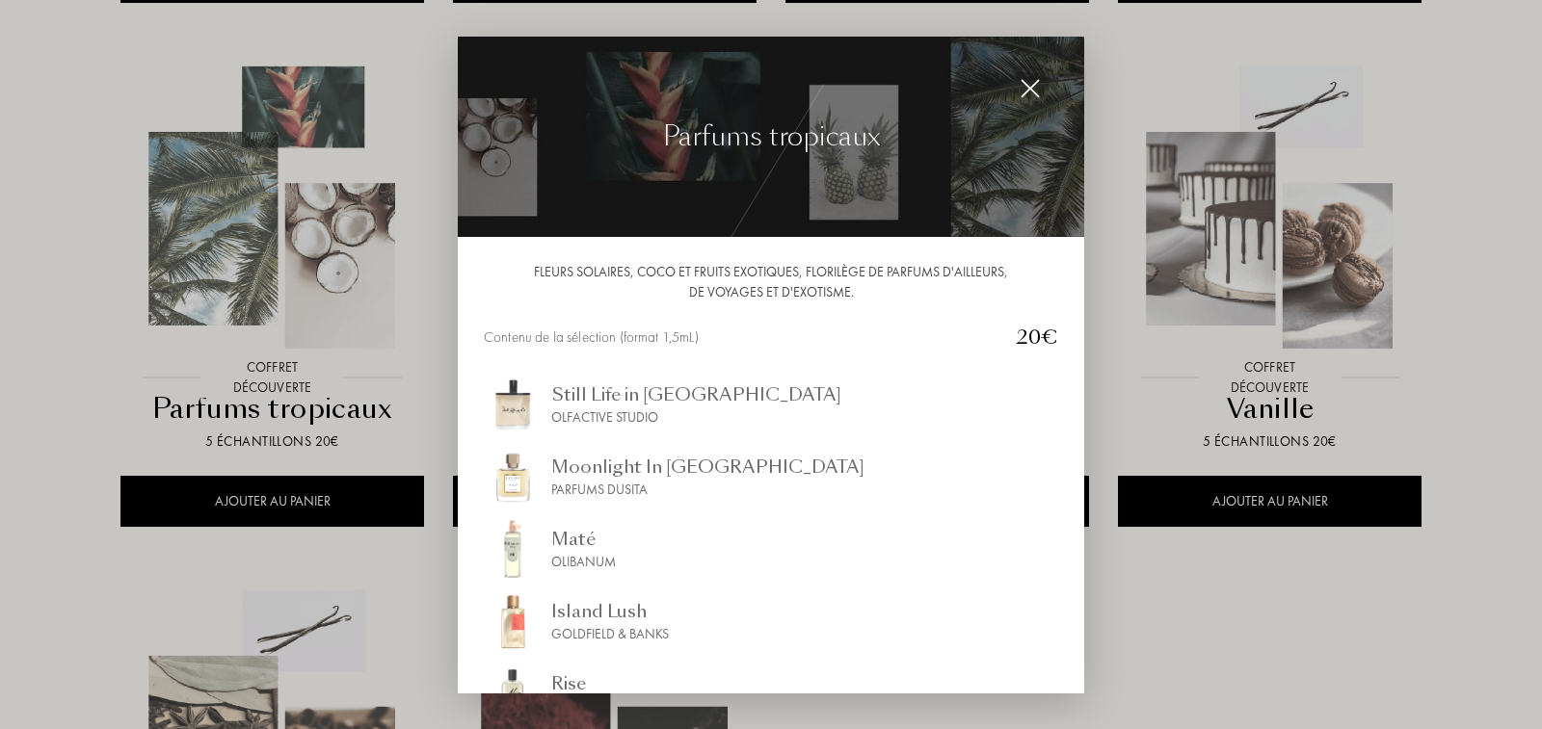
click at [494, 278] on div "Fleurs solaires, coco et fruits exotiques, florilège de parfums d'ailleurs, de …" at bounding box center [771, 281] width 574 height 40
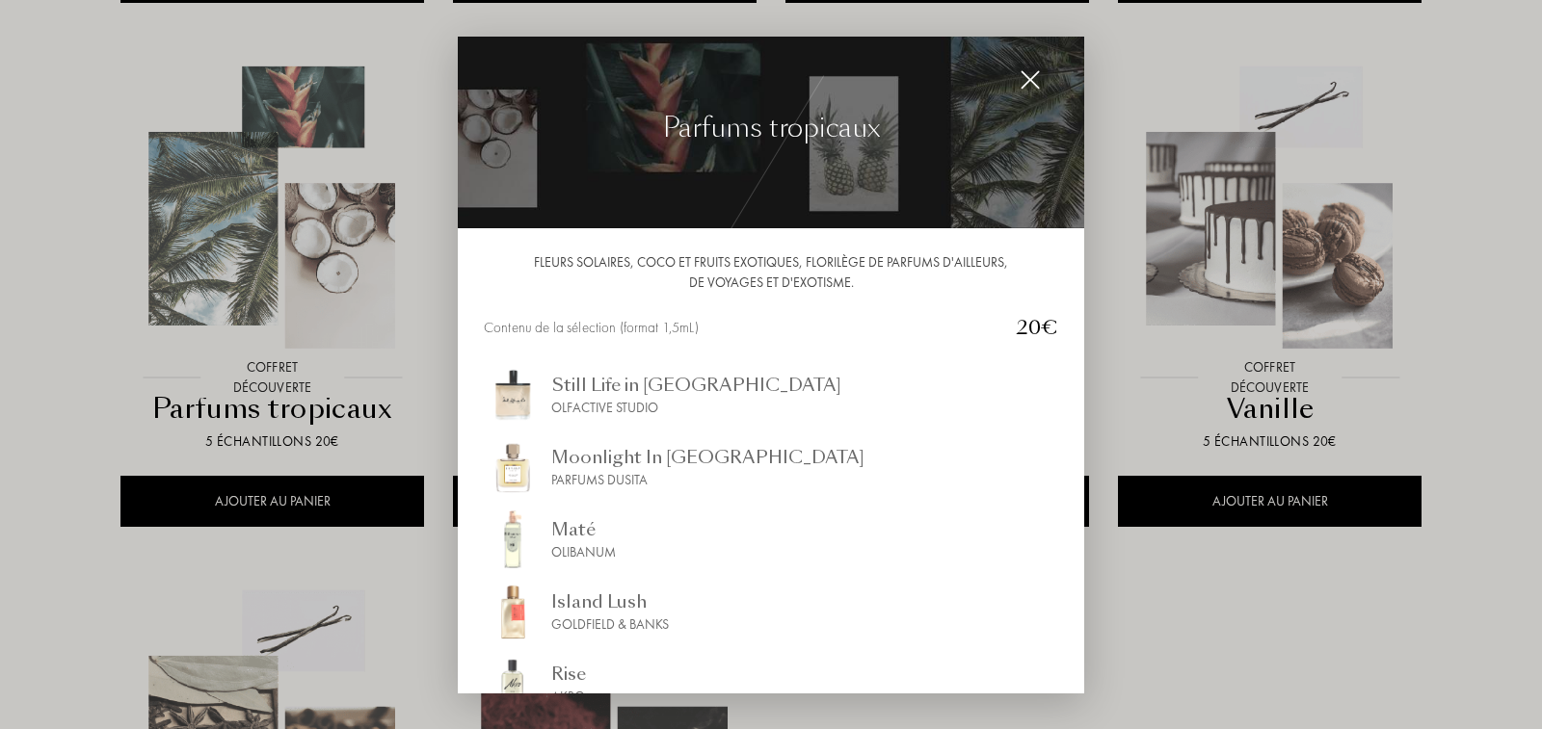
scroll to position [0, 0]
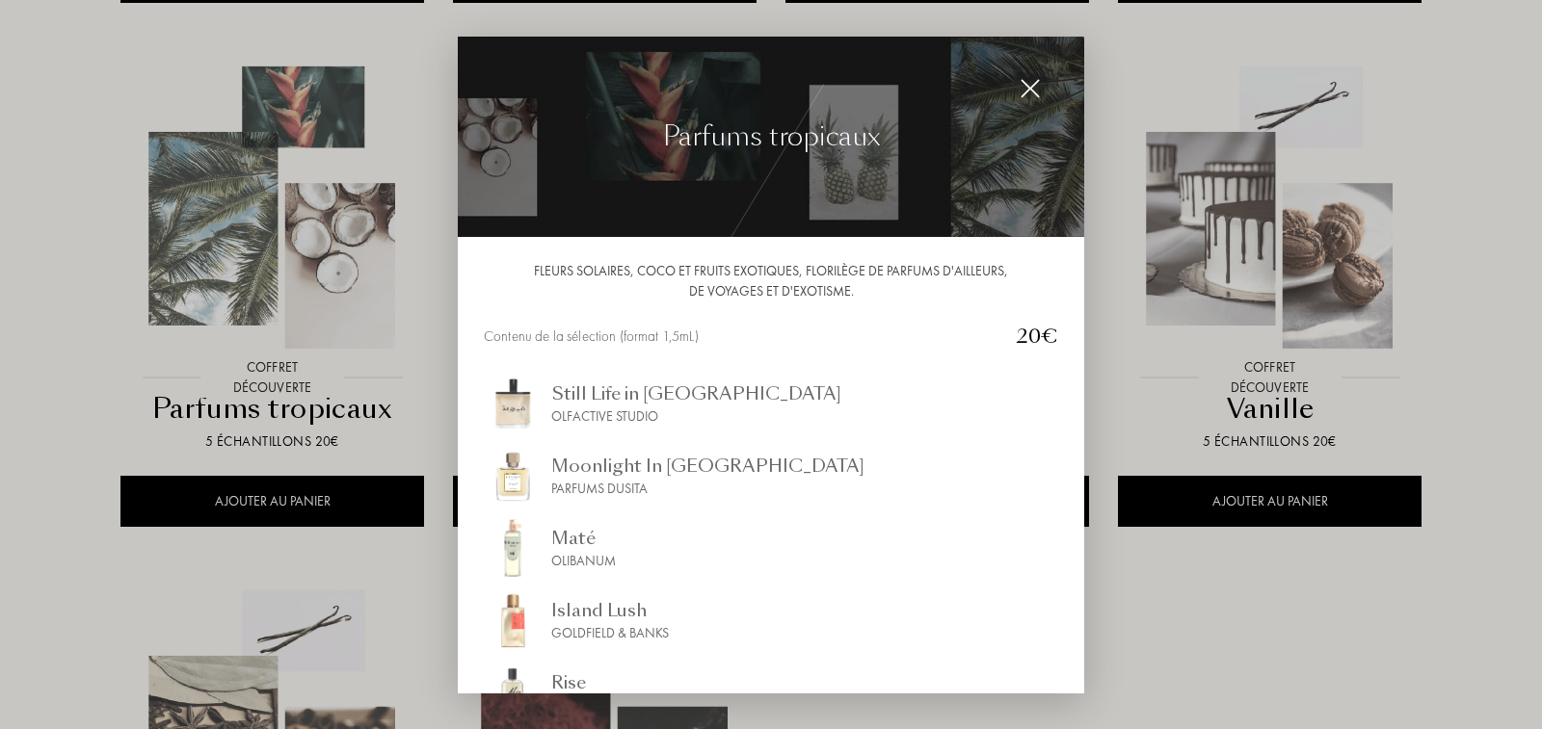
click at [1026, 88] on img at bounding box center [1029, 88] width 21 height 21
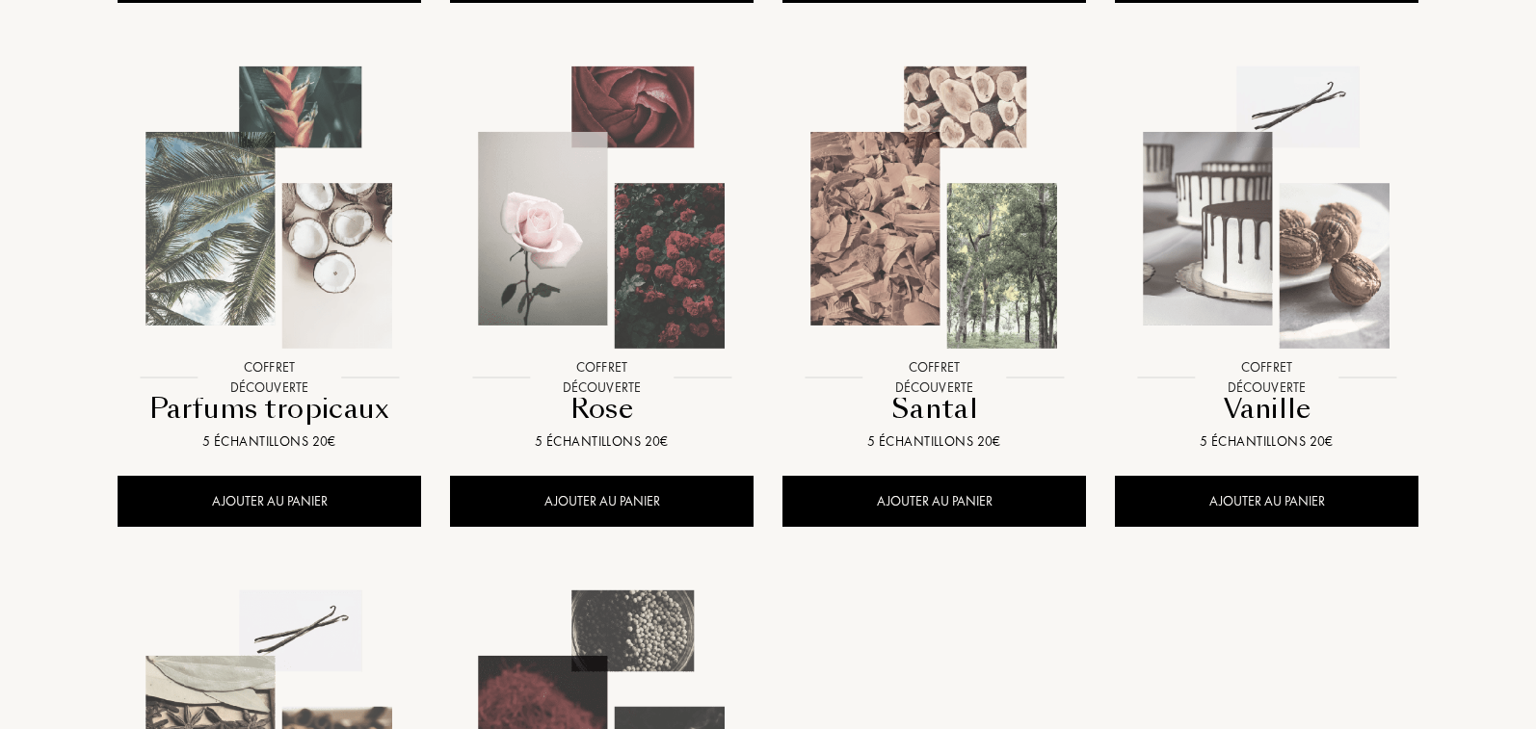
click at [597, 277] on img at bounding box center [602, 208] width 300 height 300
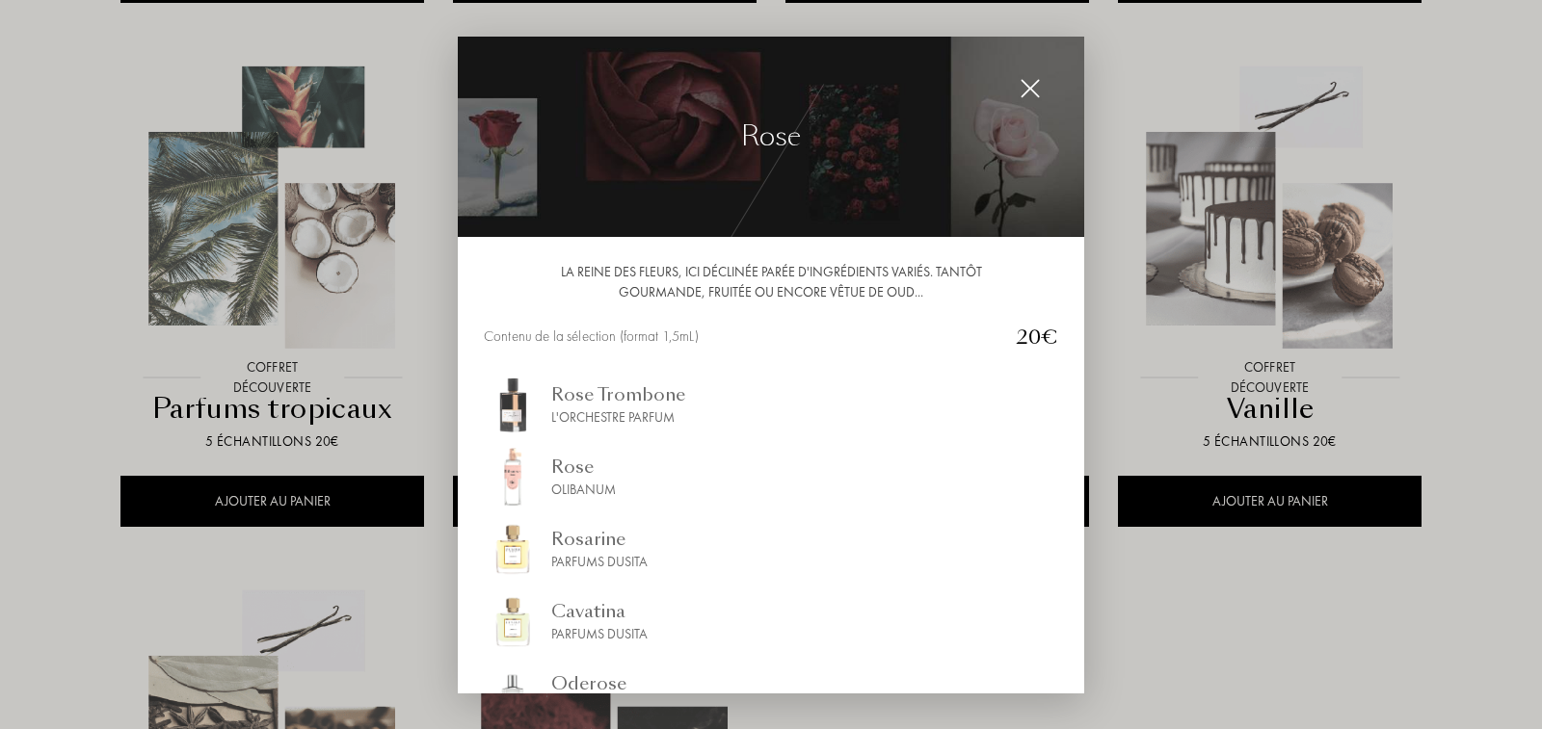
click at [1071, 237] on div "La reine des fleurs, ici déclinée parée d'ingrédients variés. Tantôt gourmande,…" at bounding box center [771, 464] width 626 height 455
click at [1119, 78] on div at bounding box center [771, 364] width 1542 height 729
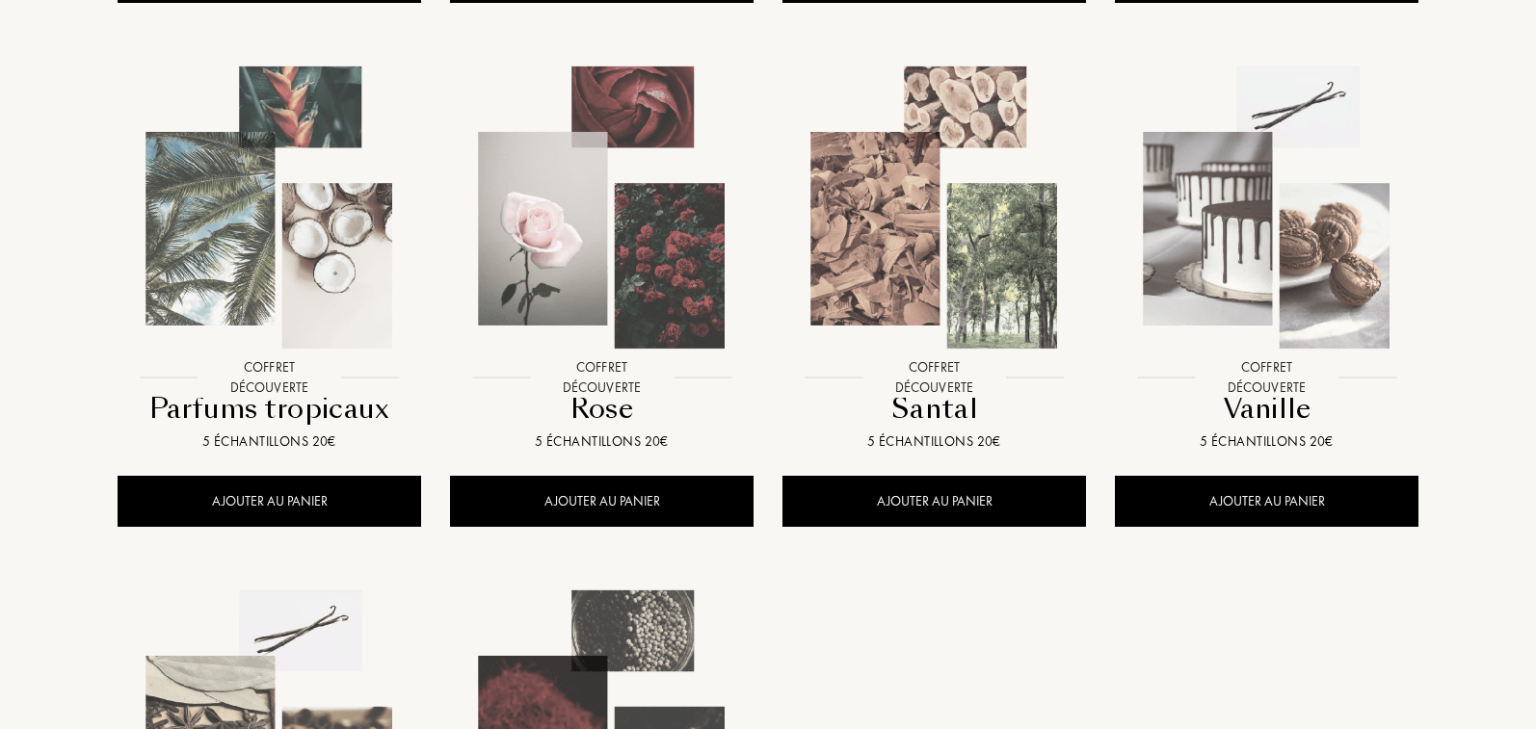
click at [935, 149] on img at bounding box center [934, 208] width 300 height 300
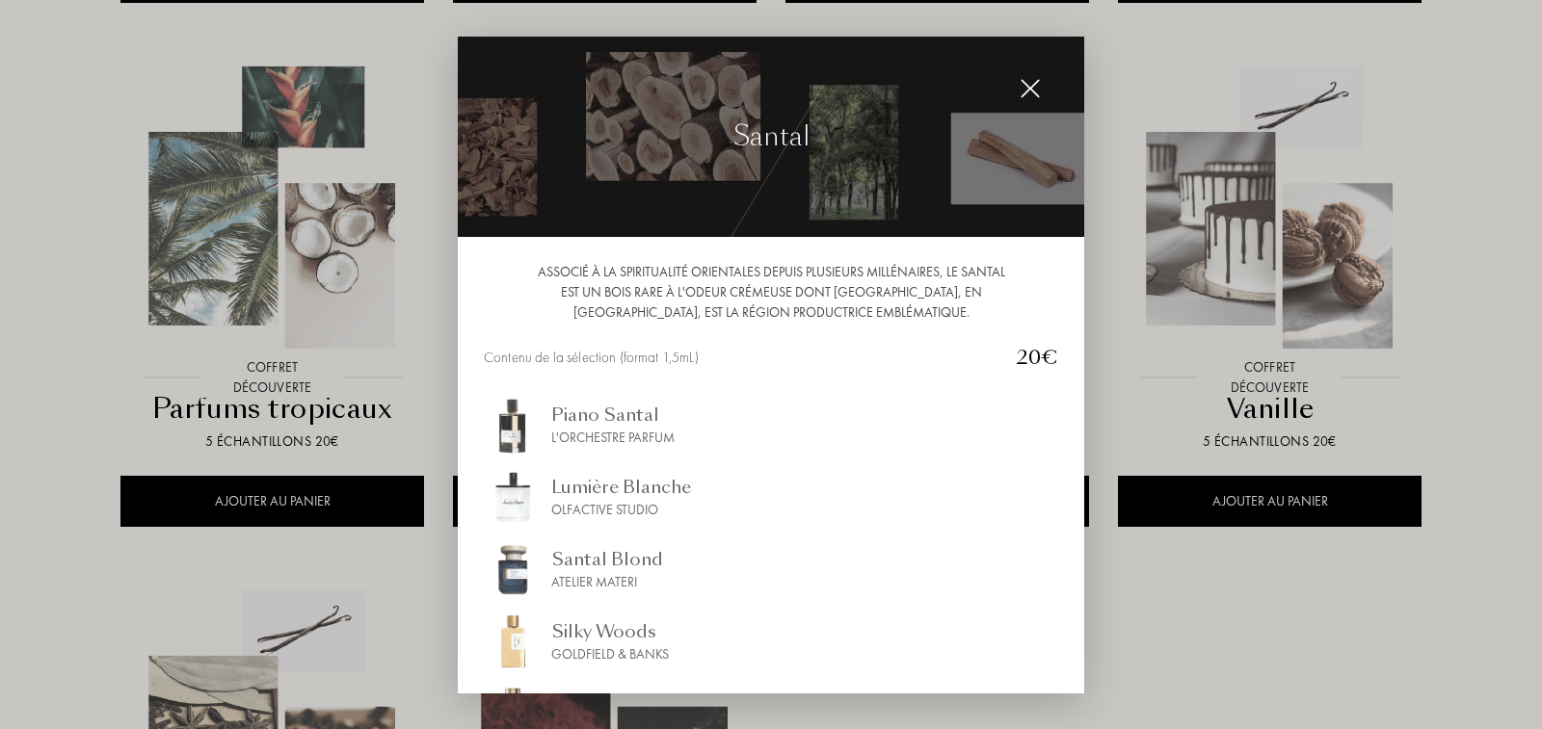
click at [476, 284] on div "Associé à la spiritualité orientales depuis plusieurs millénaires, le santal es…" at bounding box center [771, 464] width 626 height 455
click at [1023, 94] on img at bounding box center [1029, 88] width 21 height 21
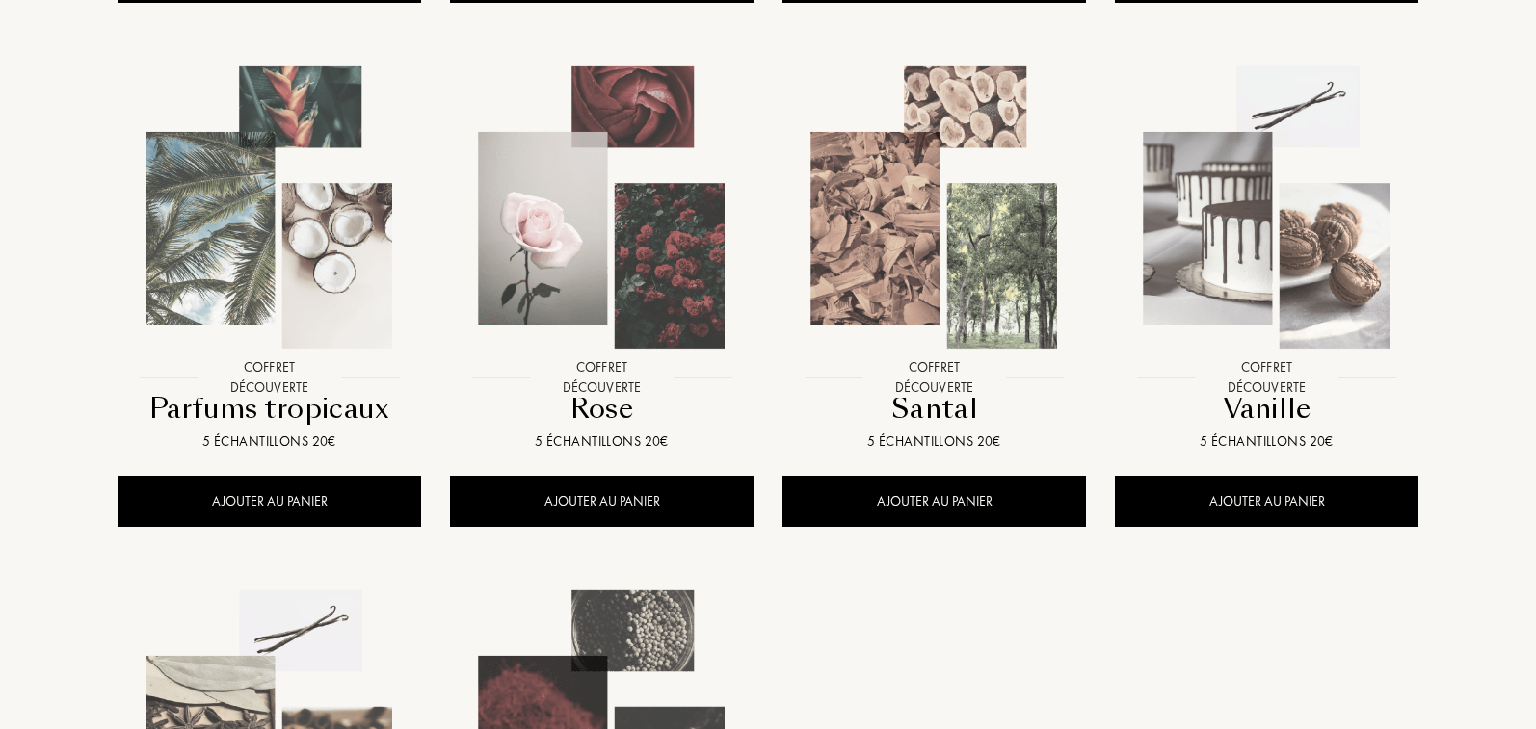
click at [1199, 255] on img at bounding box center [1267, 208] width 300 height 300
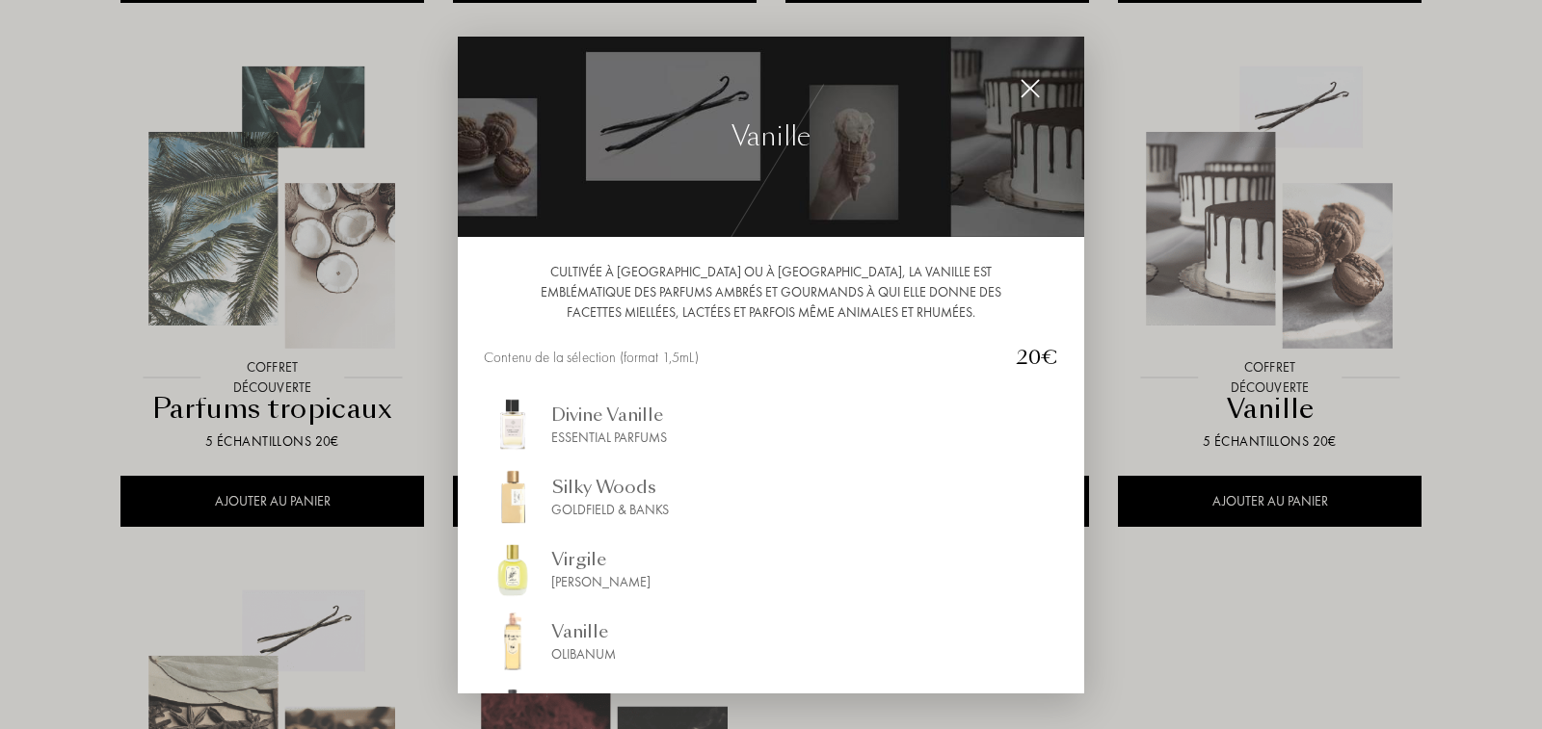
click at [1049, 71] on div "Vanille Cultivée à la Réunion ou à Madagascar, la vanille est emblématique des …" at bounding box center [771, 365] width 626 height 657
click at [1026, 89] on img at bounding box center [1029, 88] width 21 height 21
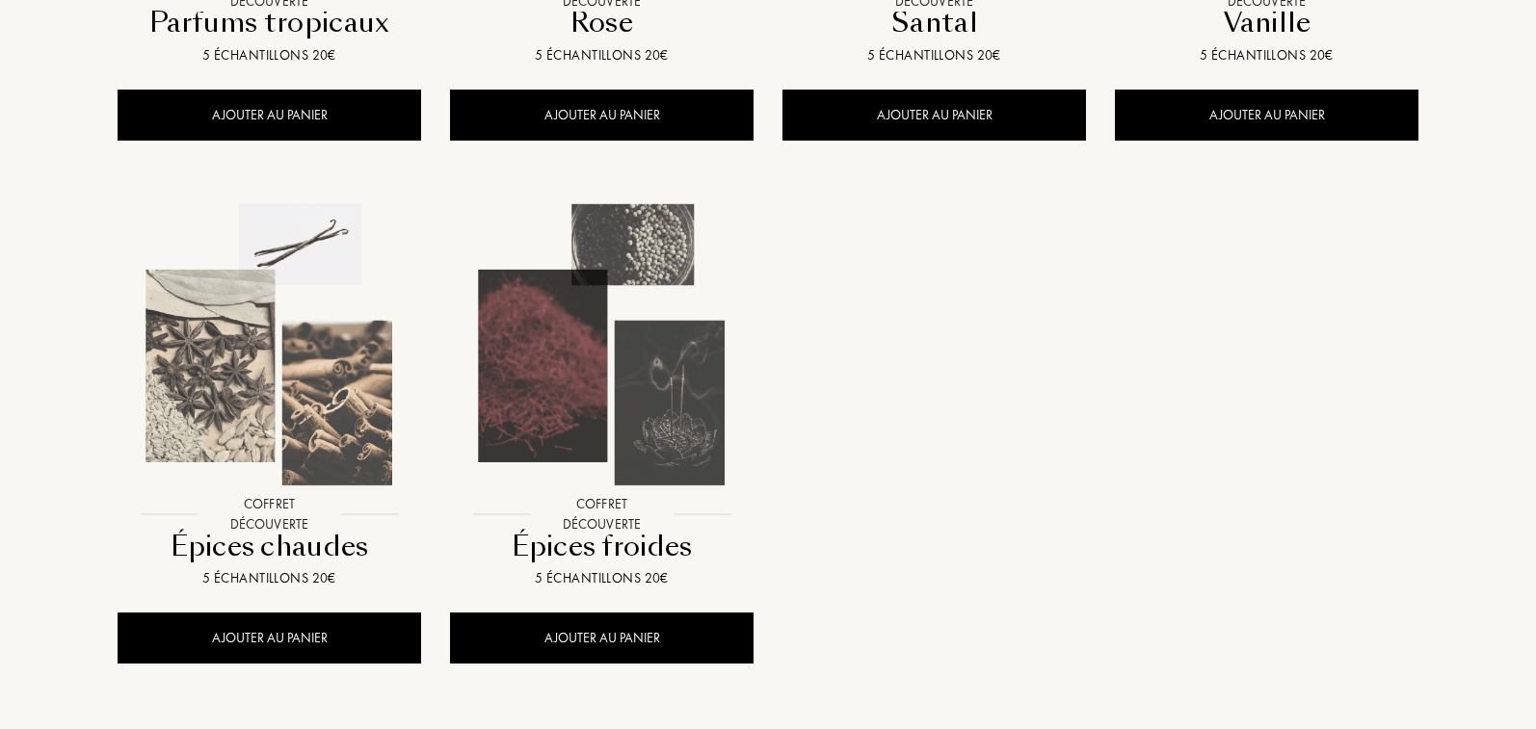
scroll to position [1805, 0]
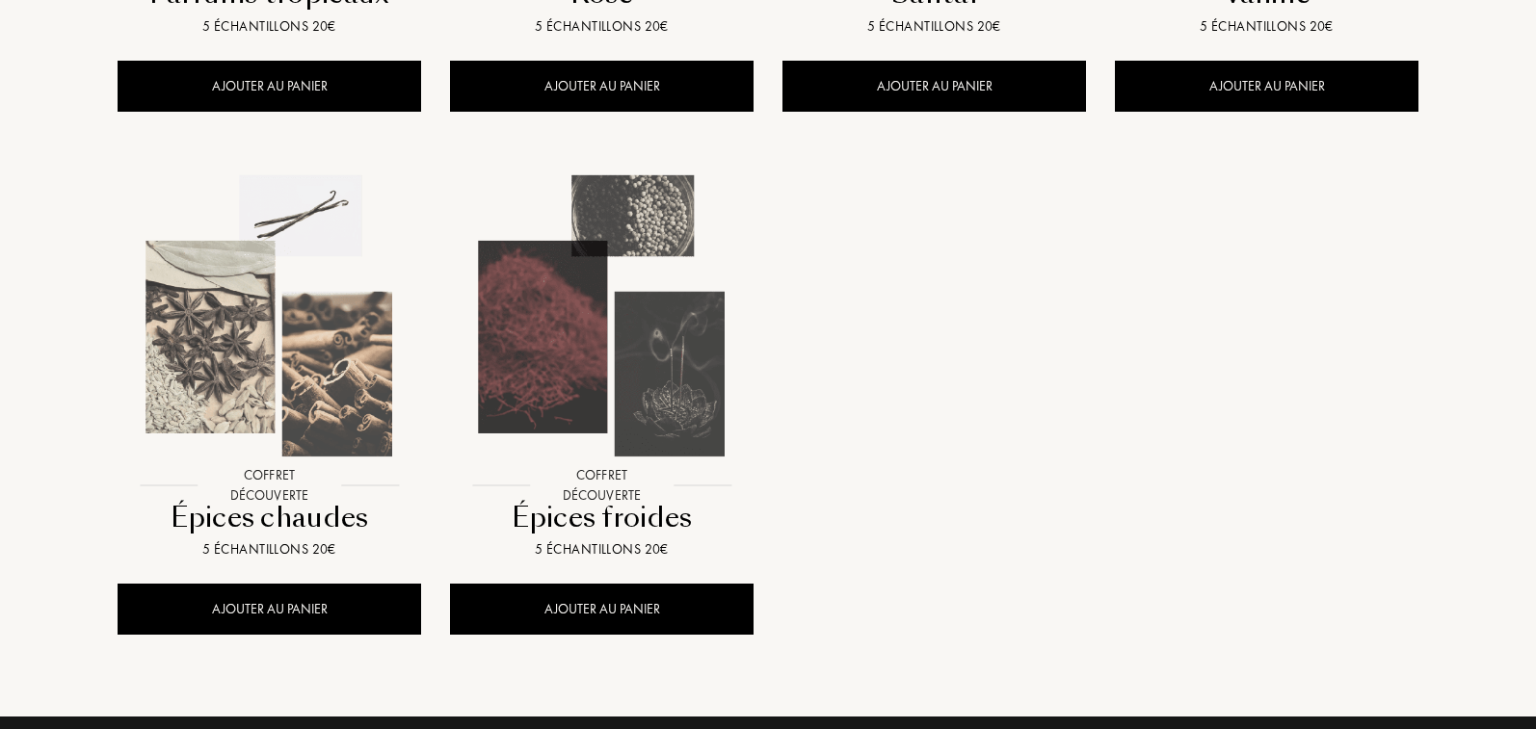
click at [546, 273] on img at bounding box center [602, 317] width 300 height 300
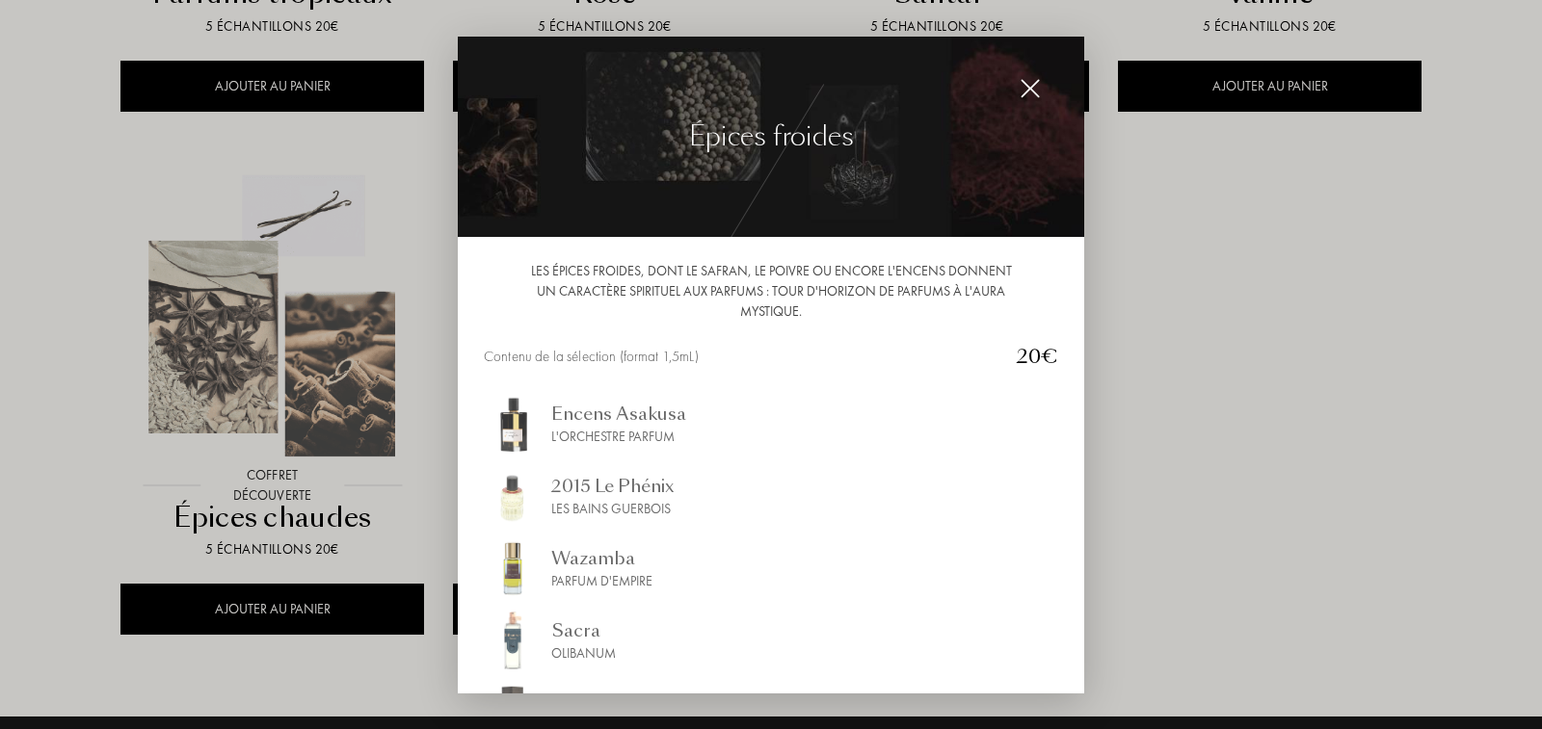
click at [1055, 49] on div "Épices froides" at bounding box center [771, 137] width 626 height 201
click at [1050, 261] on div "Les épices froides, dont le safran, le poivre ou encore l'encens donnent un car…" at bounding box center [771, 291] width 574 height 61
click at [1219, 242] on div at bounding box center [771, 364] width 1542 height 729
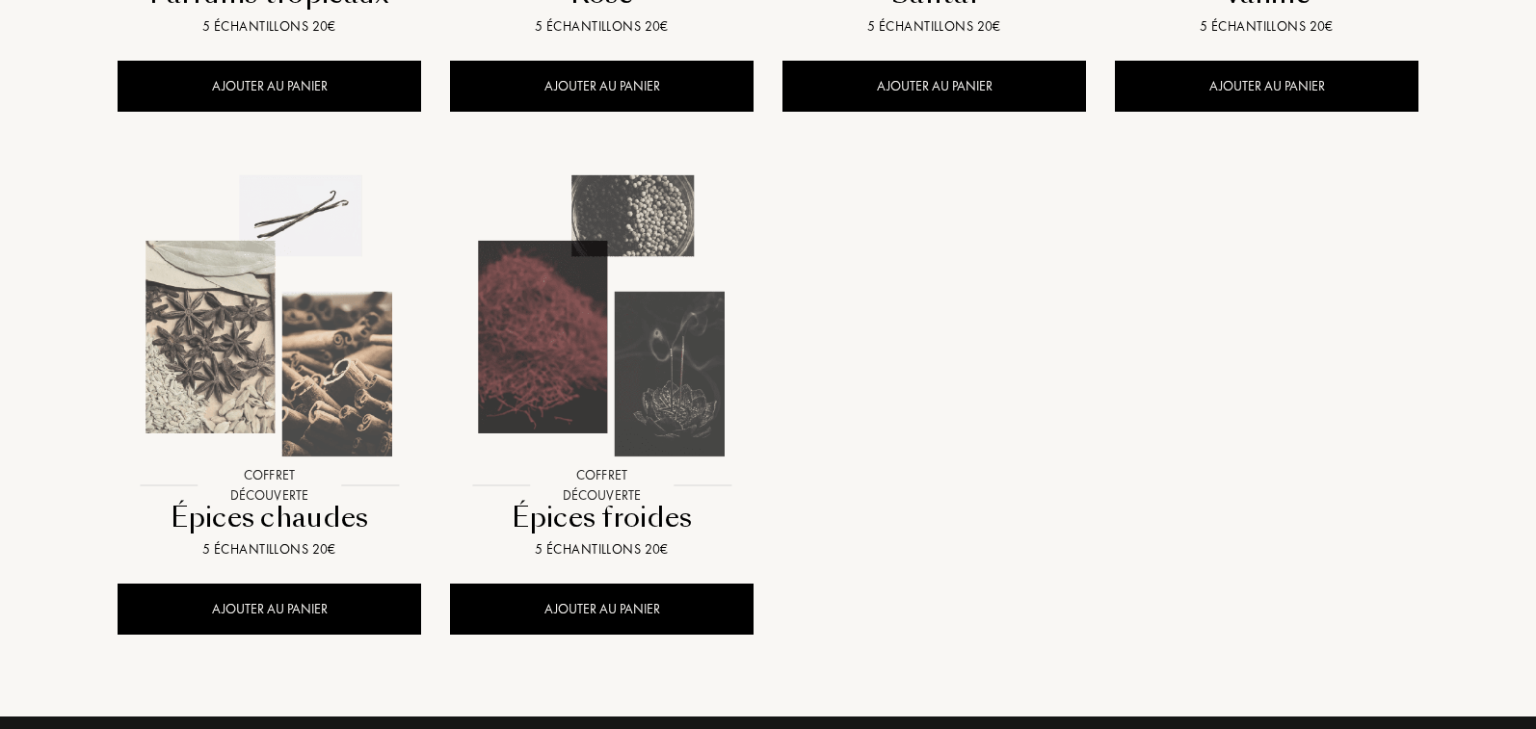
click at [305, 351] on img at bounding box center [269, 317] width 300 height 300
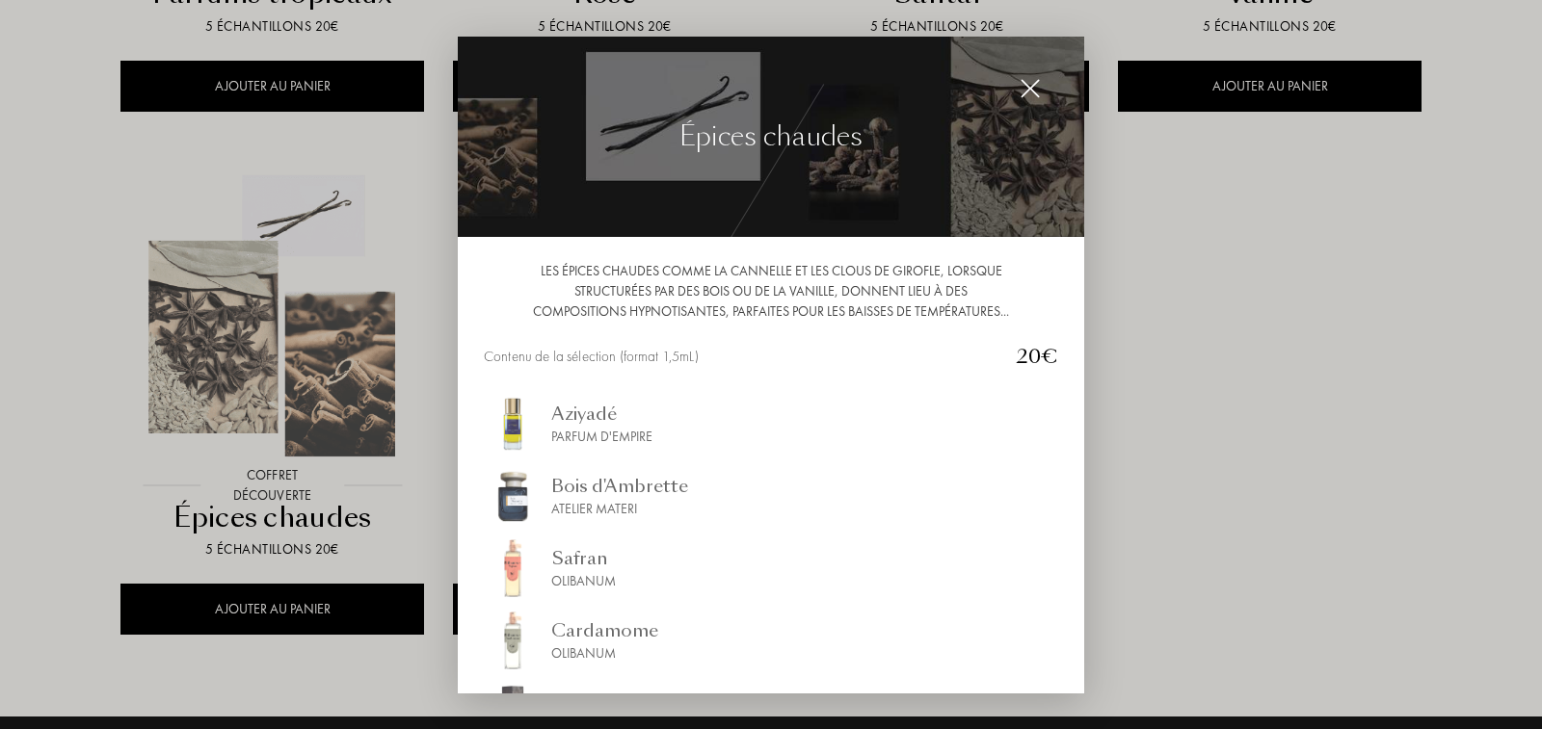
click at [1184, 488] on div at bounding box center [771, 364] width 1542 height 729
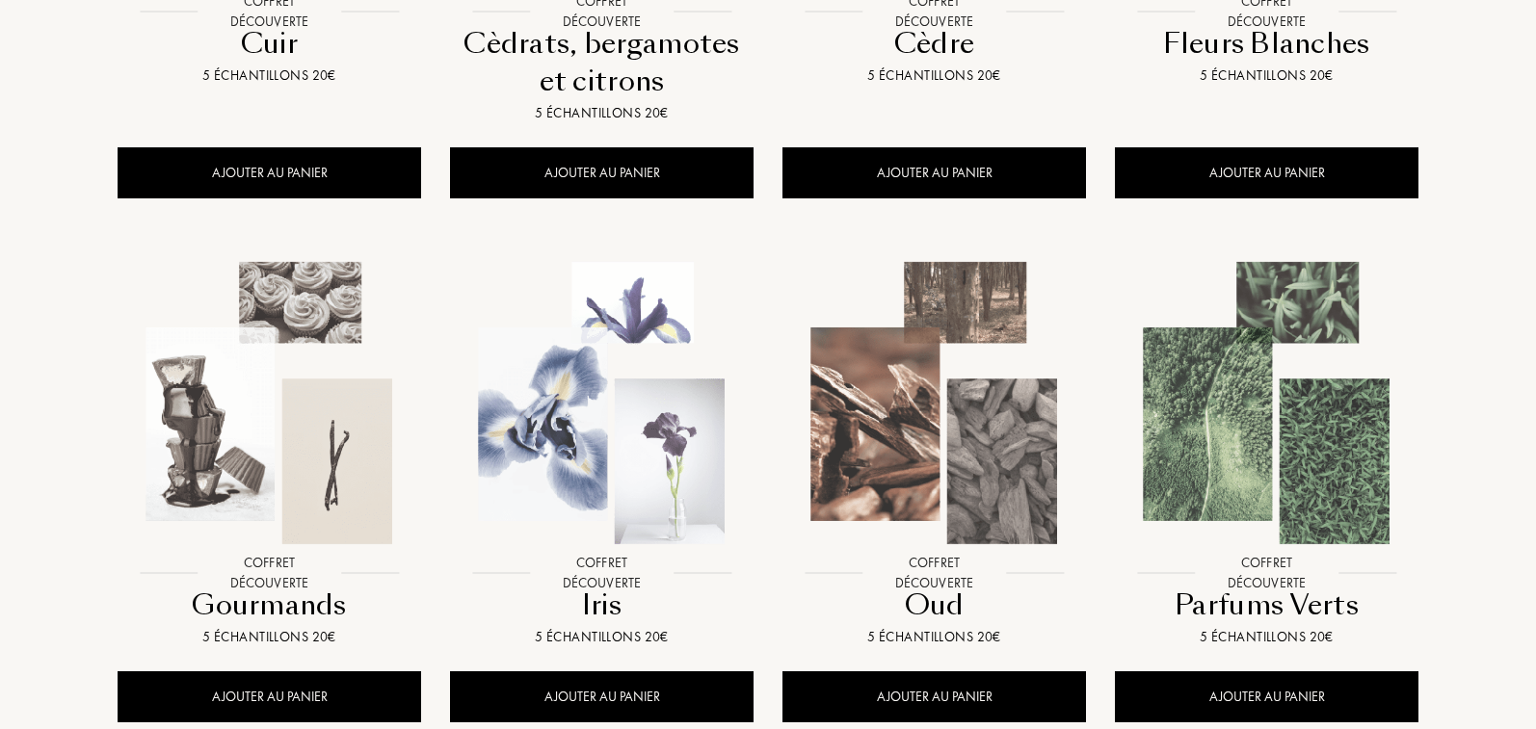
scroll to position [0, 0]
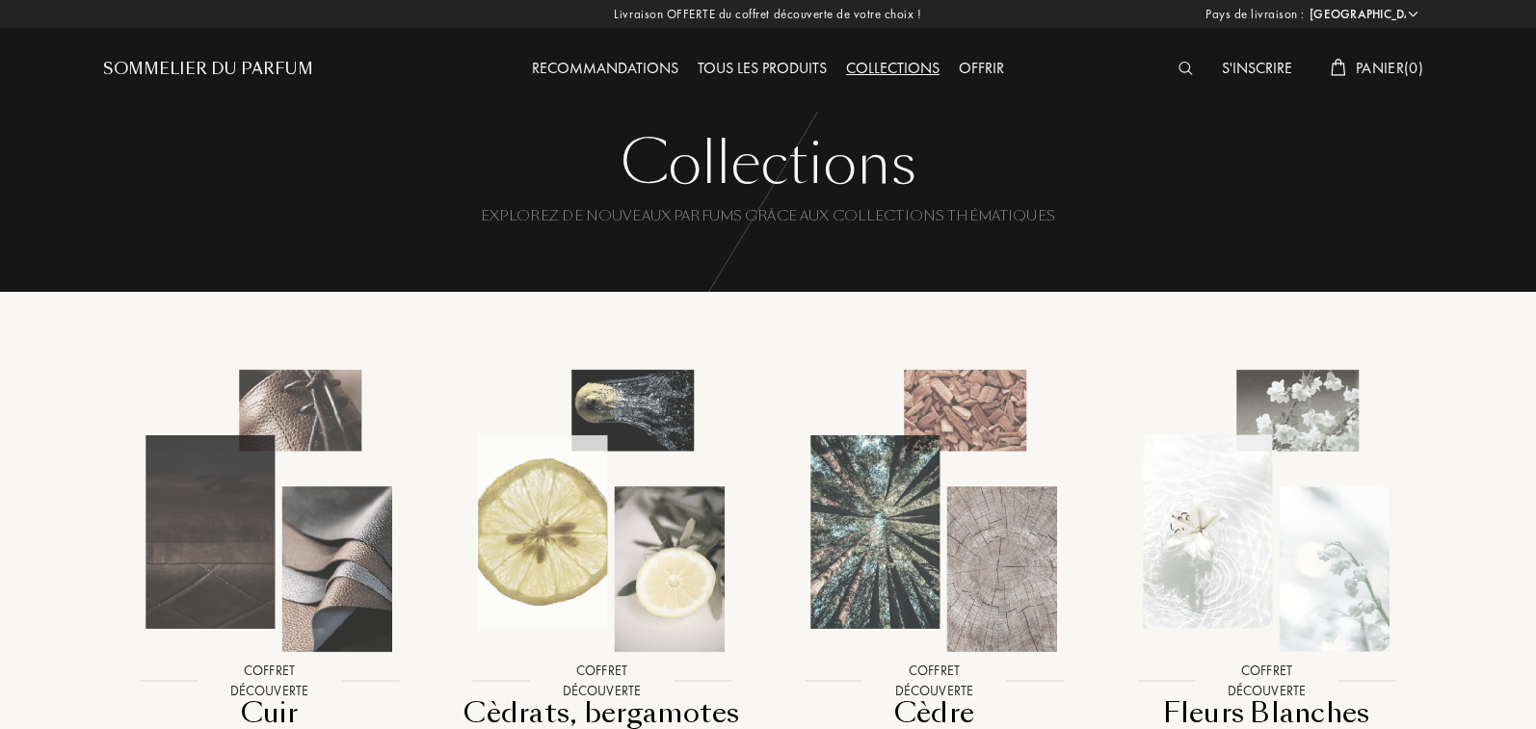
click at [751, 54] on div "Recommandations Tous les produits Collections Offrir" at bounding box center [767, 53] width 665 height 106
click at [753, 66] on div "Tous les produits" at bounding box center [762, 69] width 148 height 25
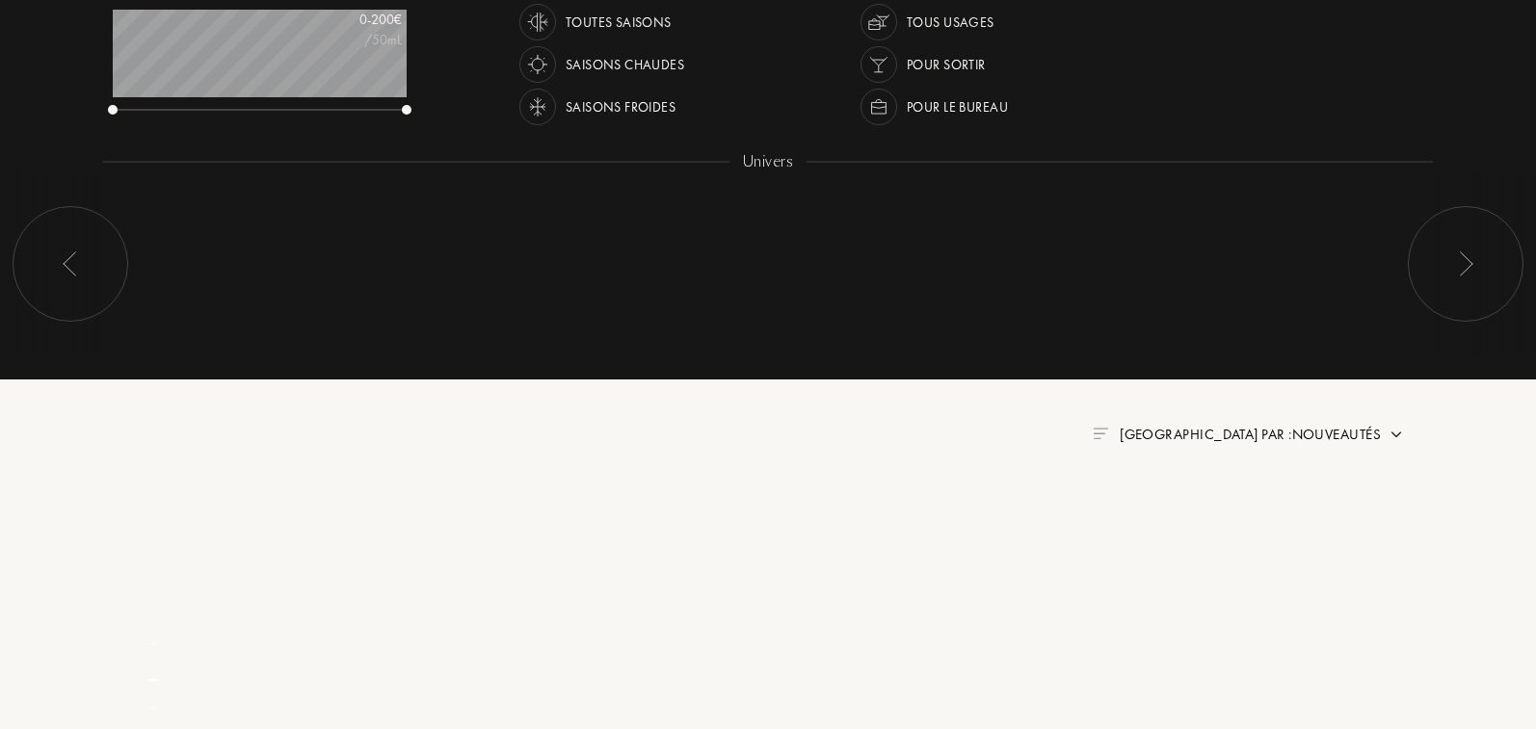
scroll to position [466, 0]
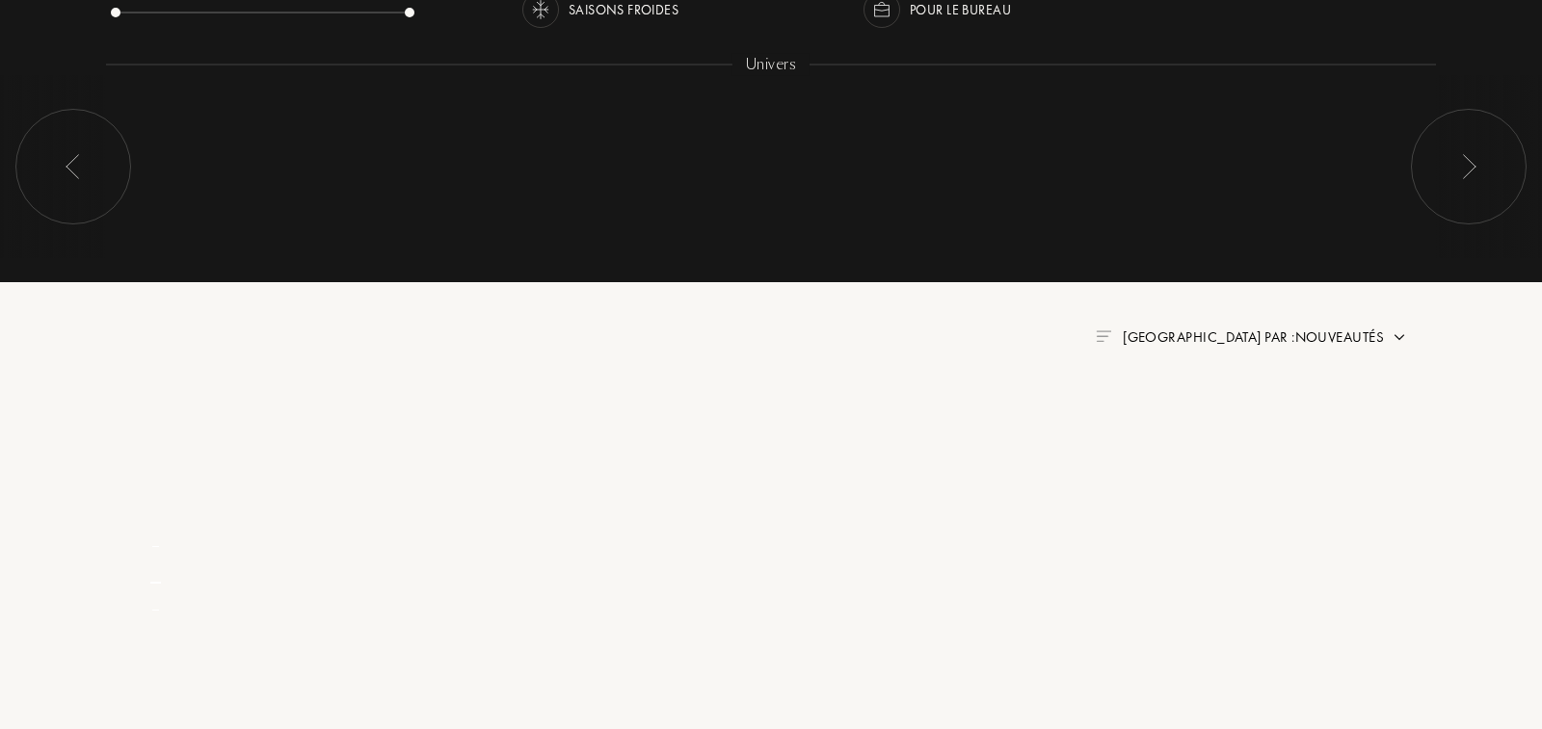
click at [1320, 333] on span "[GEOGRAPHIC_DATA] par : Nouveautés" at bounding box center [1252, 337] width 261 height 19
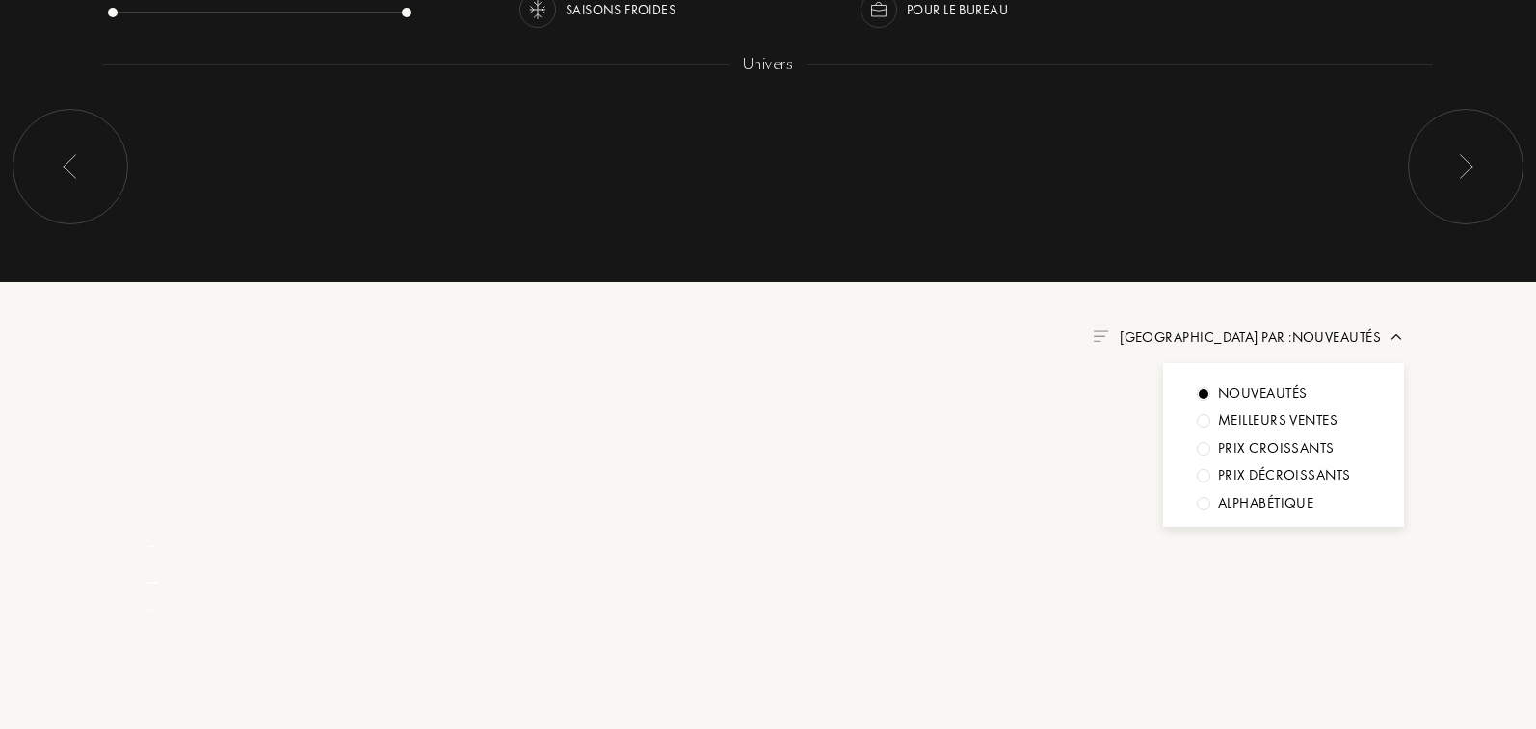
click at [1320, 333] on span "[GEOGRAPHIC_DATA] par : Nouveautés" at bounding box center [1250, 337] width 261 height 19
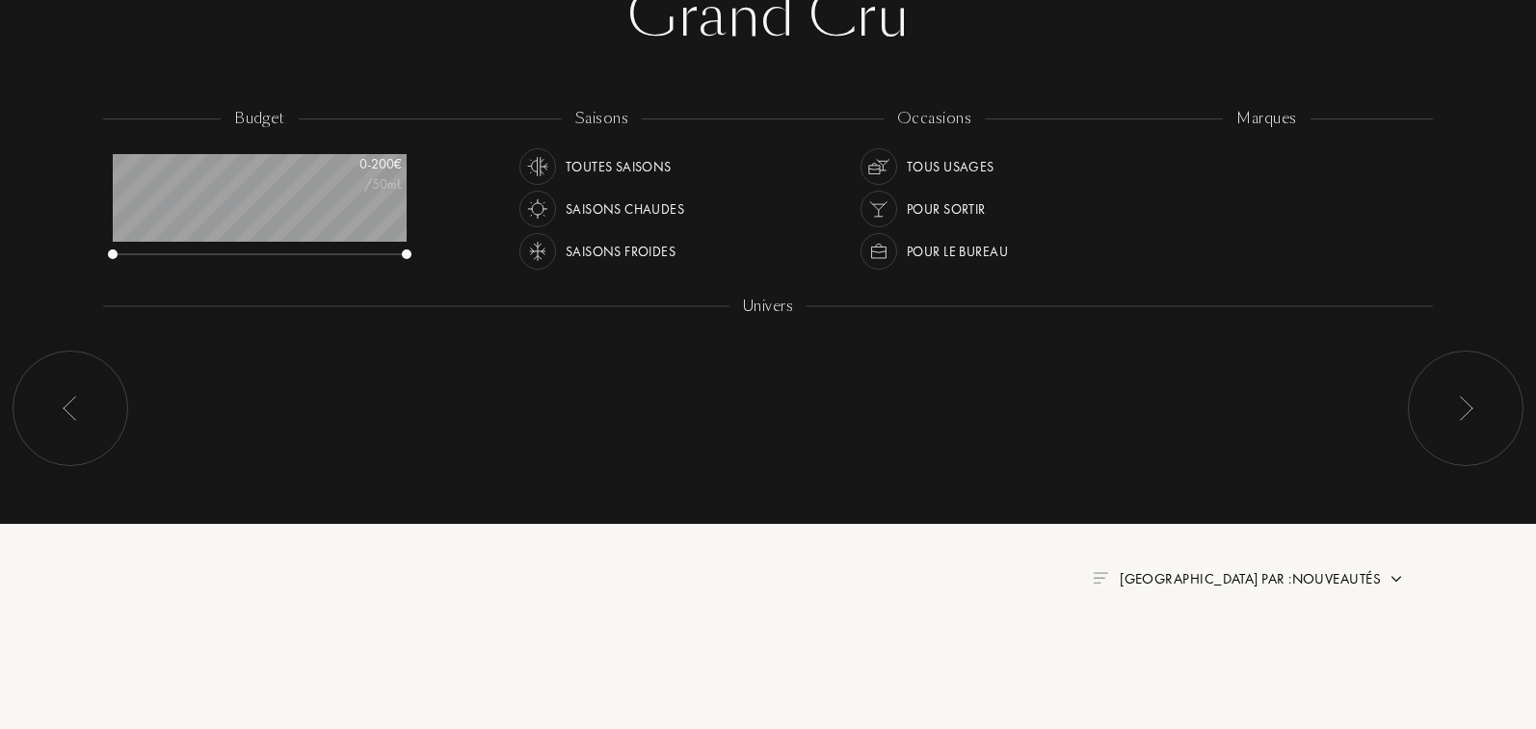
scroll to position [214, 0]
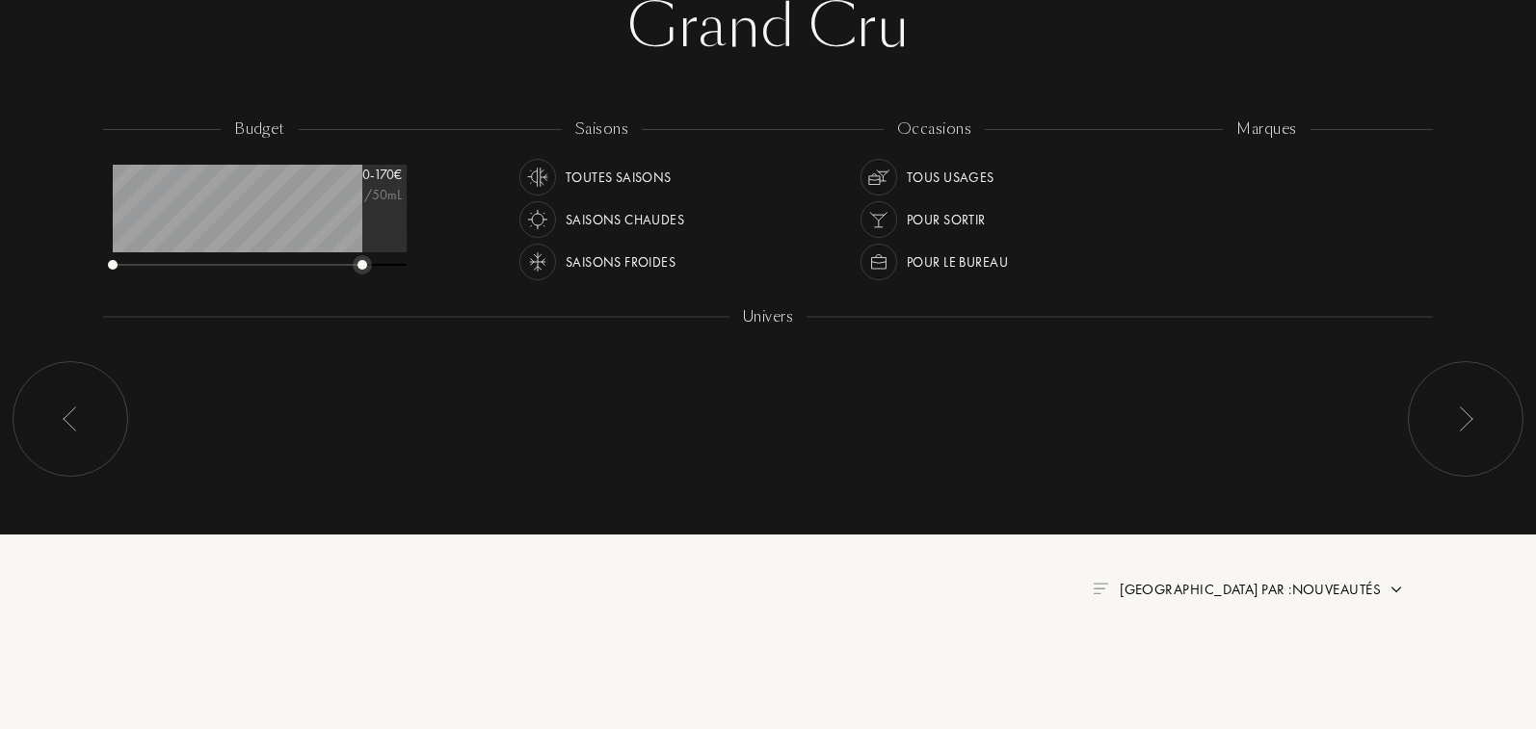
drag, startPoint x: 408, startPoint y: 267, endPoint x: 363, endPoint y: 260, distance: 44.8
click at [363, 260] on div at bounding box center [362, 265] width 10 height 10
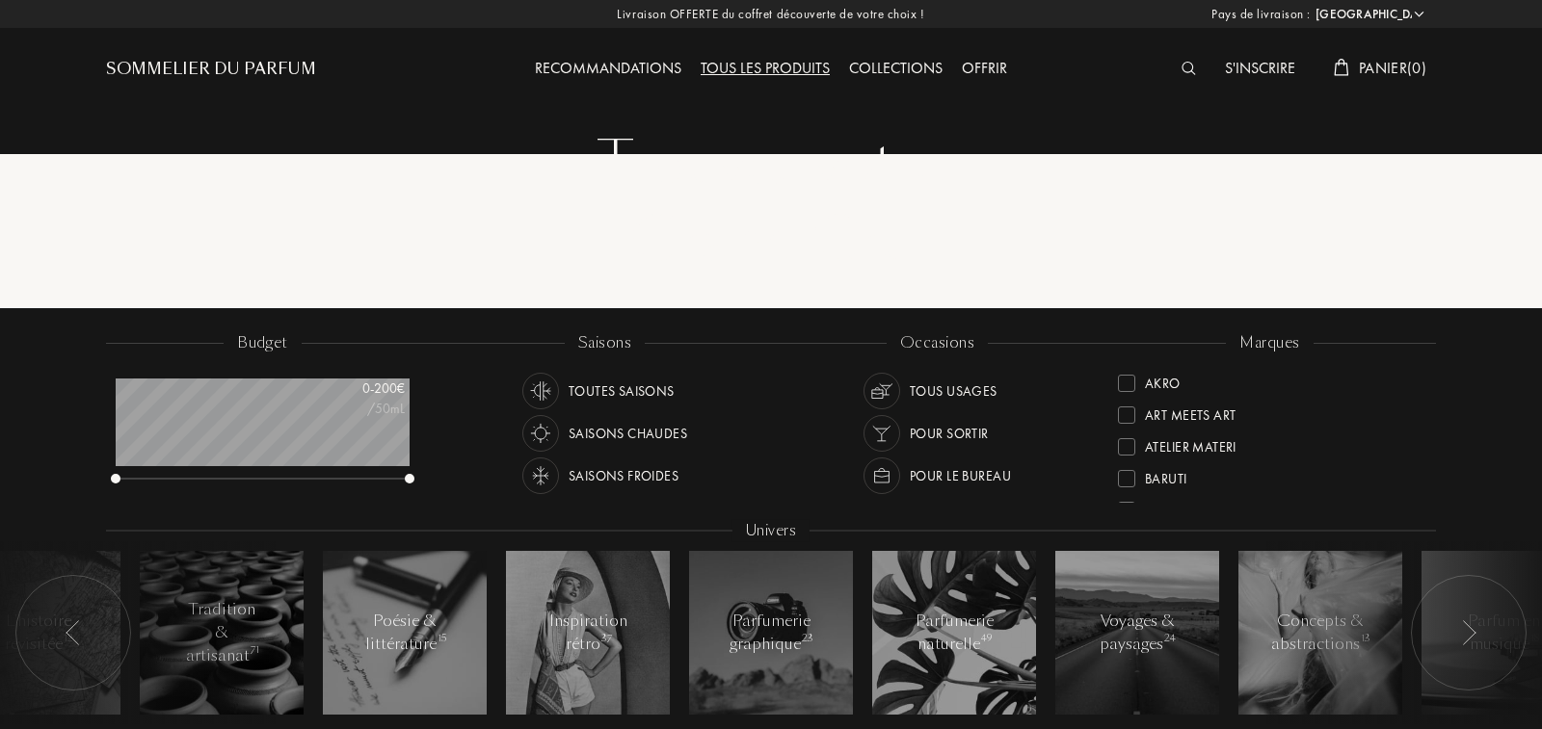
select select "FR"
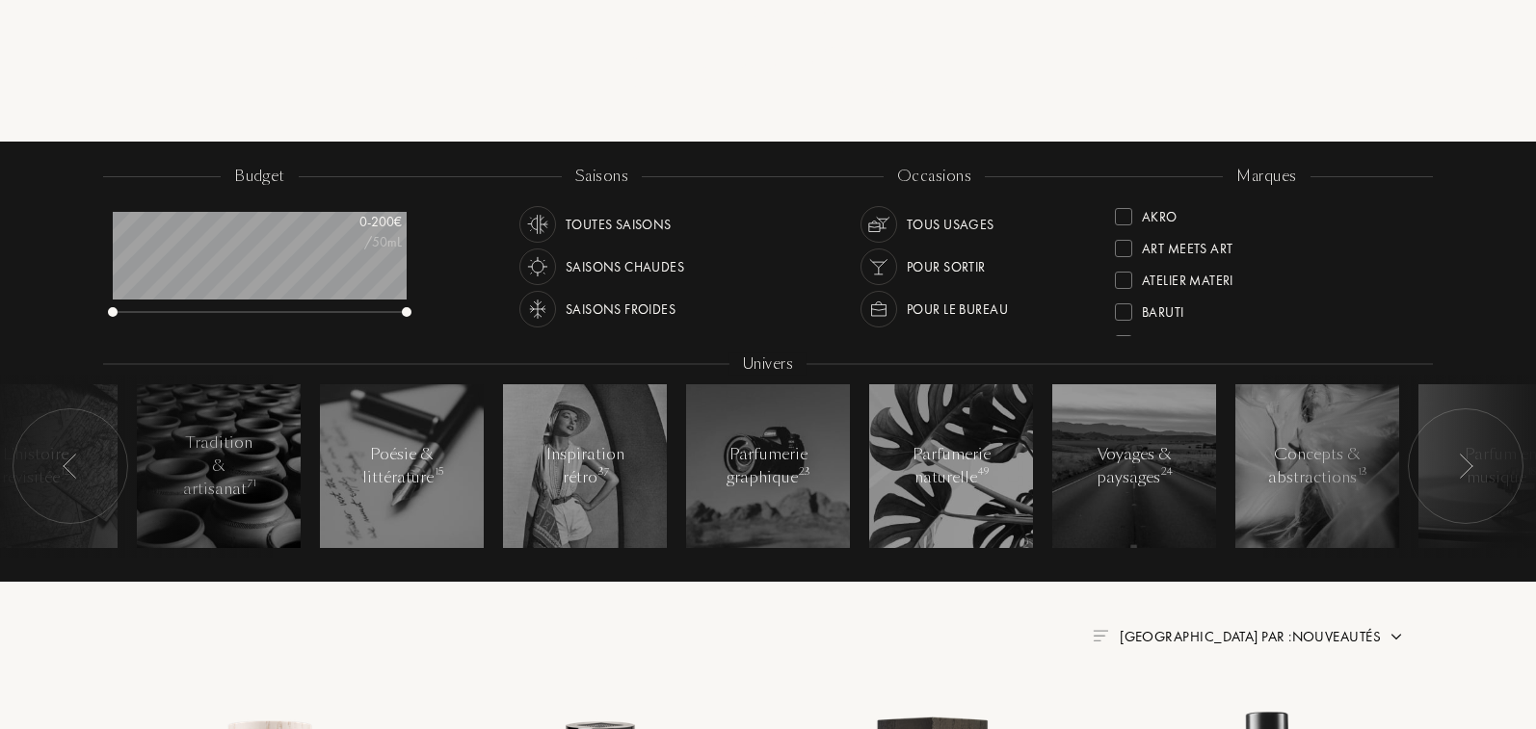
scroll to position [154, 0]
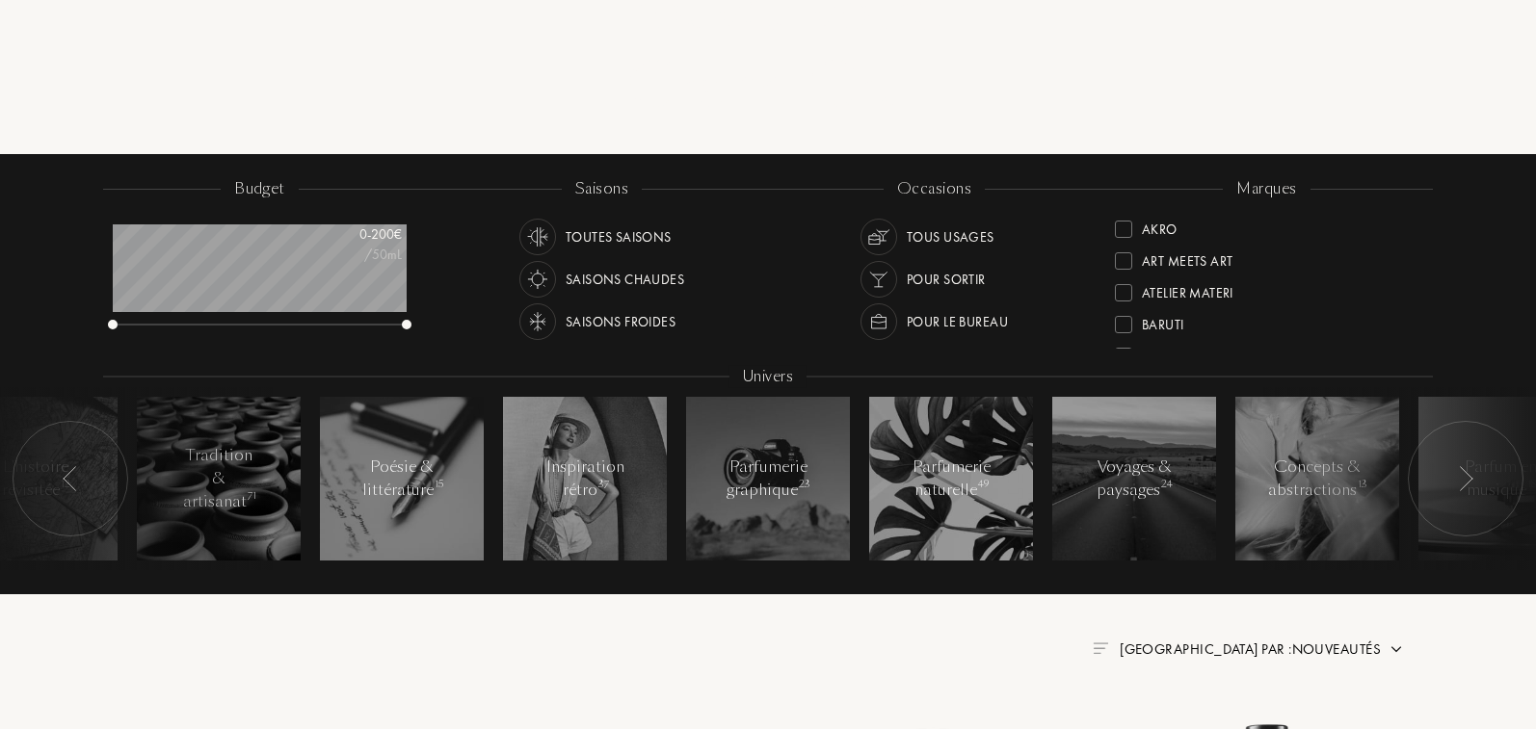
click at [1453, 468] on div at bounding box center [1466, 479] width 116 height 116
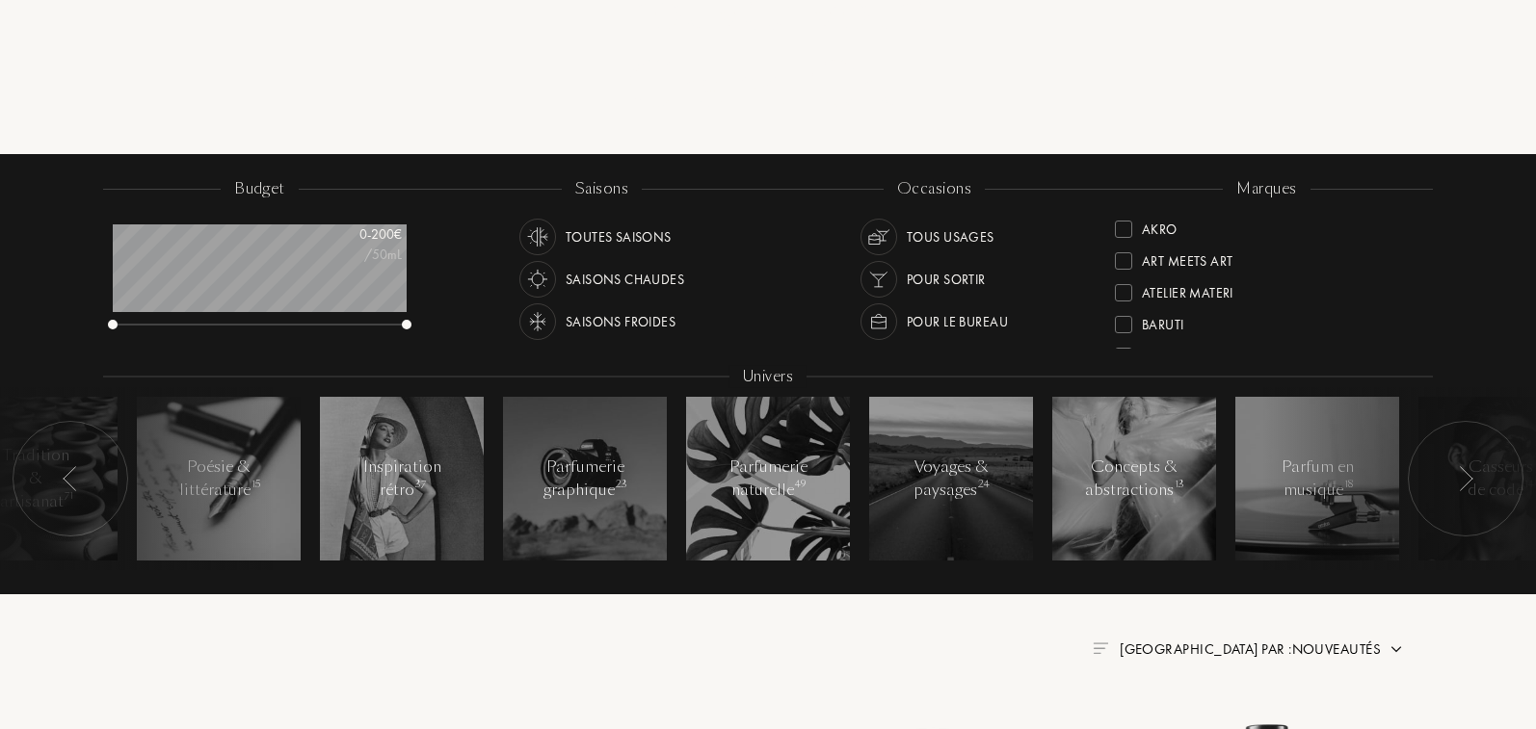
click at [1453, 468] on div at bounding box center [1466, 479] width 116 height 116
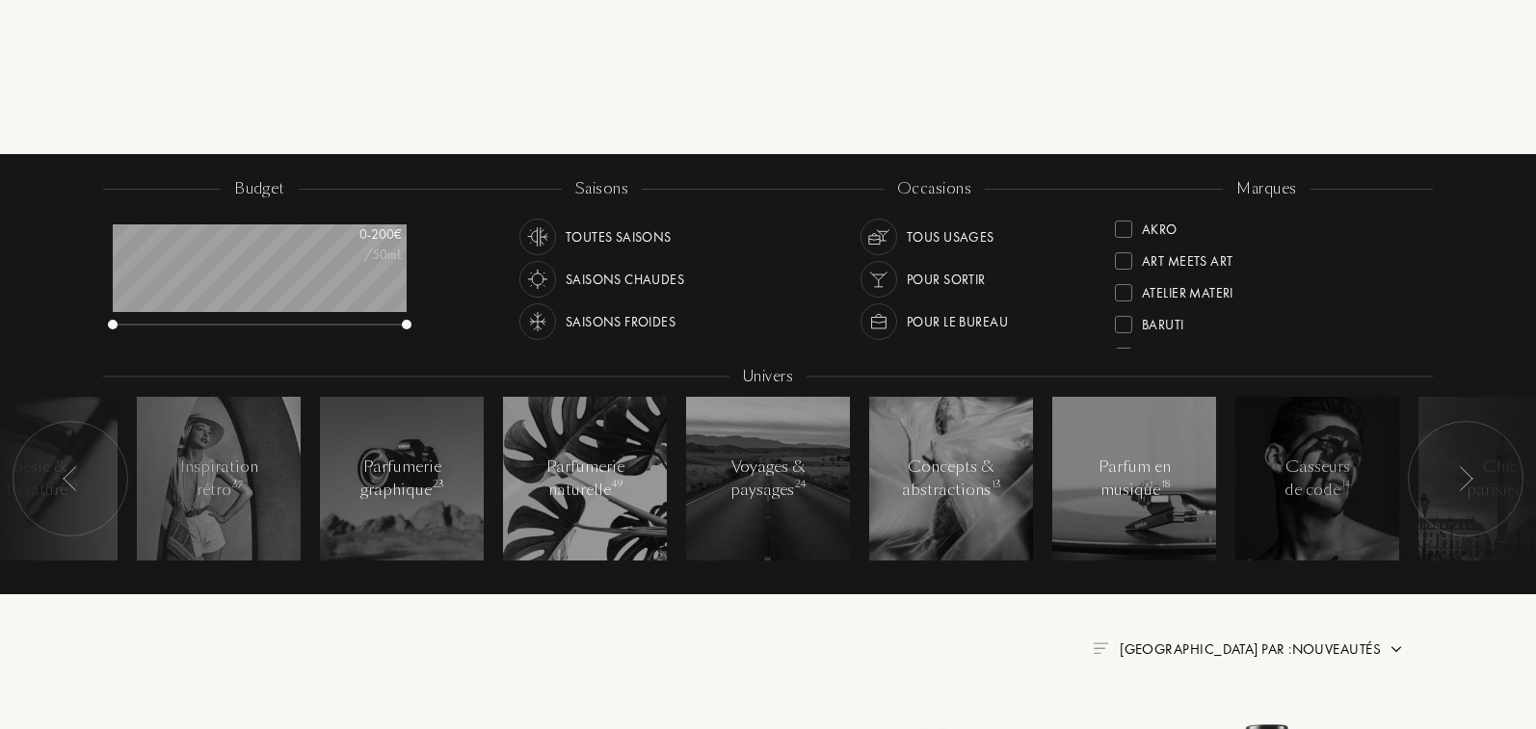
click at [1453, 468] on div at bounding box center [1466, 479] width 116 height 116
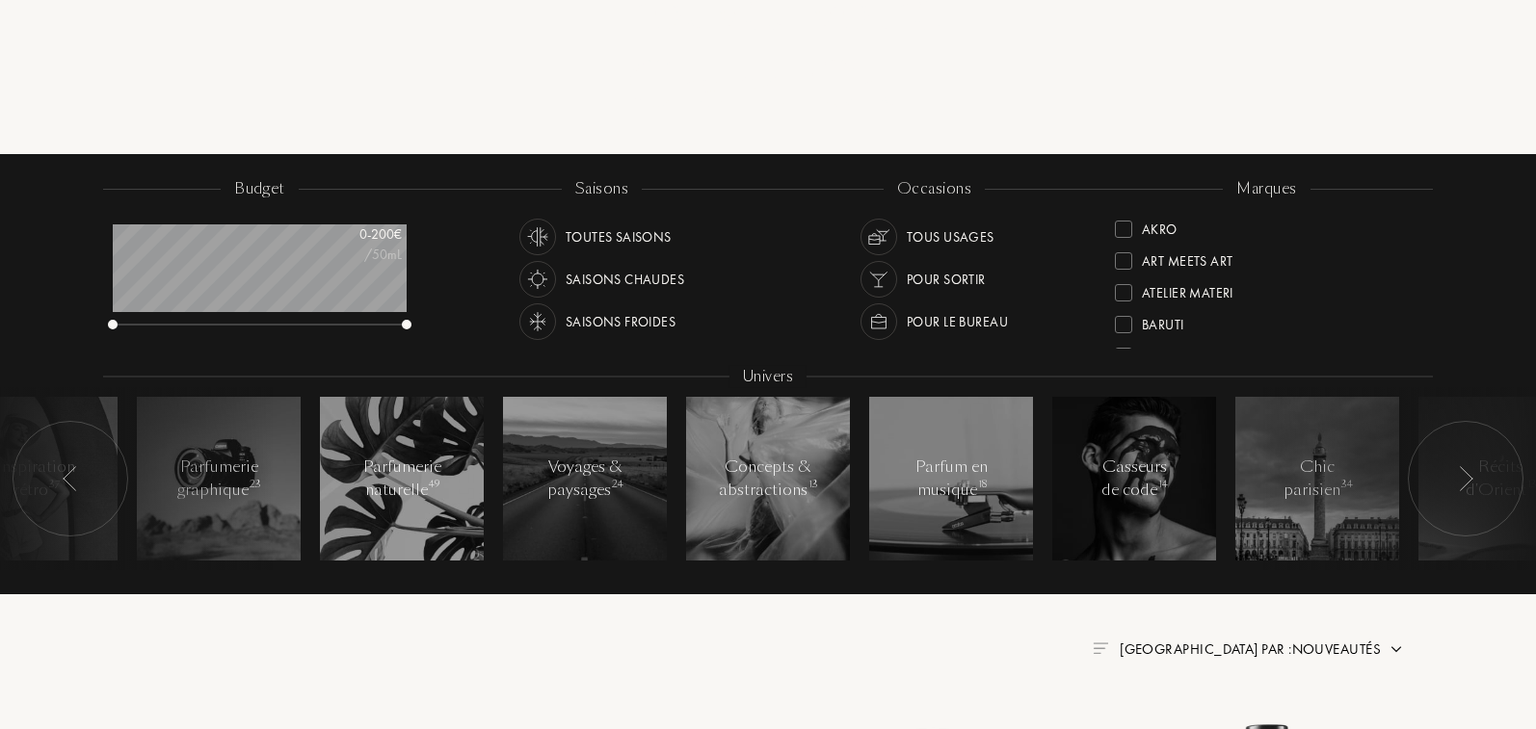
click at [1453, 468] on div at bounding box center [1466, 479] width 116 height 116
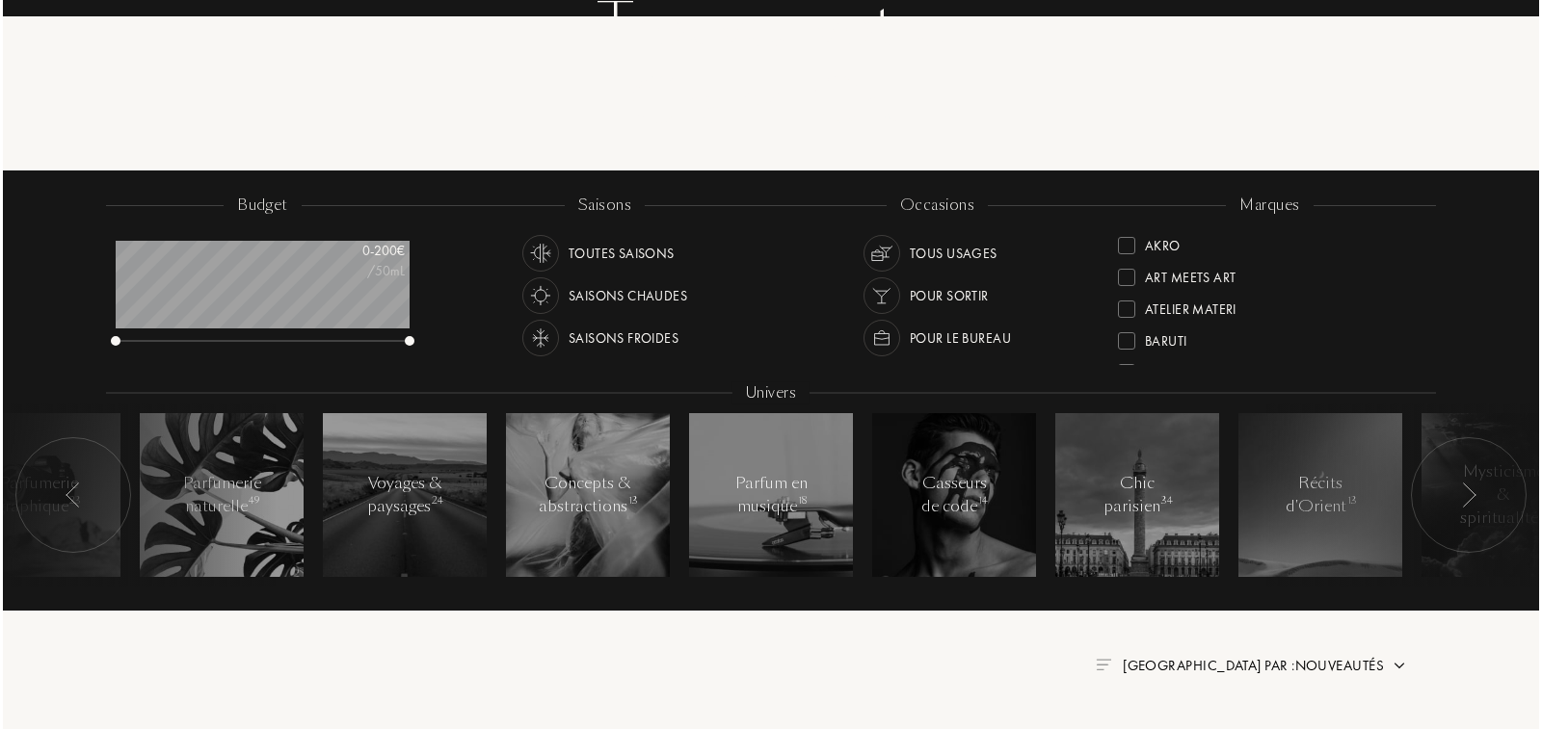
scroll to position [0, 0]
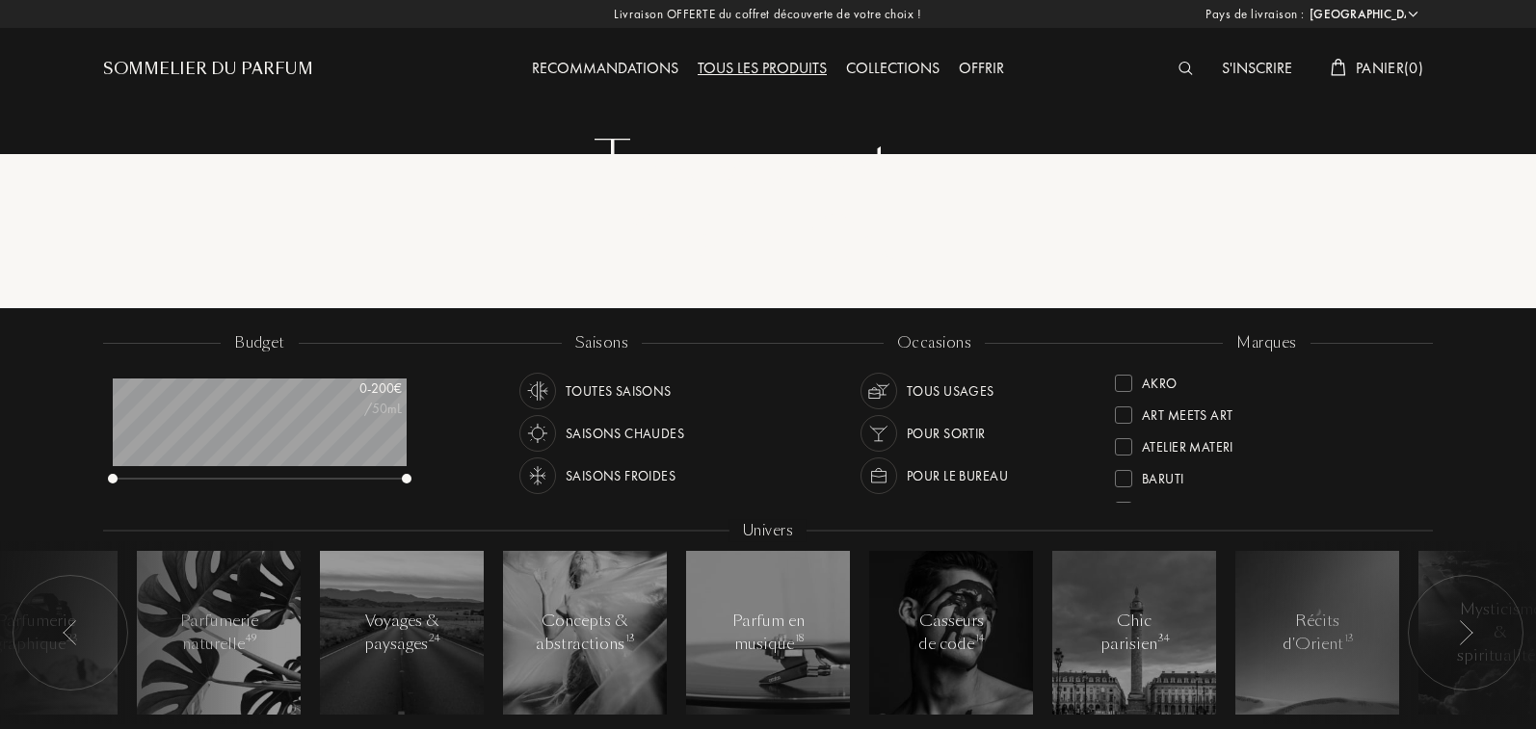
click at [1170, 78] on div at bounding box center [1190, 69] width 43 height 25
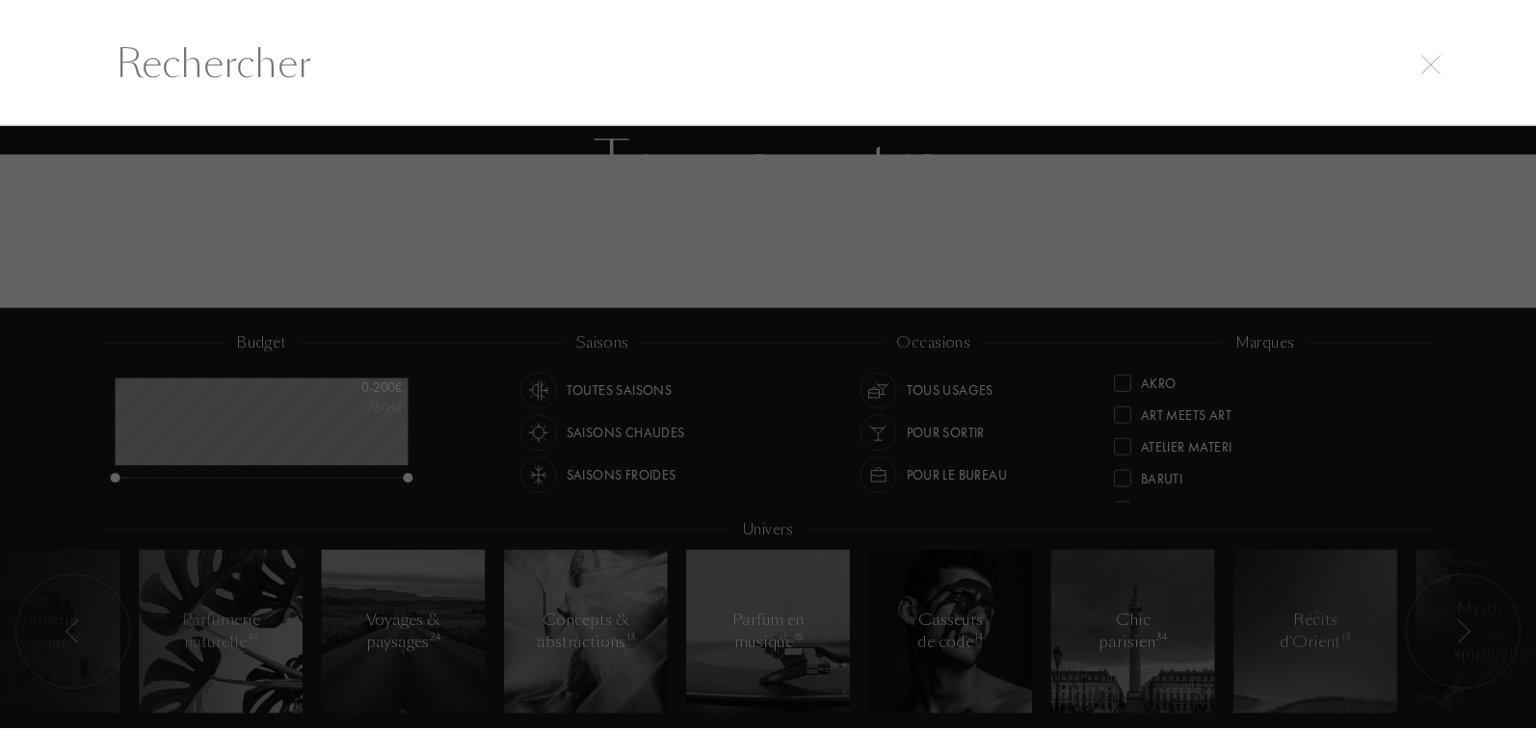
scroll to position [1, 0]
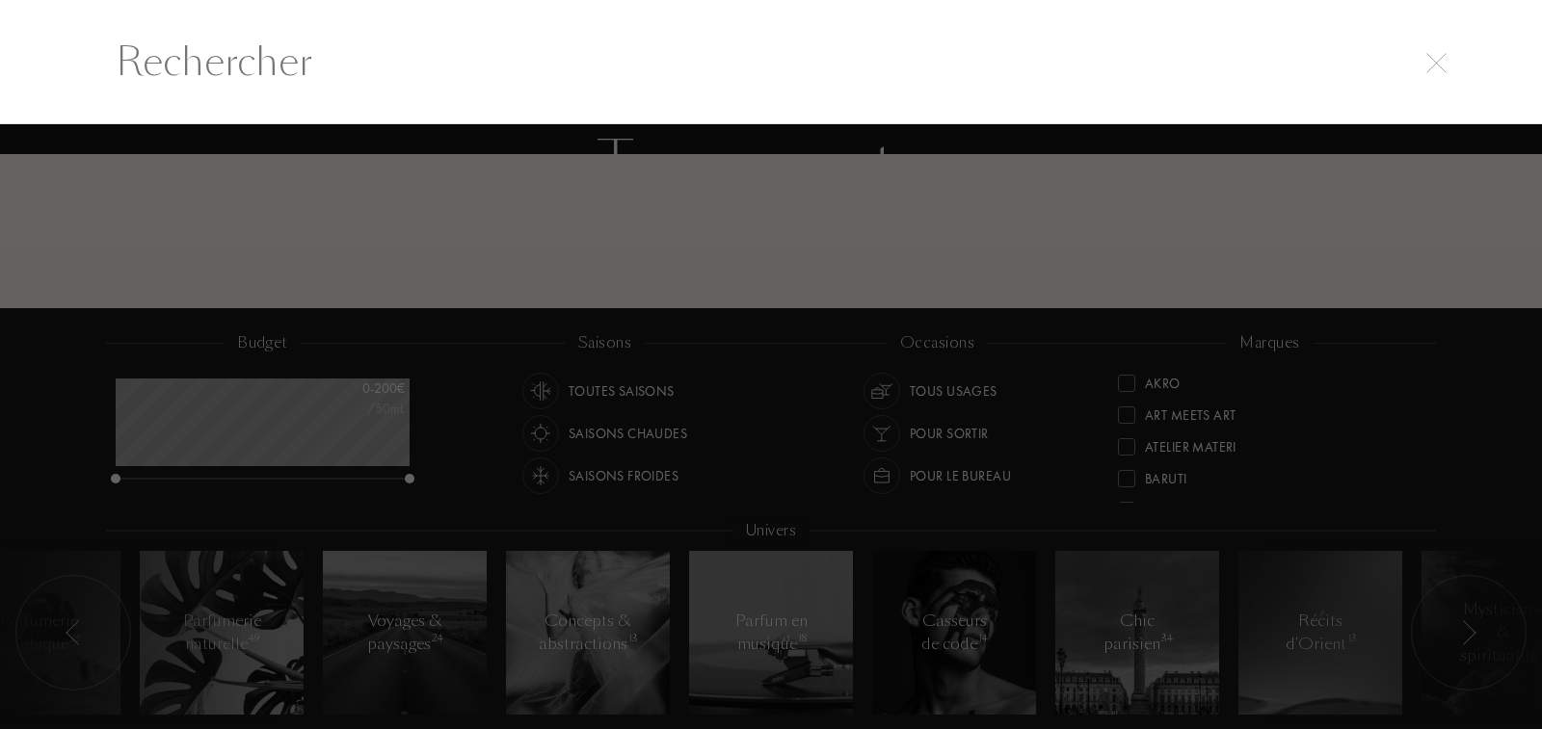
click at [1175, 69] on input "text" at bounding box center [770, 62] width 1387 height 58
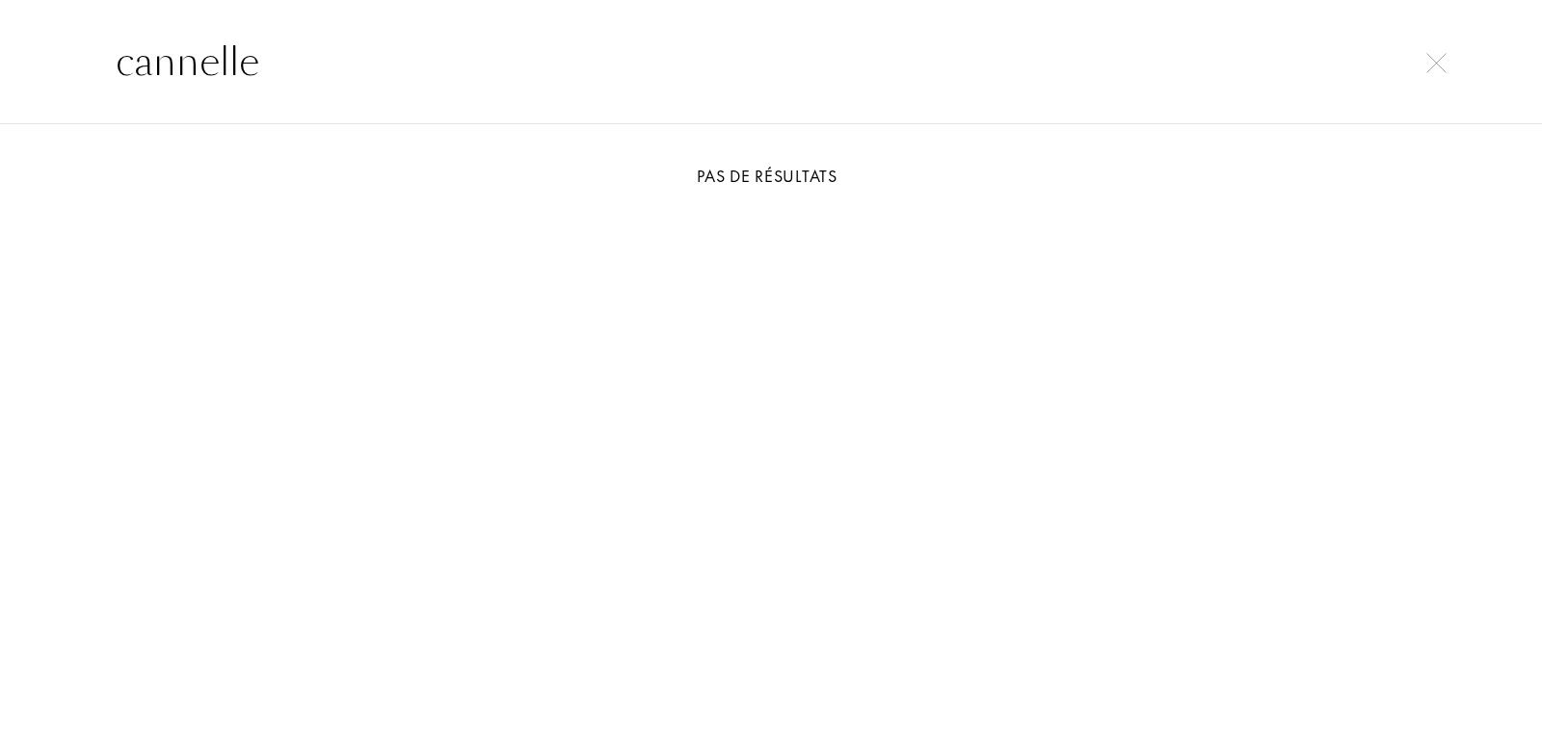
type input "cannelle"
click at [1433, 60] on img at bounding box center [1436, 63] width 20 height 20
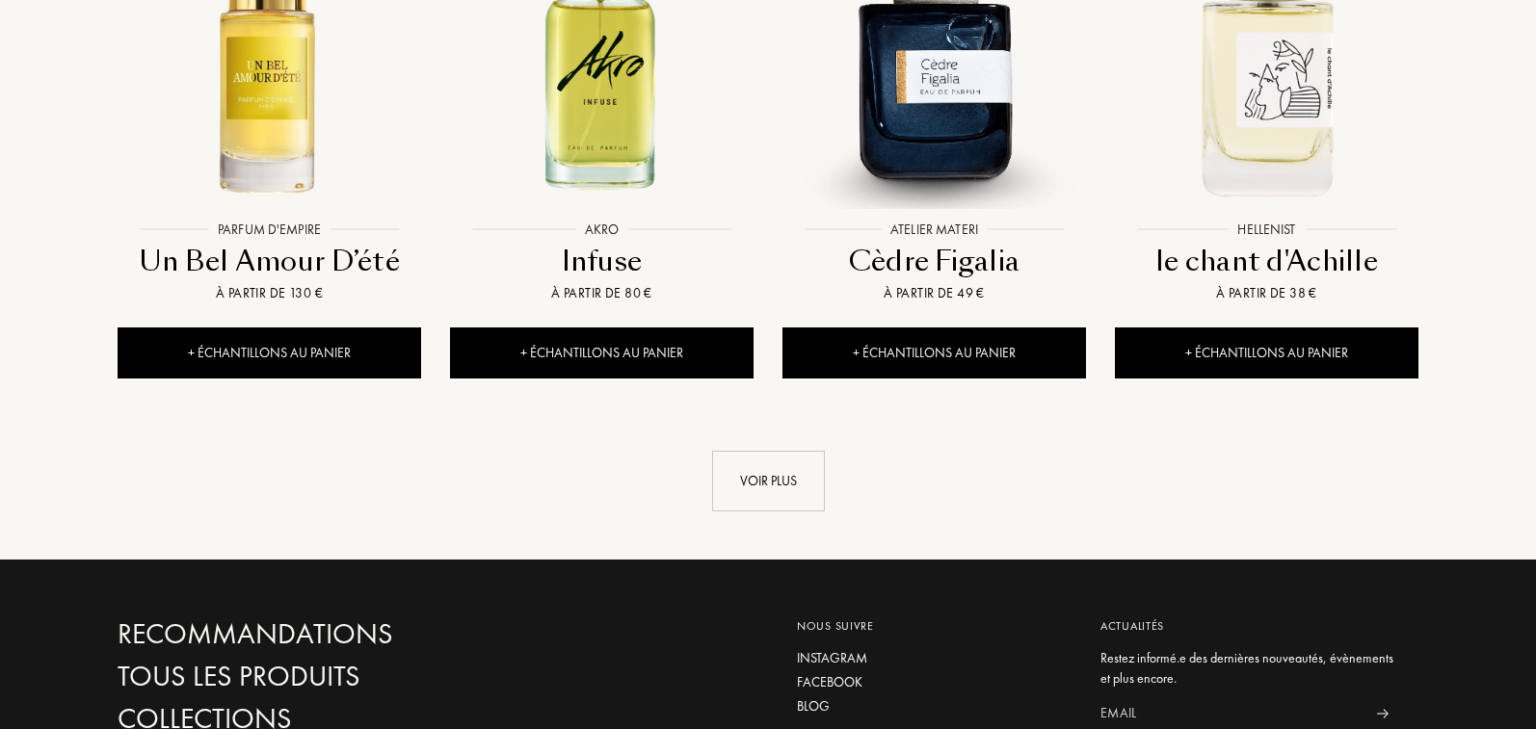
scroll to position [2063, 0]
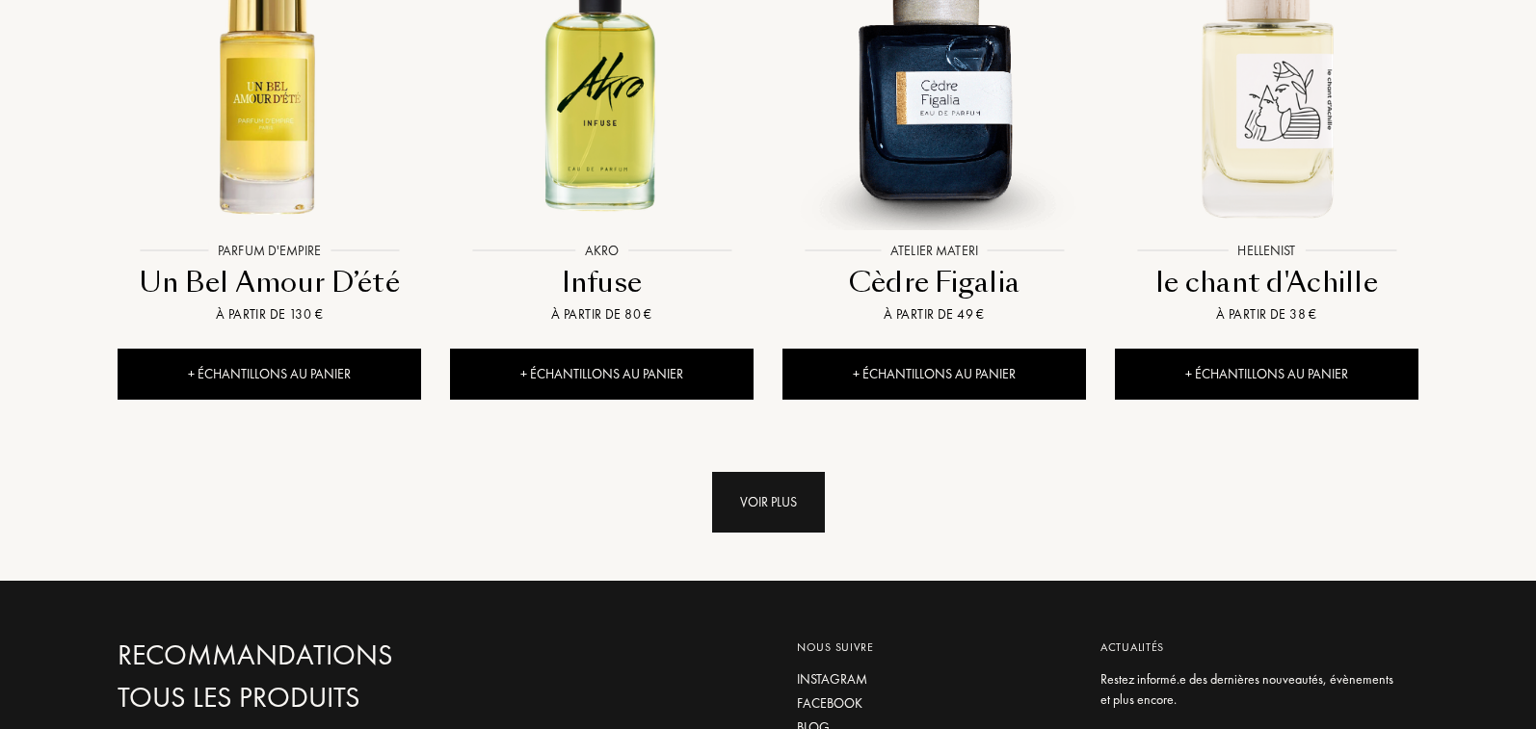
click at [765, 472] on div "Voir plus" at bounding box center [768, 502] width 113 height 61
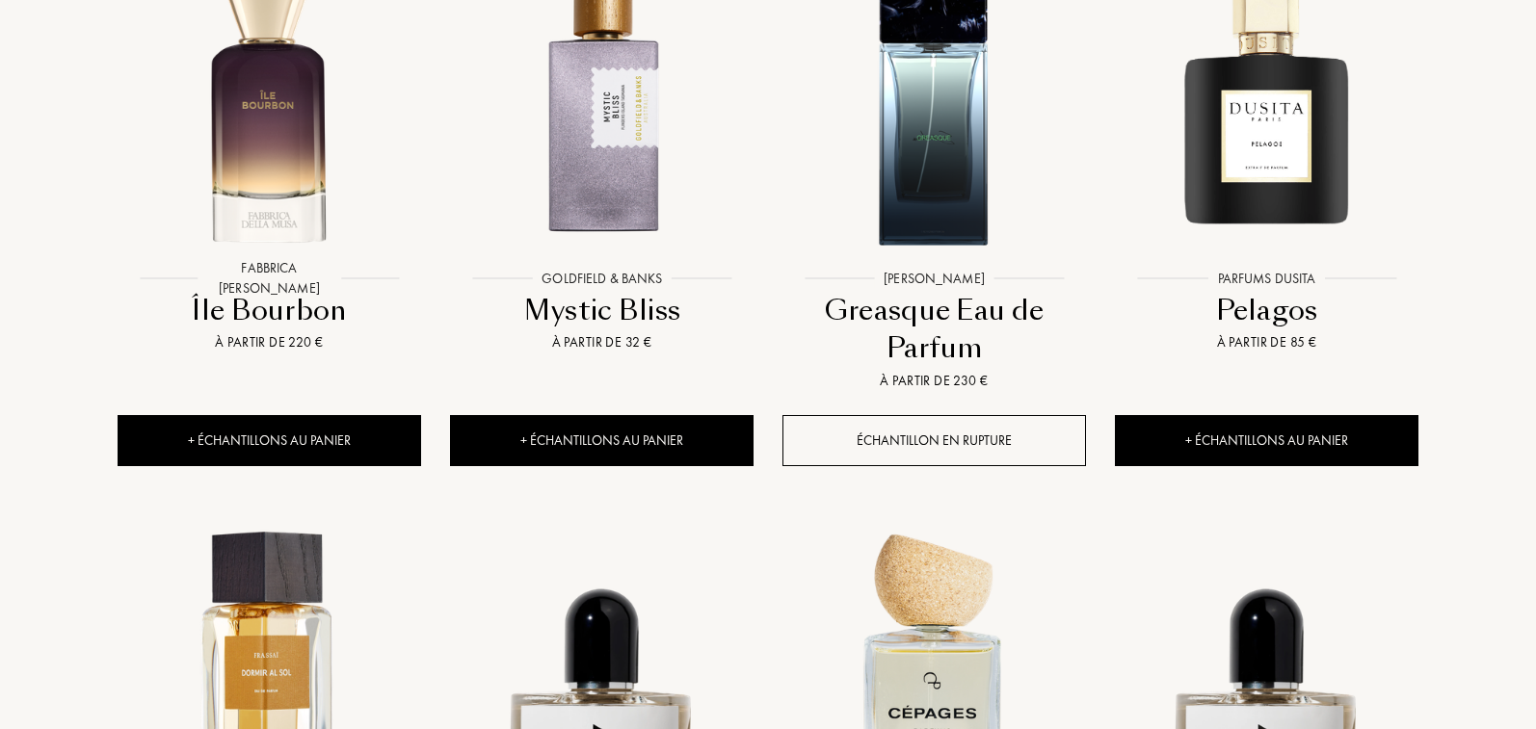
scroll to position [3120, 0]
